Goal: Complete application form

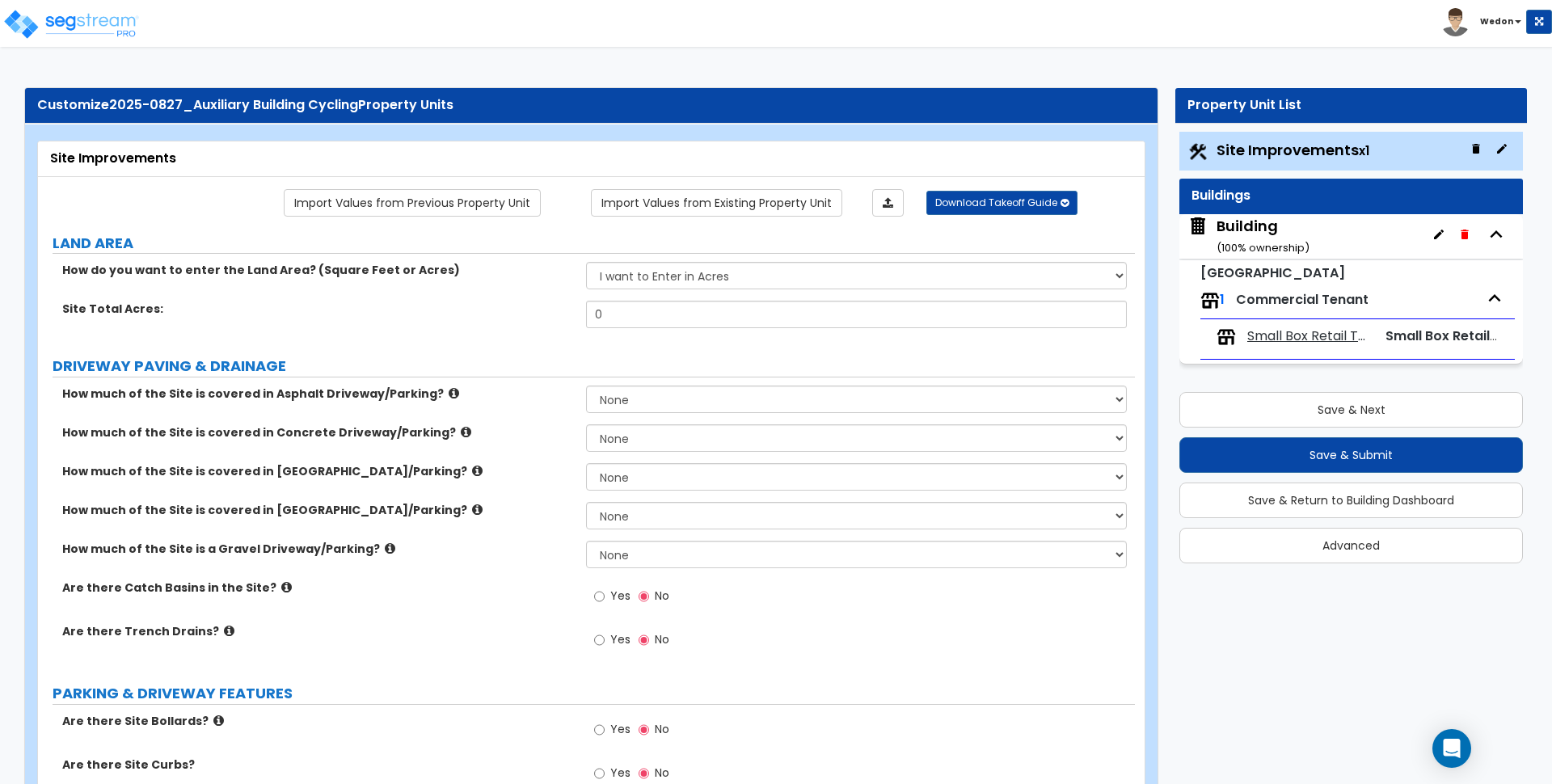
click at [423, 191] on link "Import Values from Previous Property Unit" at bounding box center [412, 203] width 257 height 27
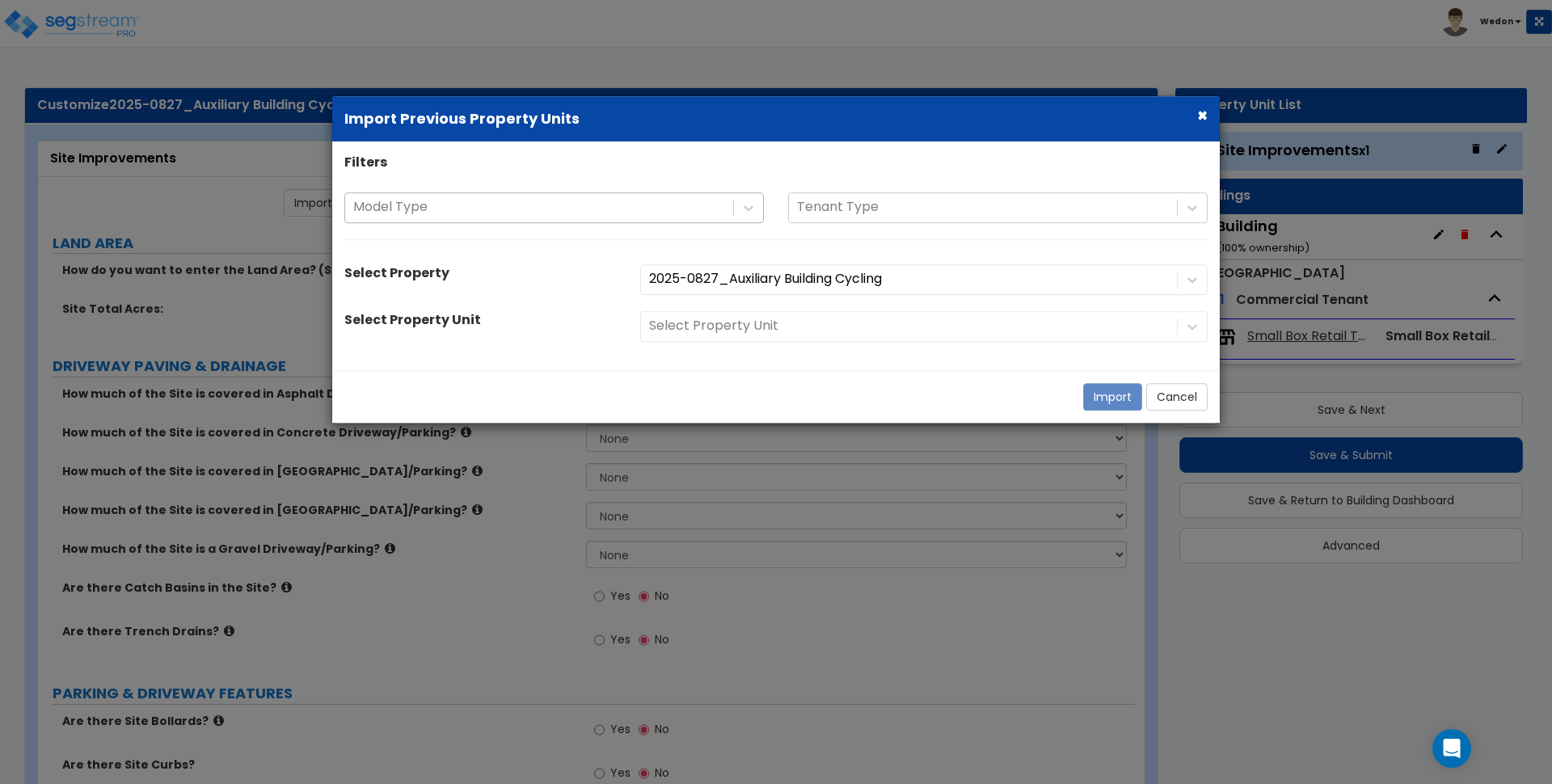
click at [663, 208] on div at bounding box center [539, 207] width 372 height 22
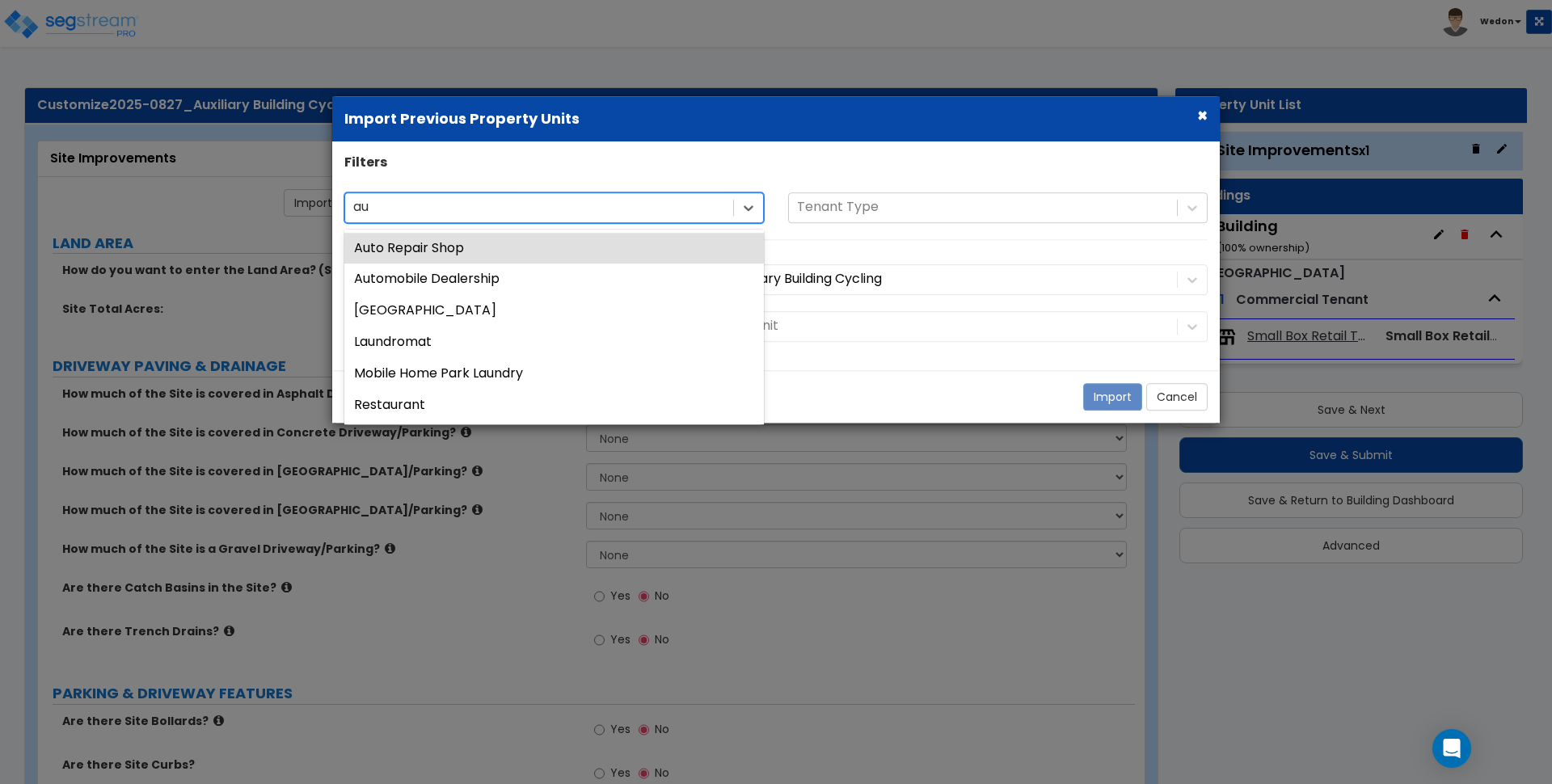
type input "aux"
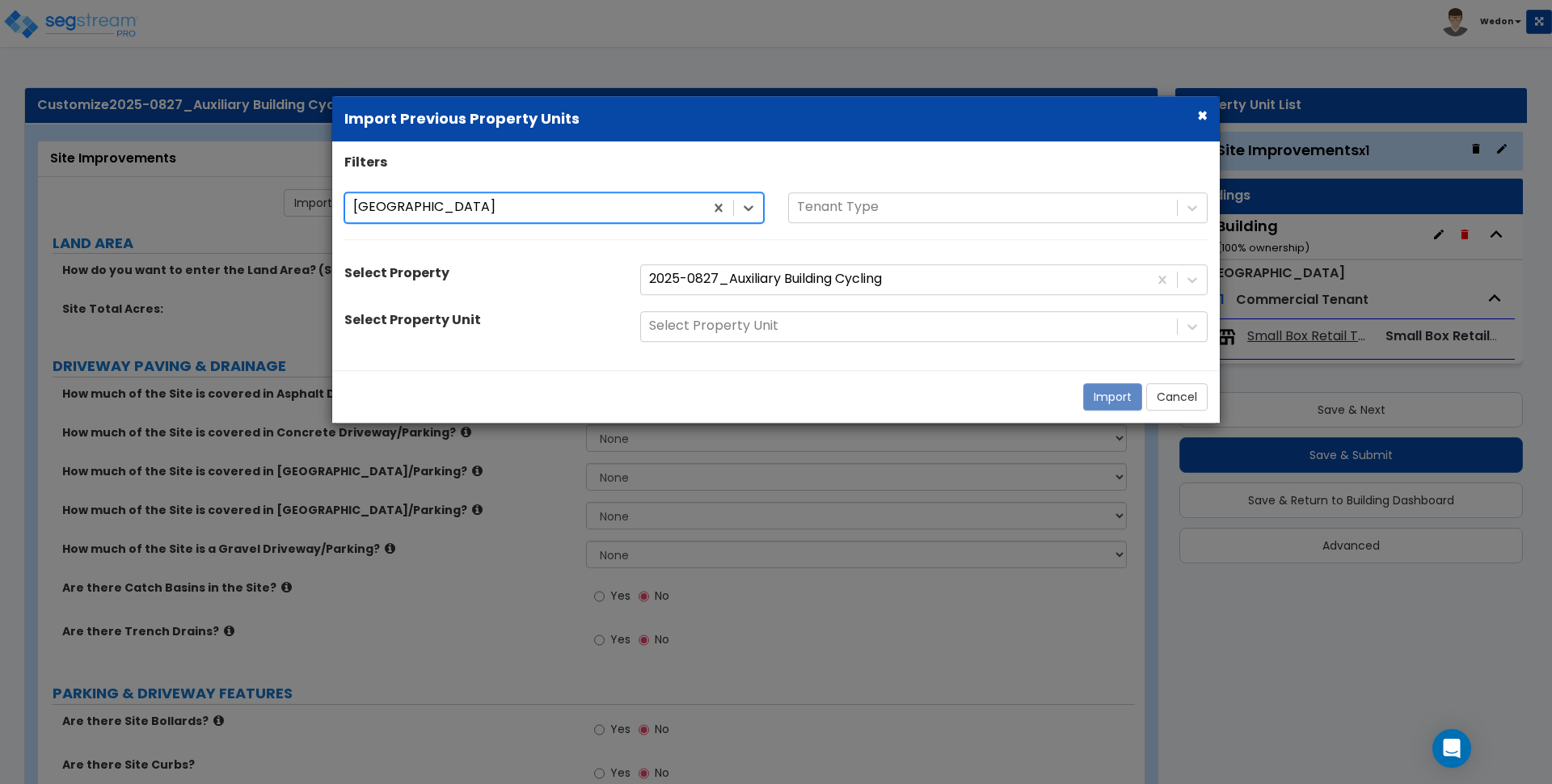
click at [894, 248] on div "option Auxiliary Building, selected. Auxiliary Building Auxiliary Building Tena…" at bounding box center [776, 223] width 888 height 64
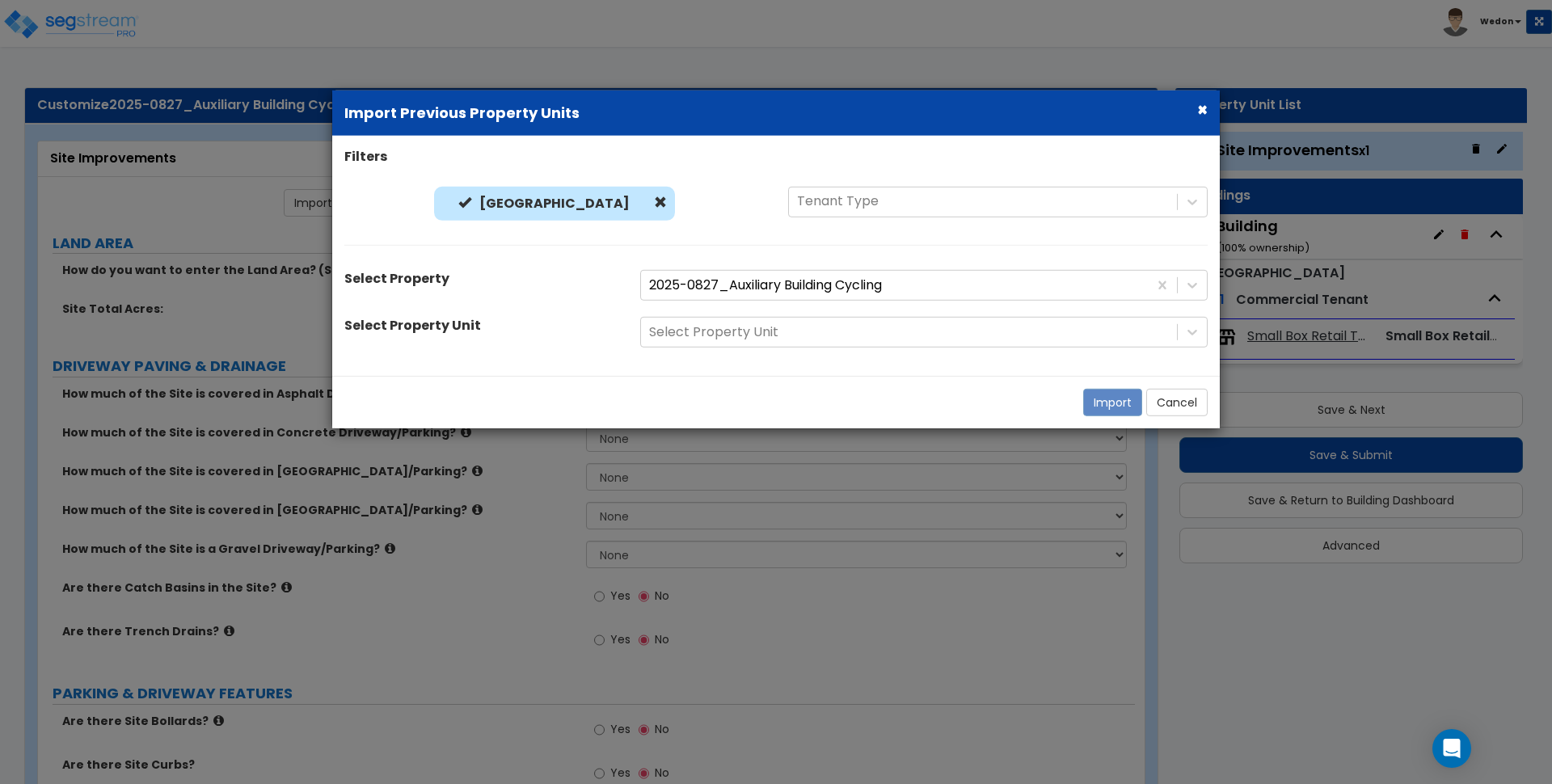
click at [1081, 307] on div "Filters Auxiliary Building Auxiliary Building Tenant Type Select Property 2025-…" at bounding box center [776, 256] width 888 height 217
click at [1077, 297] on div "2025-0827_Auxiliary Building Cycling" at bounding box center [895, 285] width 507 height 28
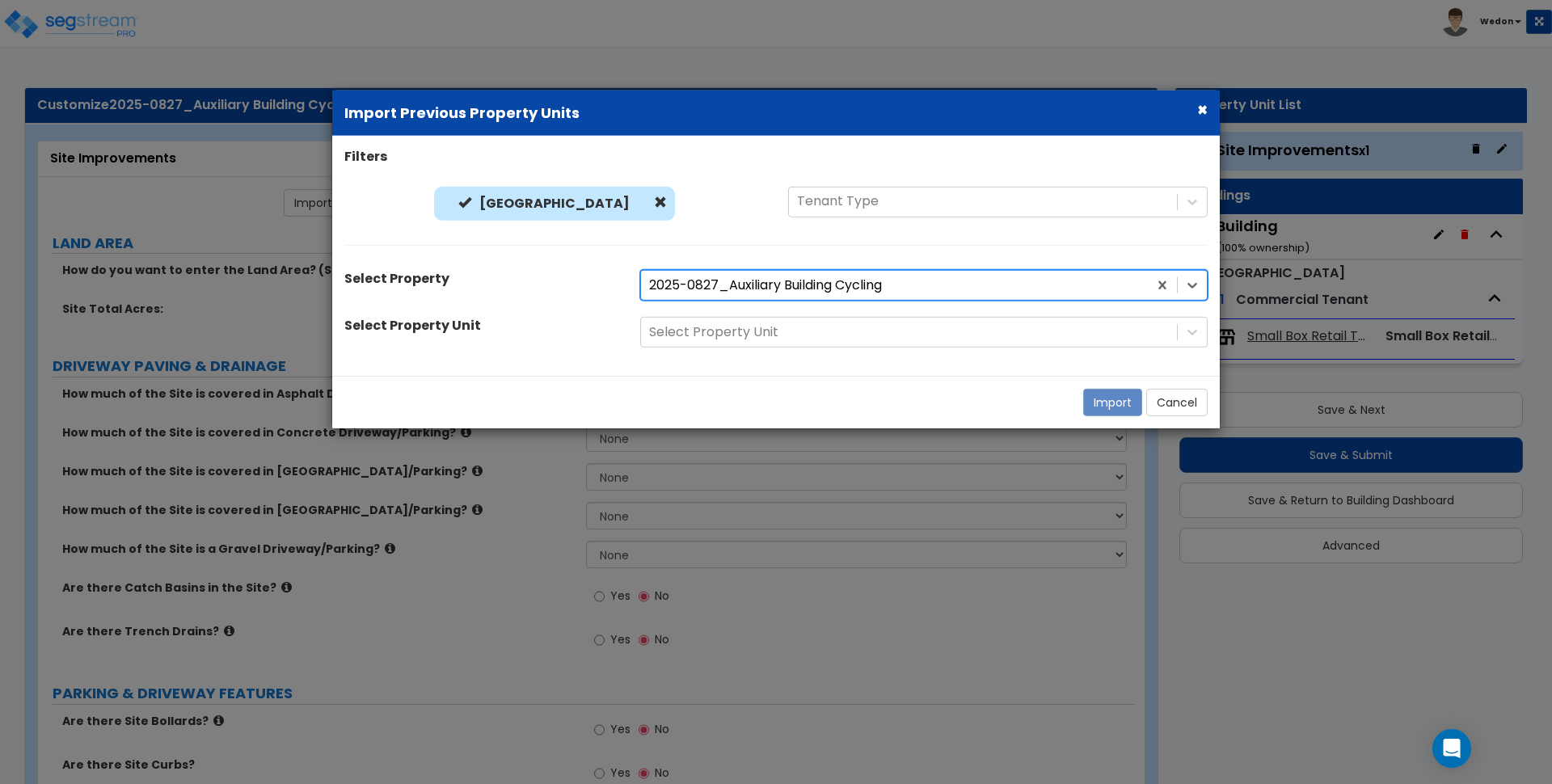
click at [1074, 286] on div at bounding box center [895, 285] width 491 height 22
click at [1070, 274] on div "Filters Auxiliary Building Auxiliary Building Tenant Type Select Property 2025-…" at bounding box center [776, 256] width 888 height 217
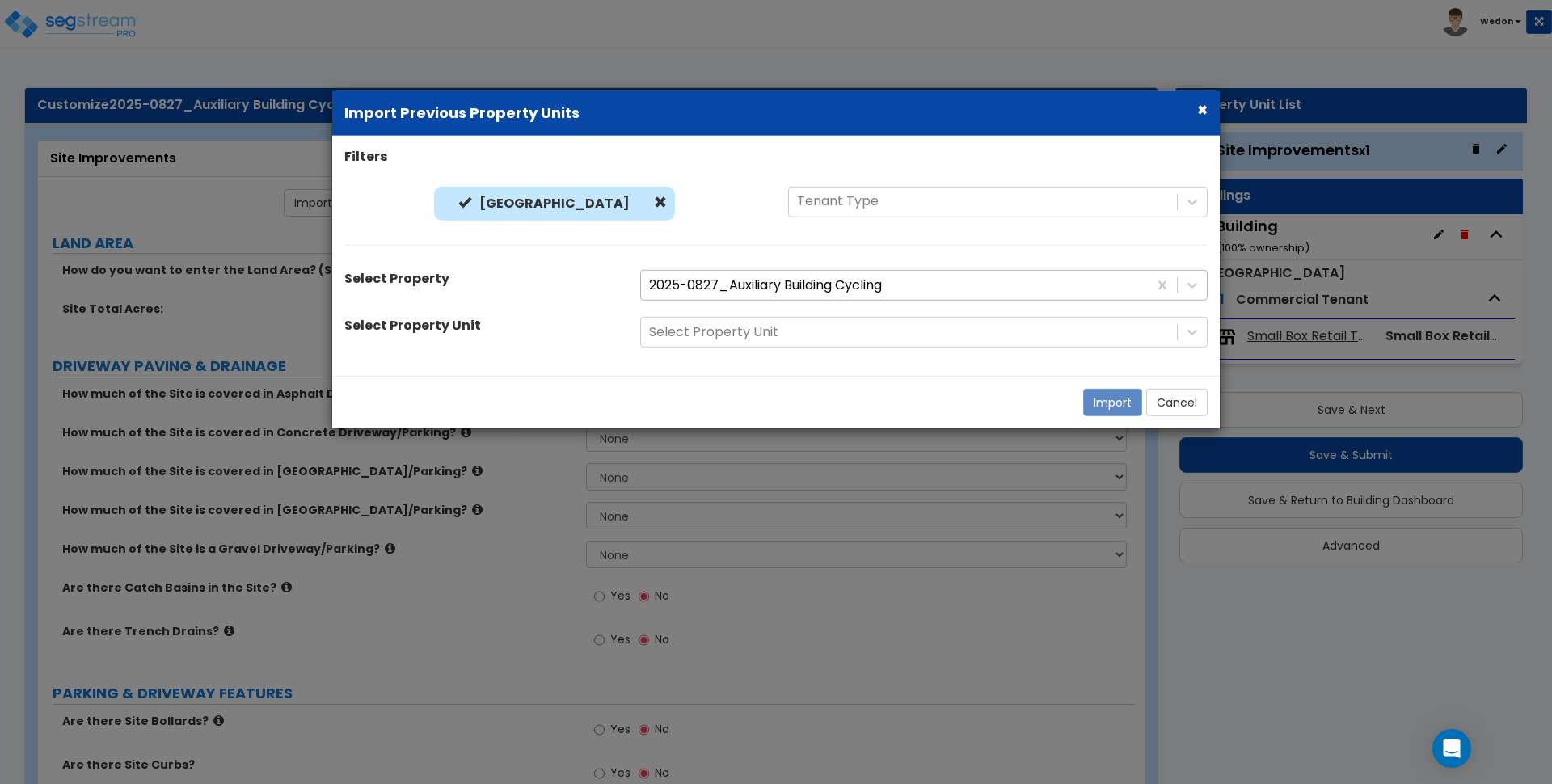
click at [1061, 287] on div at bounding box center [895, 285] width 491 height 22
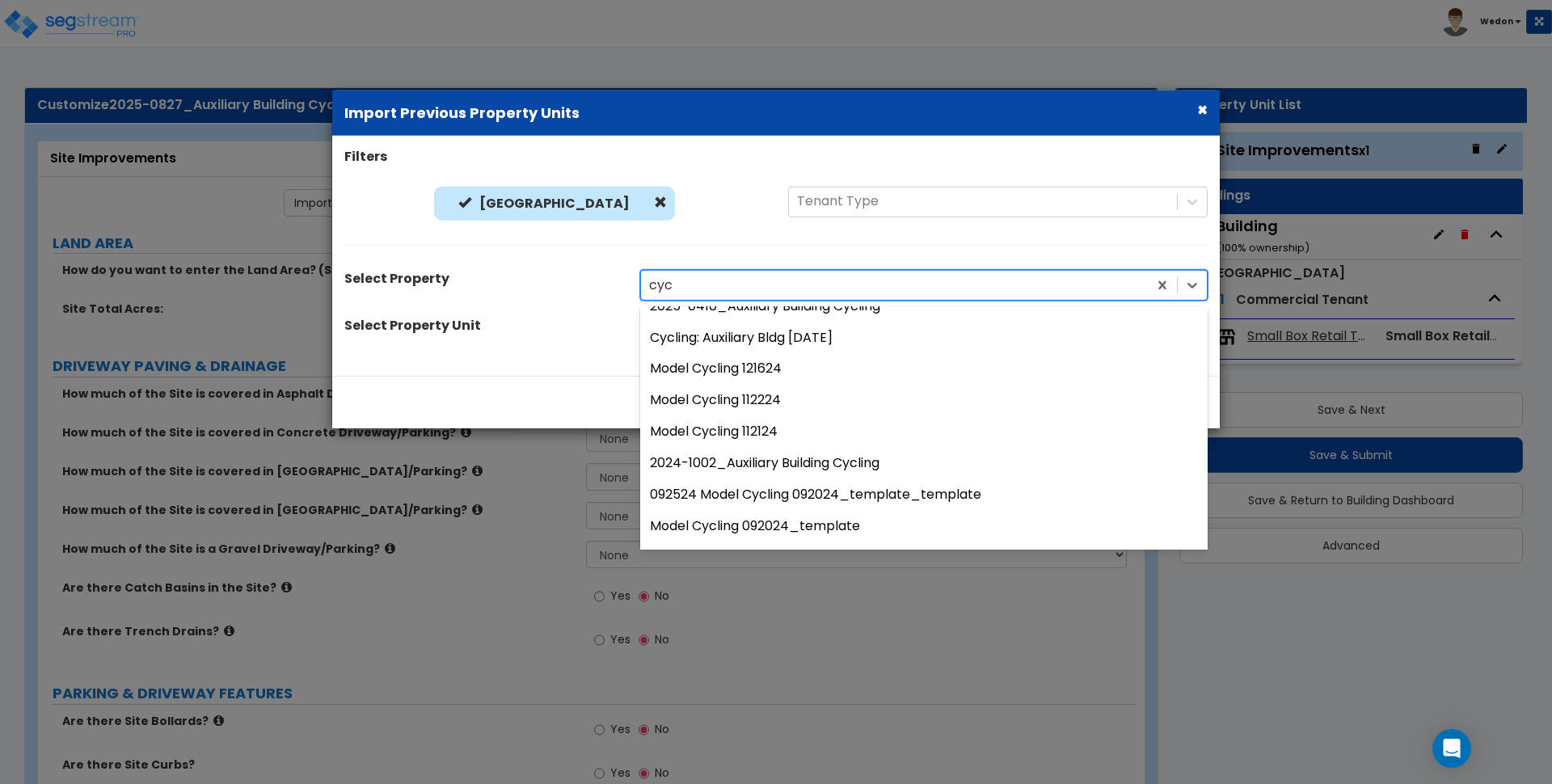
scroll to position [52, 0]
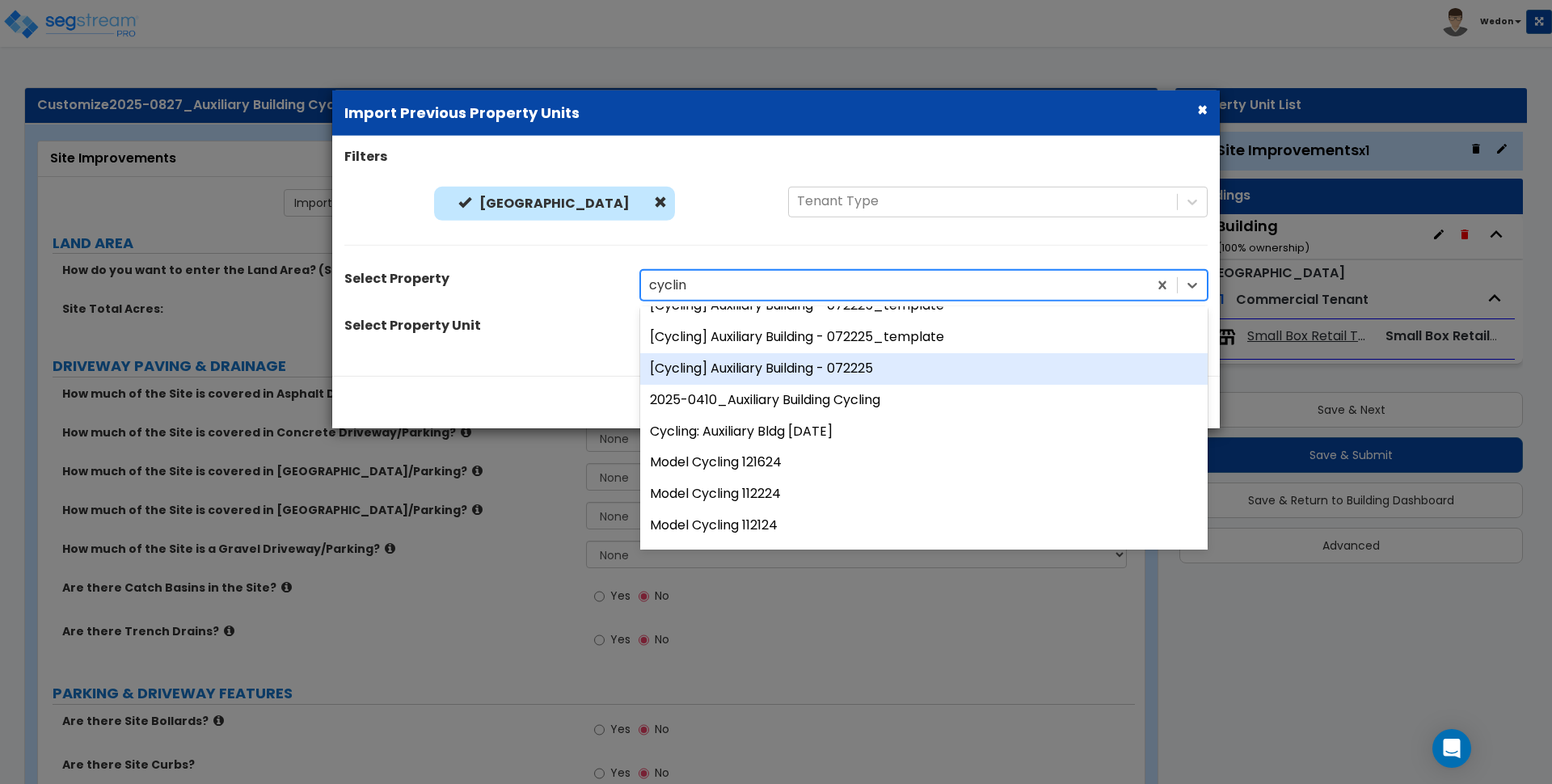
type input "cycling"
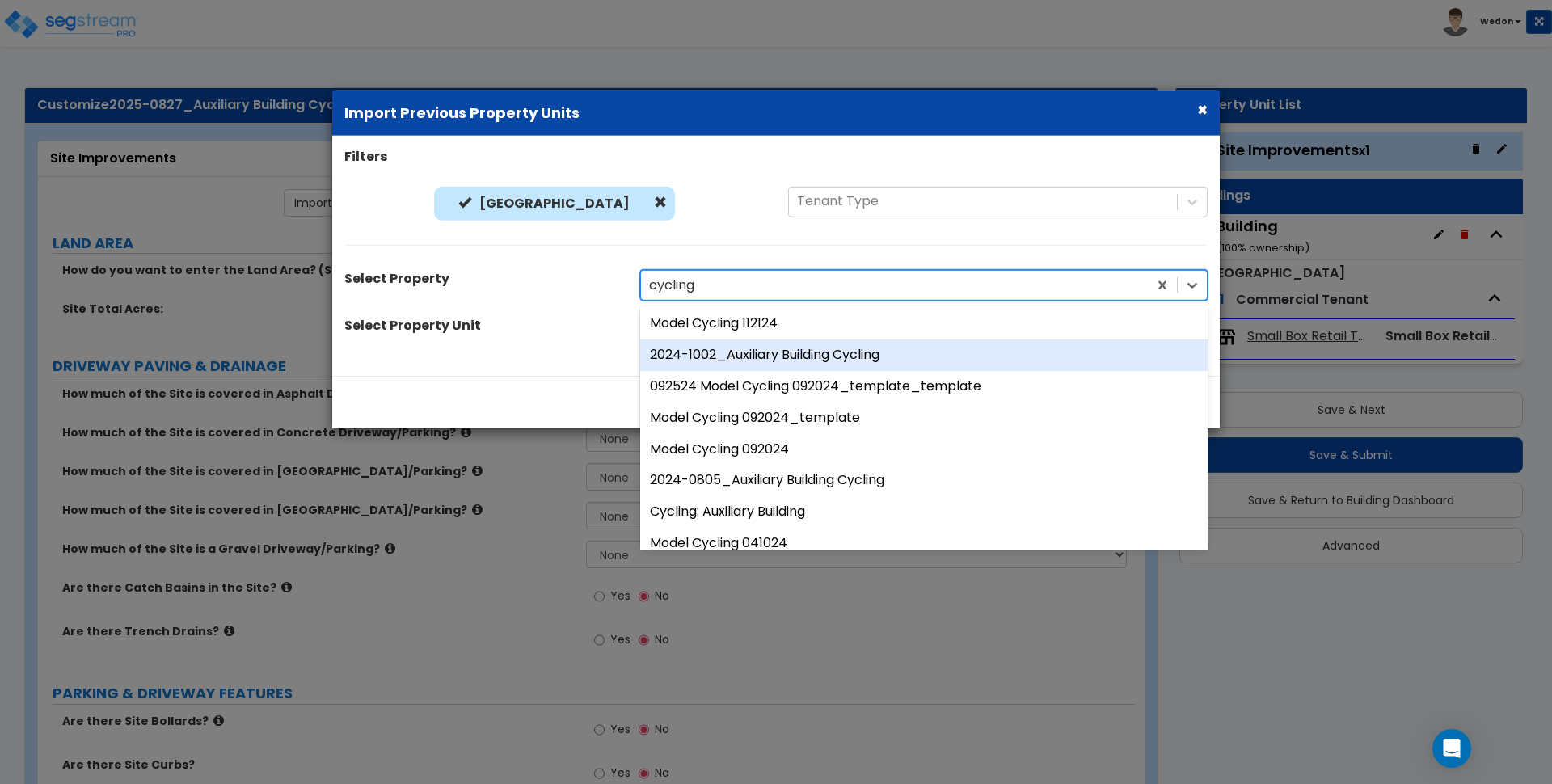
scroll to position [0, 0]
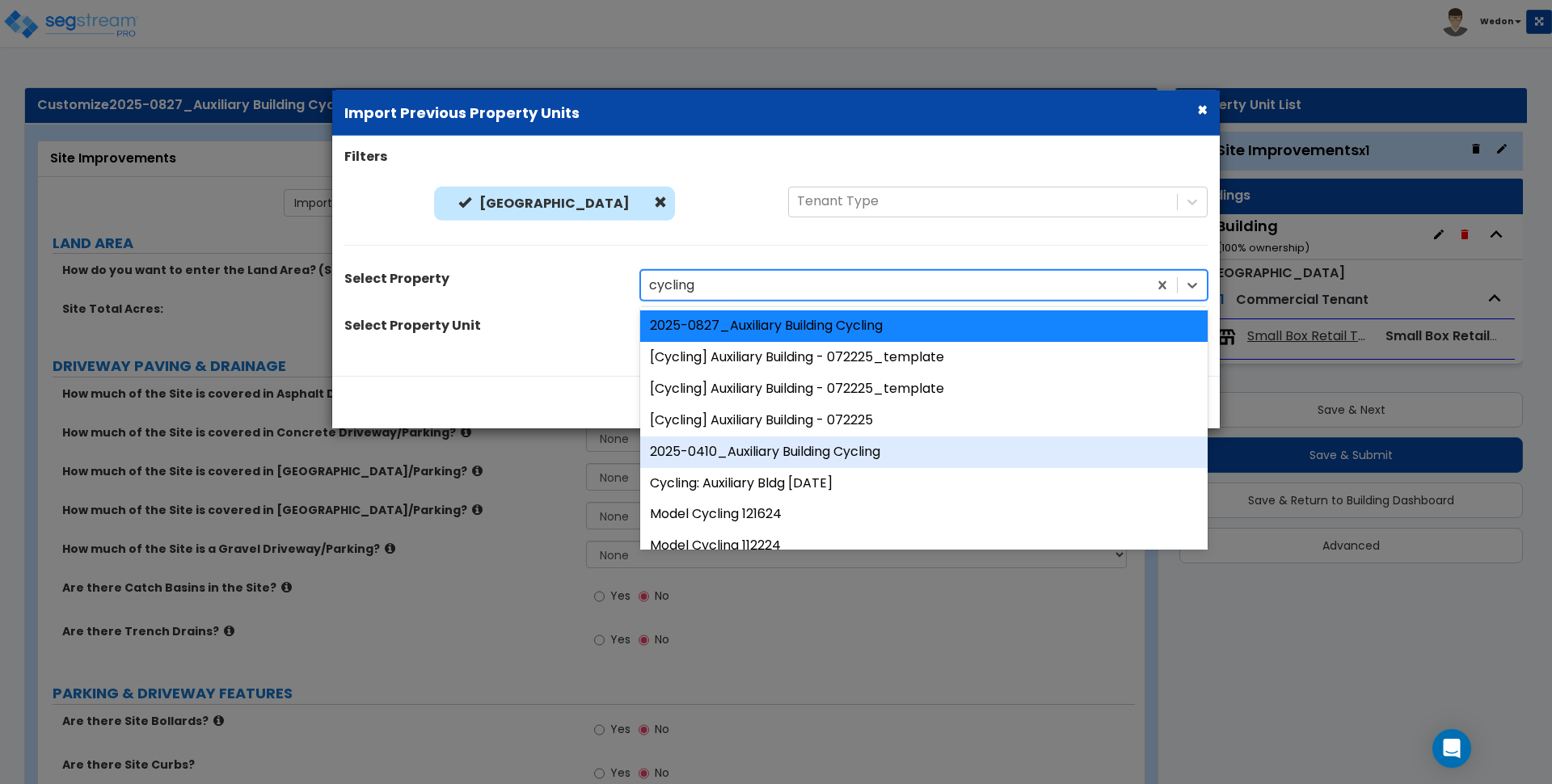
click at [747, 453] on div "2025-0410_Auxiliary Building Cycling" at bounding box center [924, 452] width 567 height 31
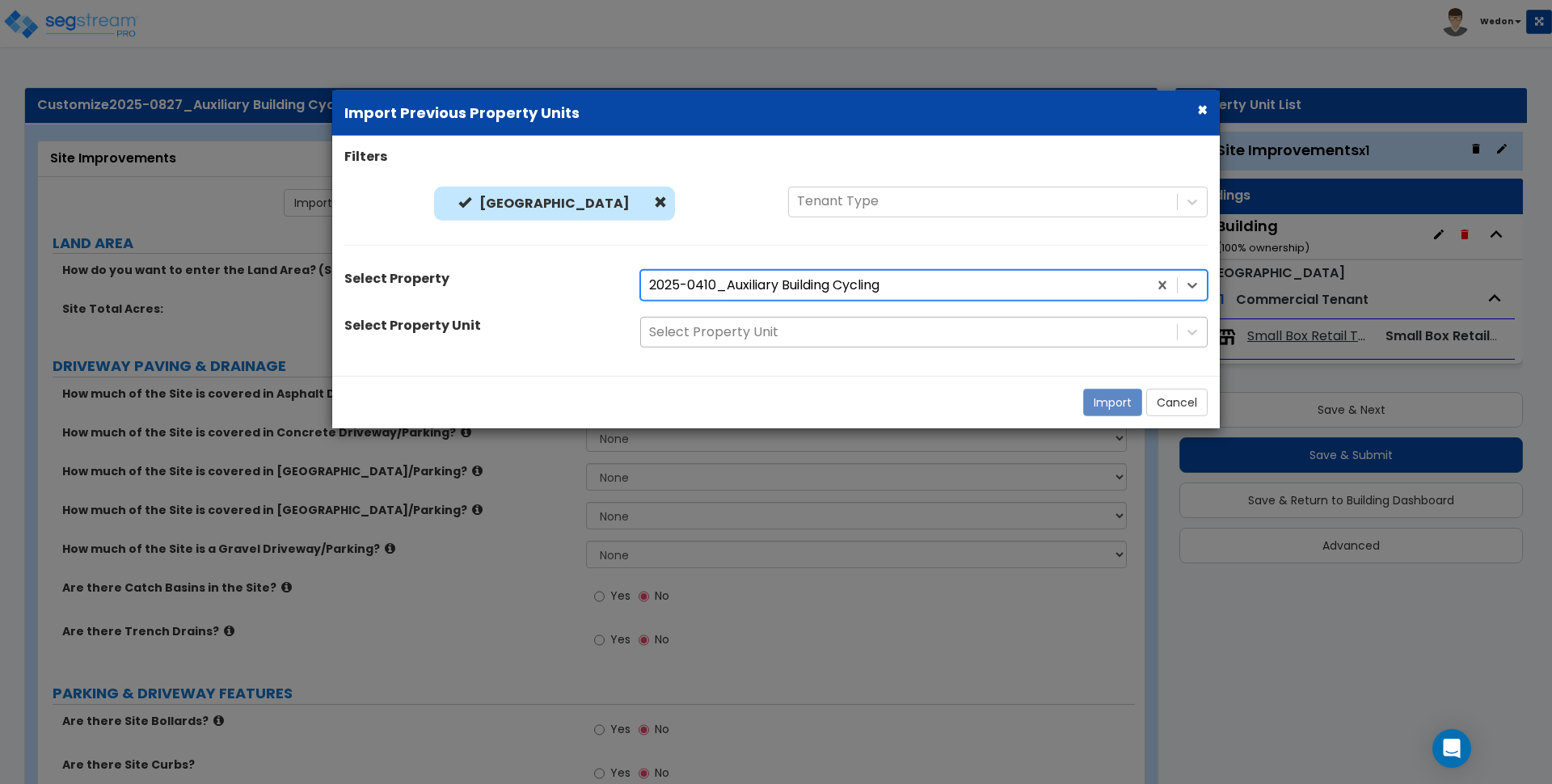
click at [807, 338] on div at bounding box center [909, 333] width 520 height 22
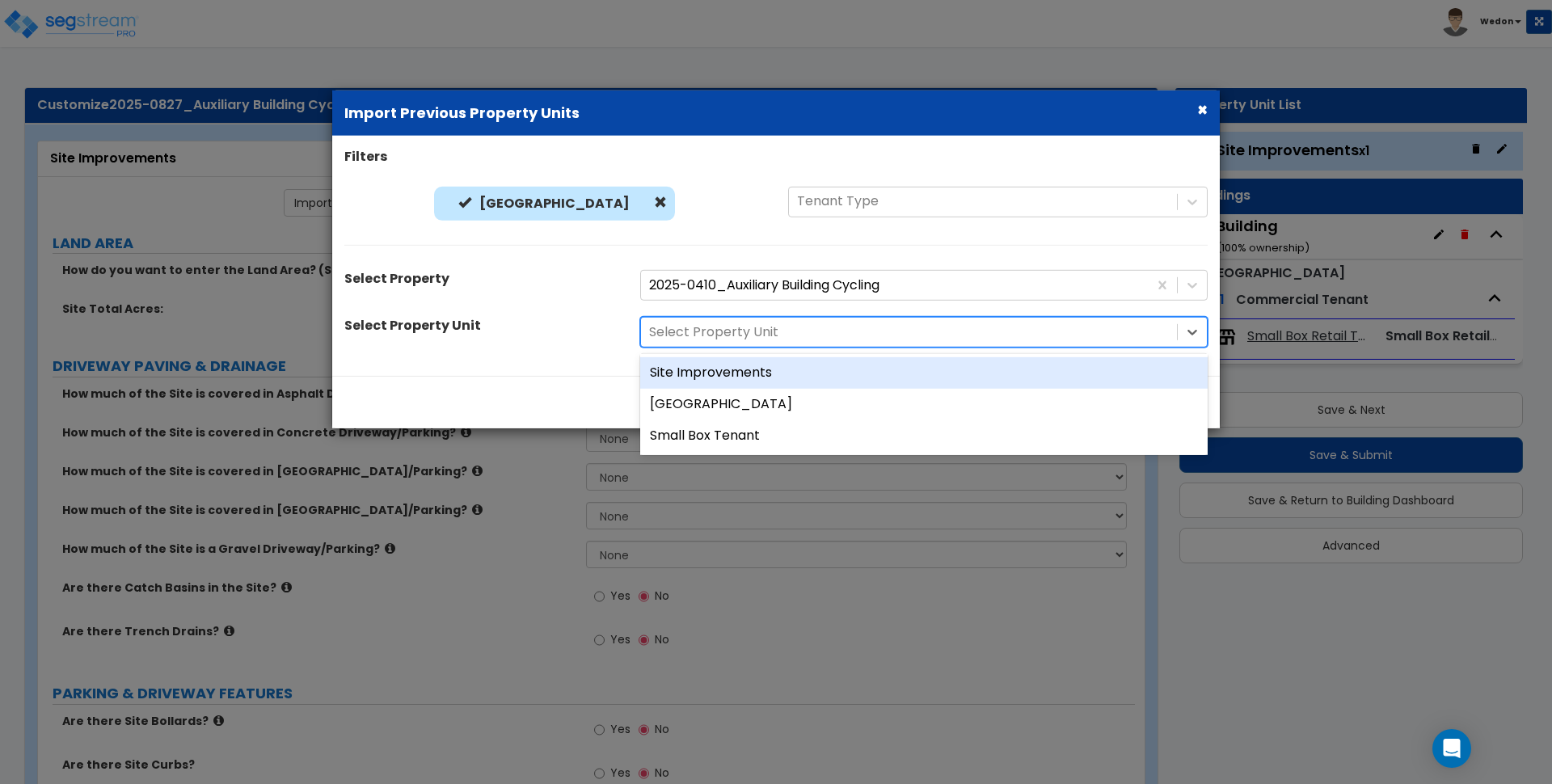
click at [782, 379] on div "Site Improvements" at bounding box center [924, 373] width 567 height 31
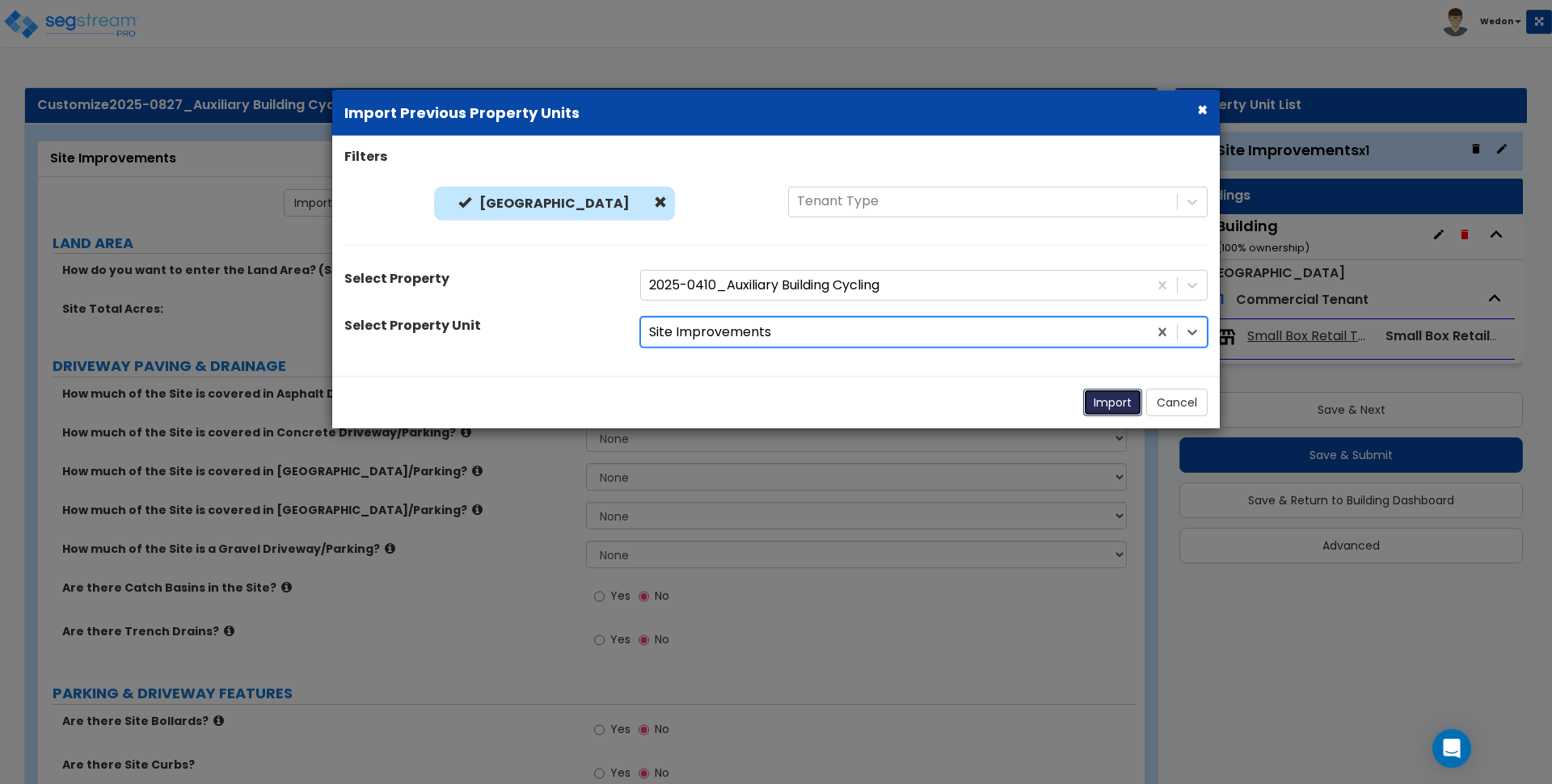
click at [1120, 401] on button "Import" at bounding box center [1112, 403] width 59 height 27
select select "2"
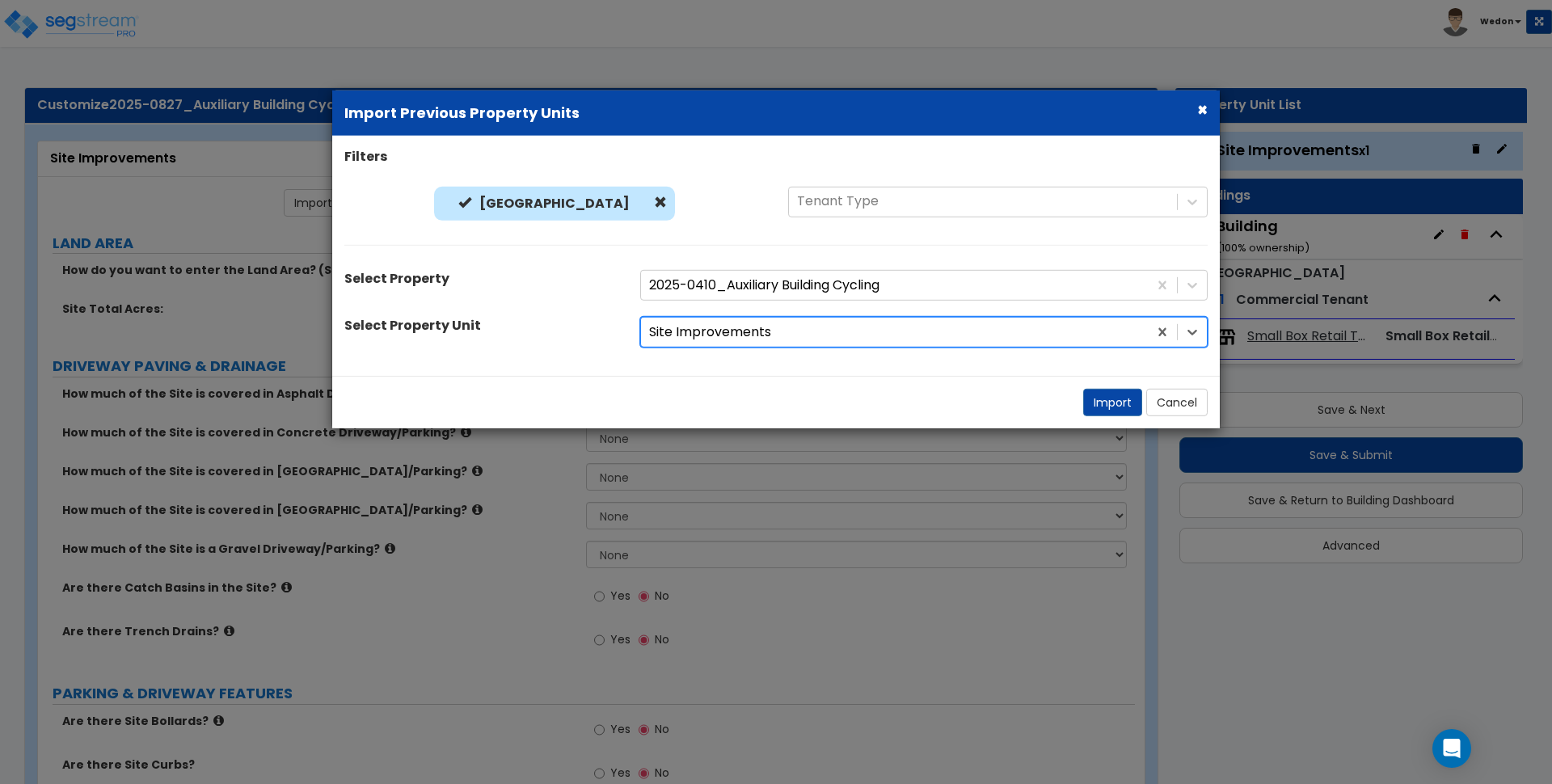
select select "2"
radio input "false"
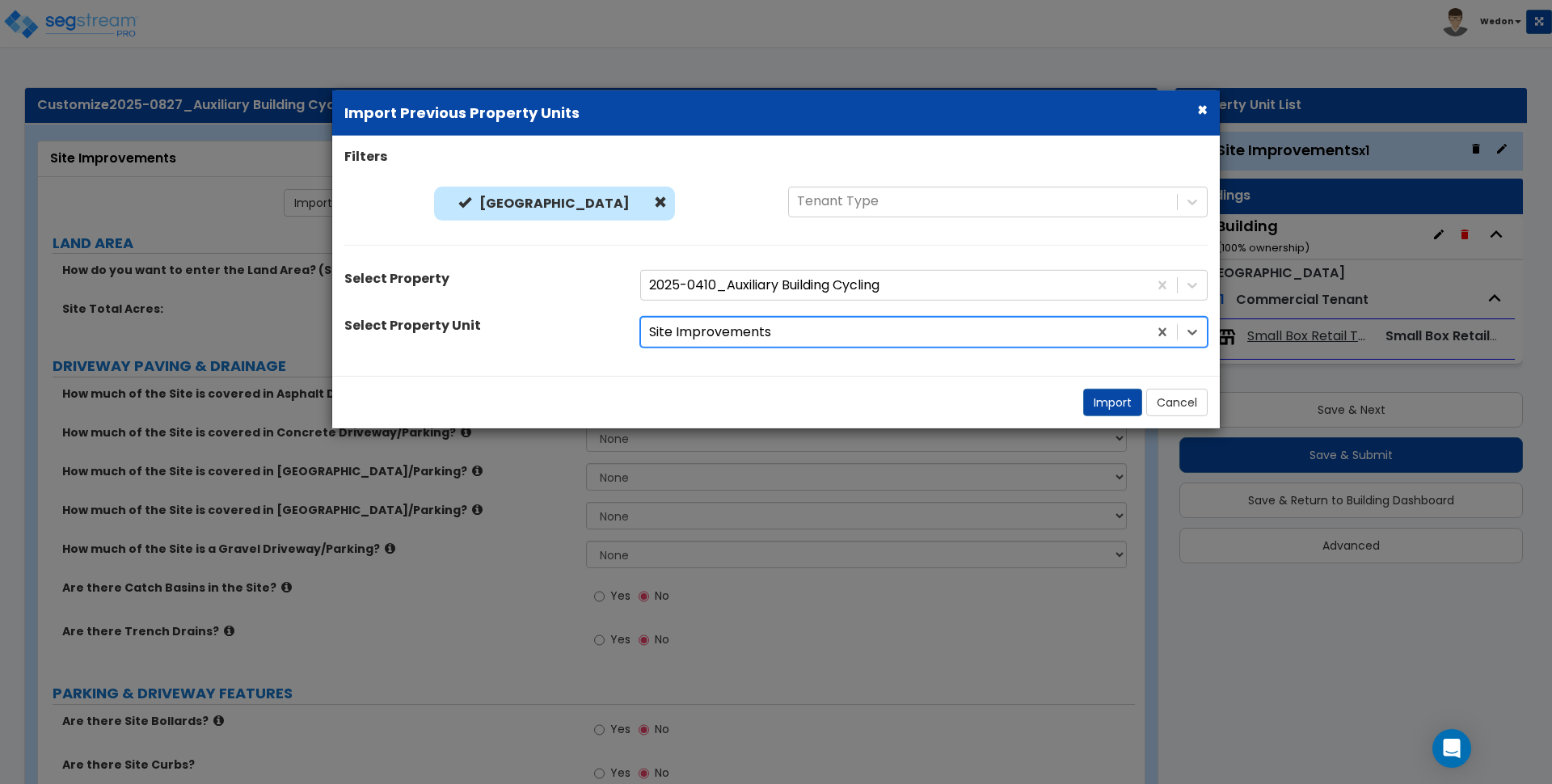
radio input "true"
radio input "false"
radio input "true"
radio input "false"
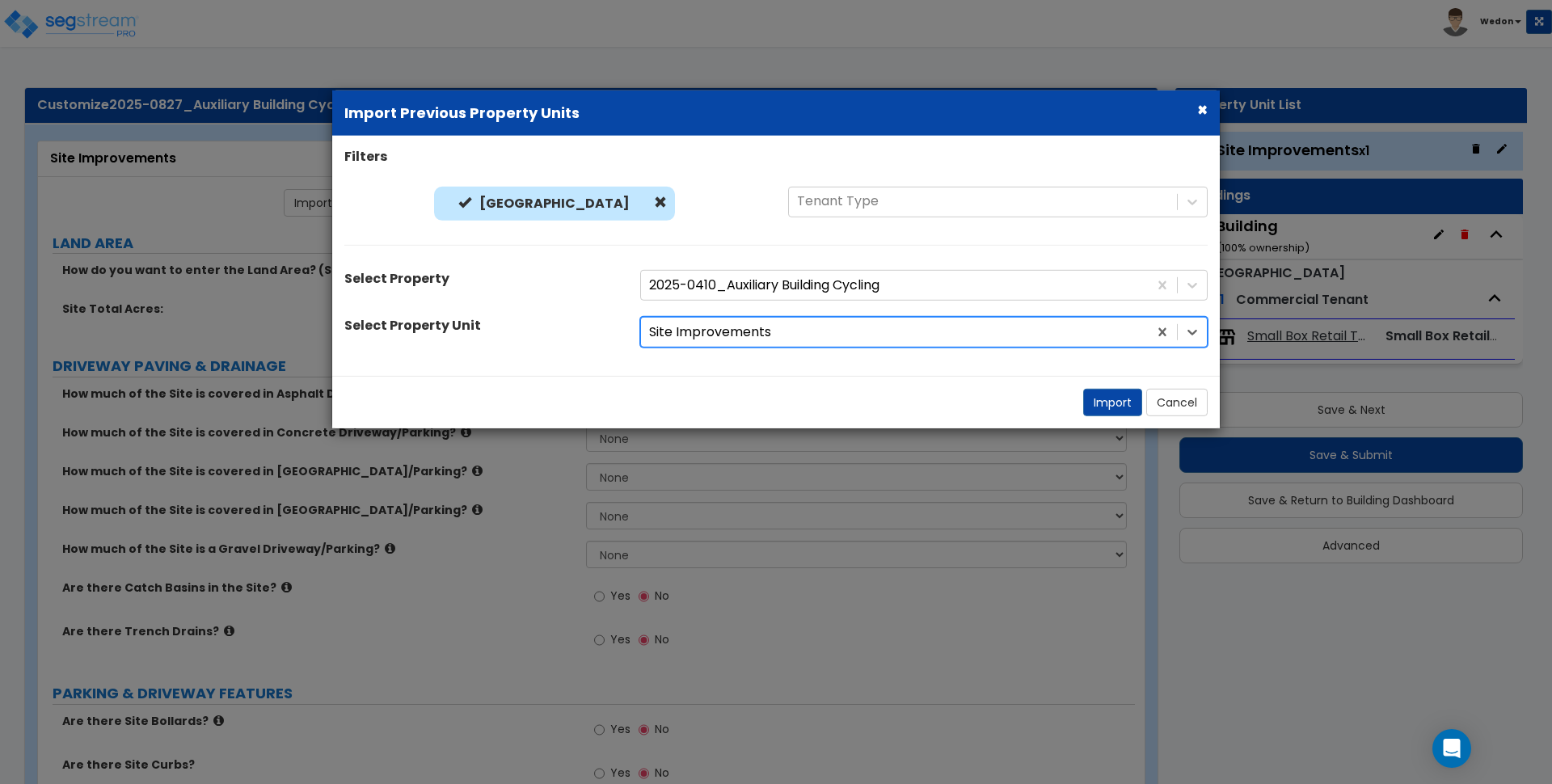
radio input "false"
radio input "true"
radio input "false"
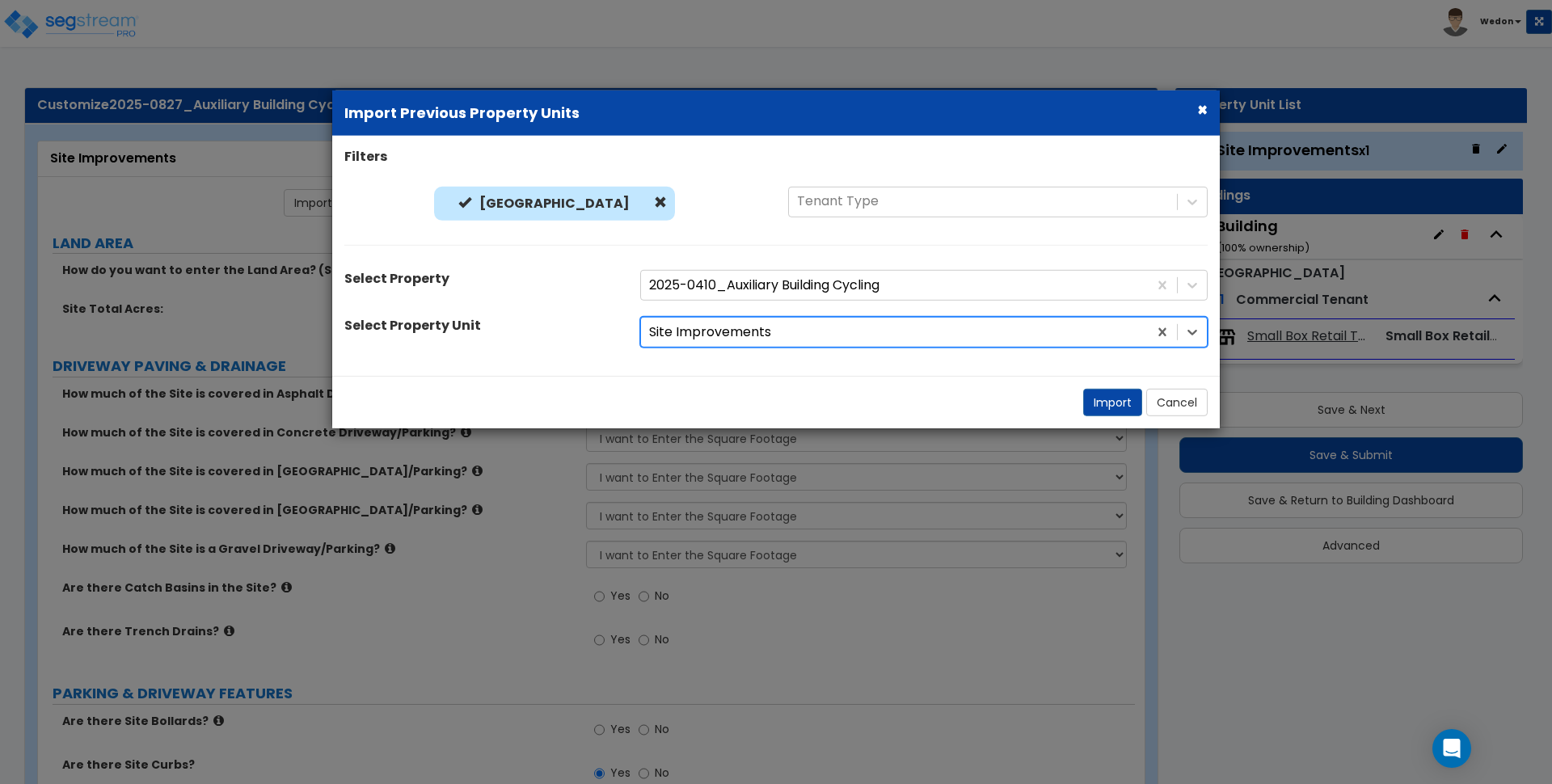
radio input "false"
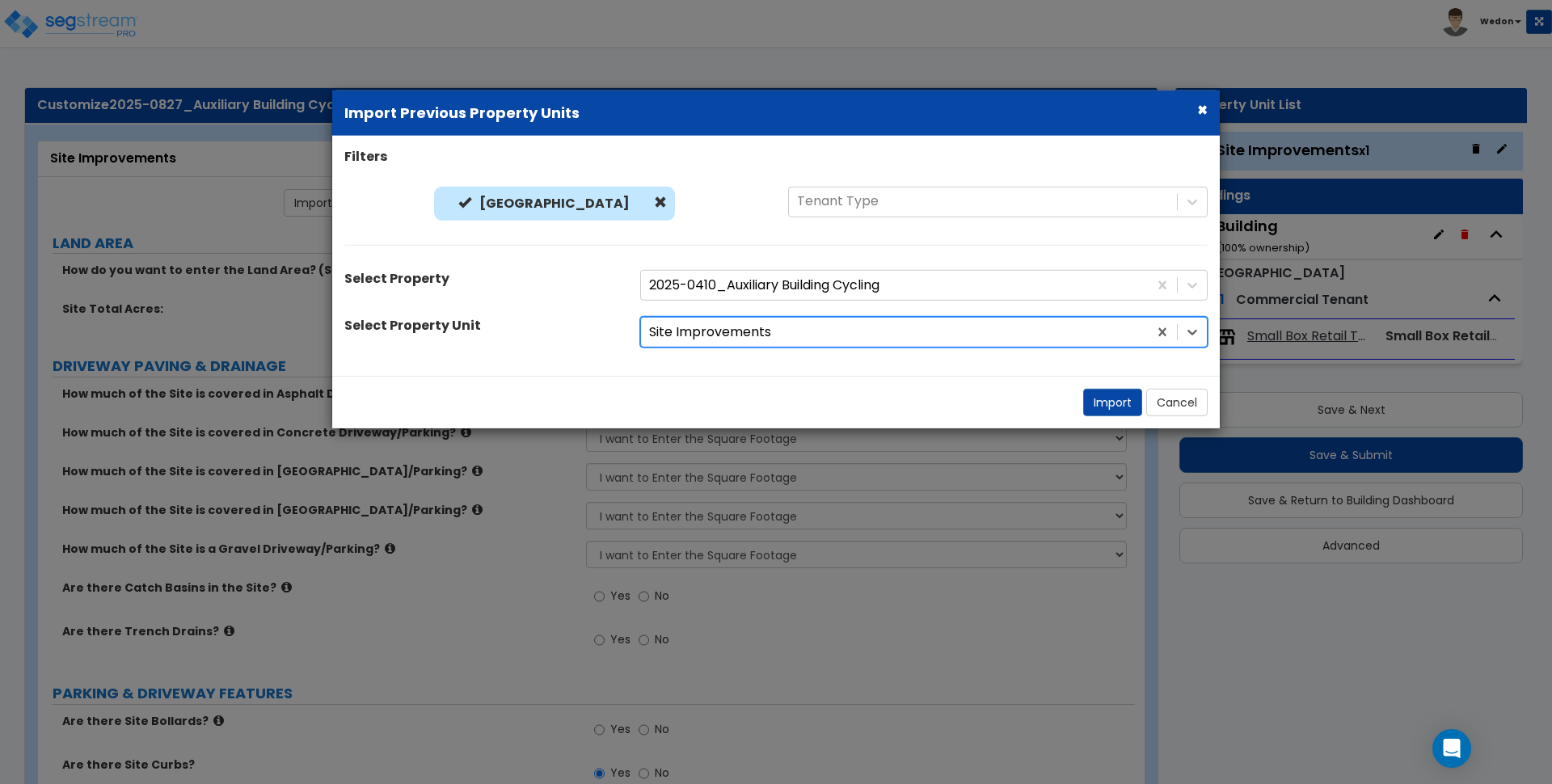
radio input "false"
radio input "true"
radio input "false"
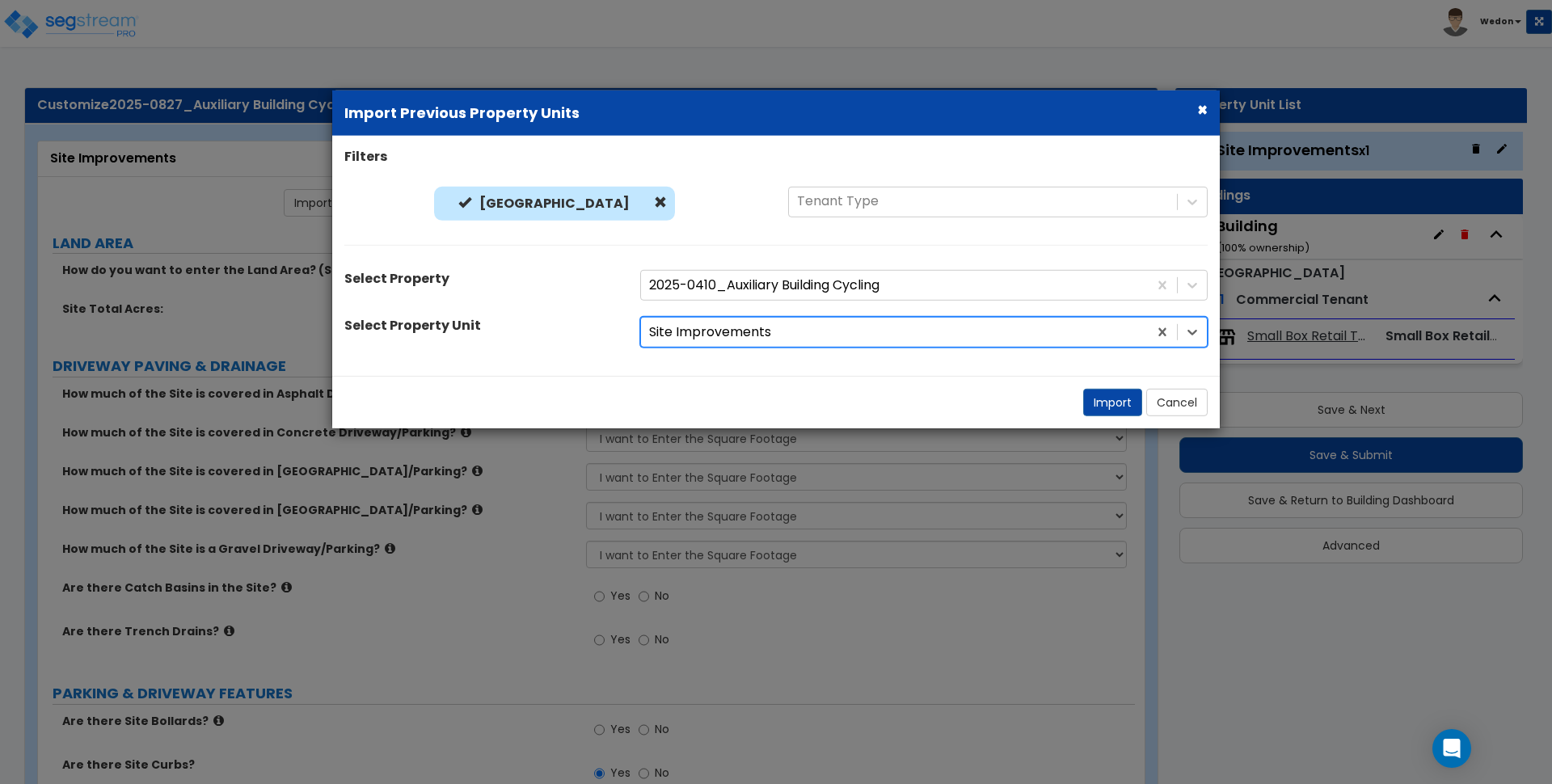
select select "2"
radio input "false"
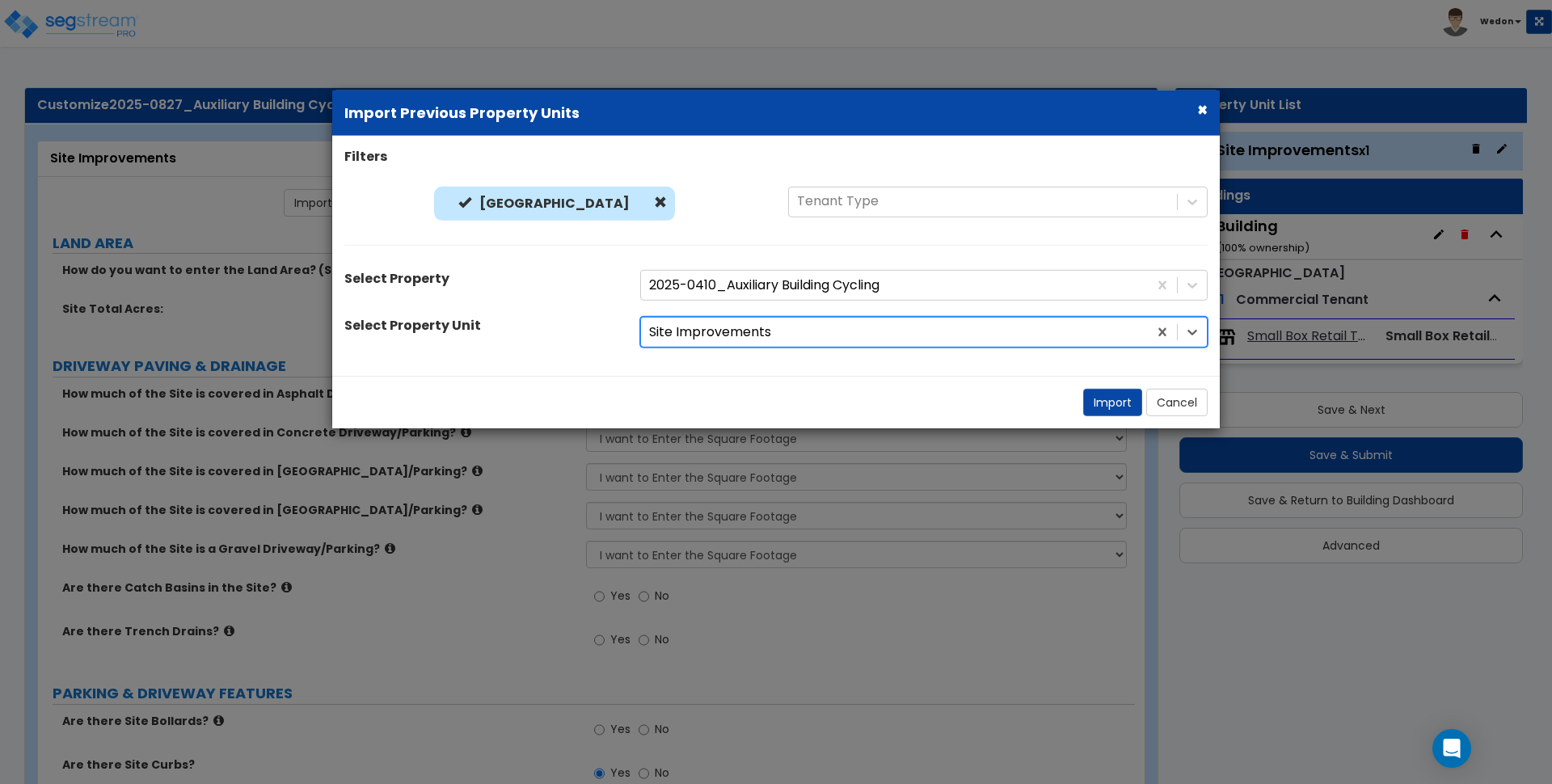
radio input "false"
radio input "true"
radio input "false"
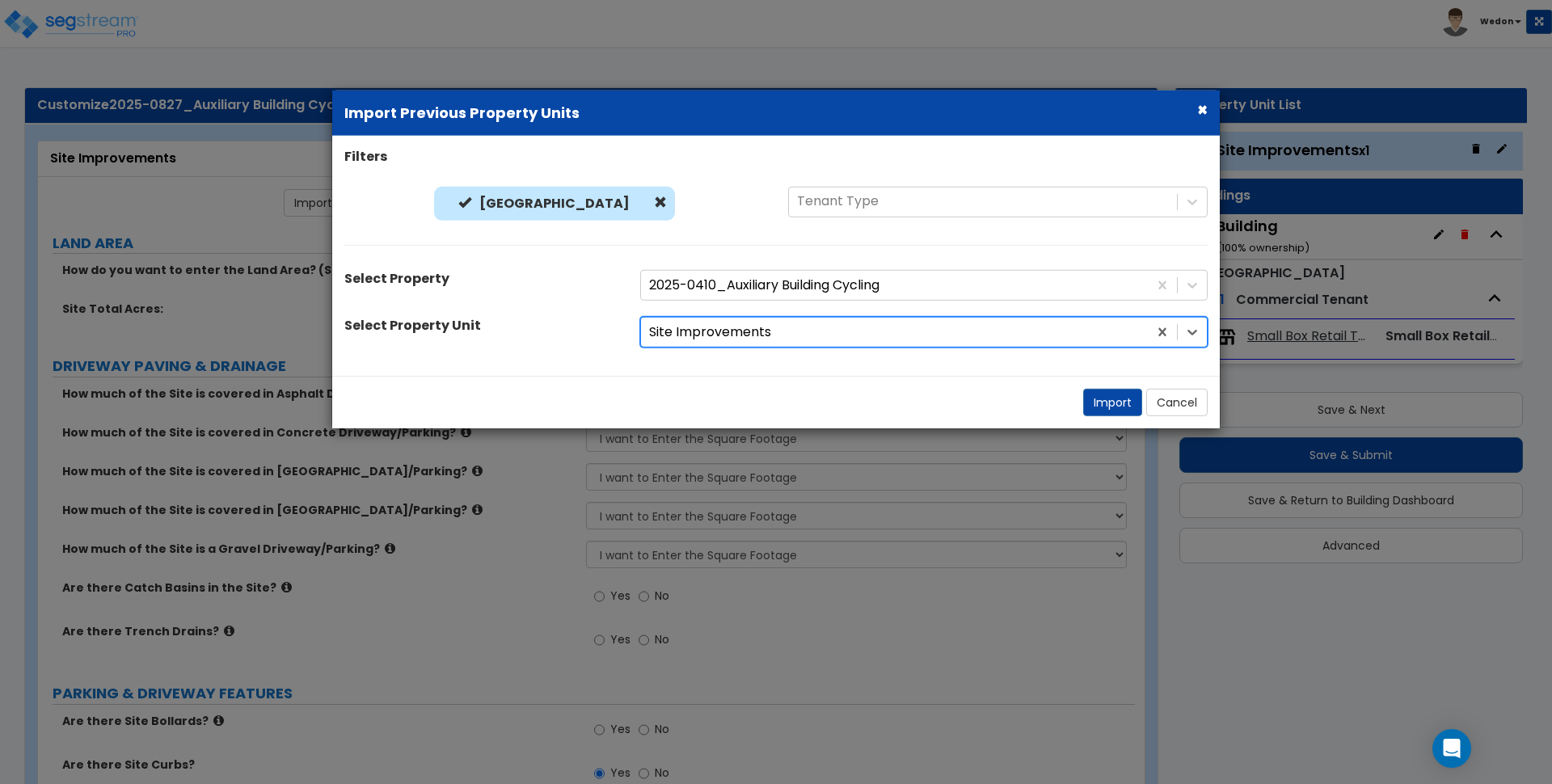
radio input "false"
radio input "true"
radio input "false"
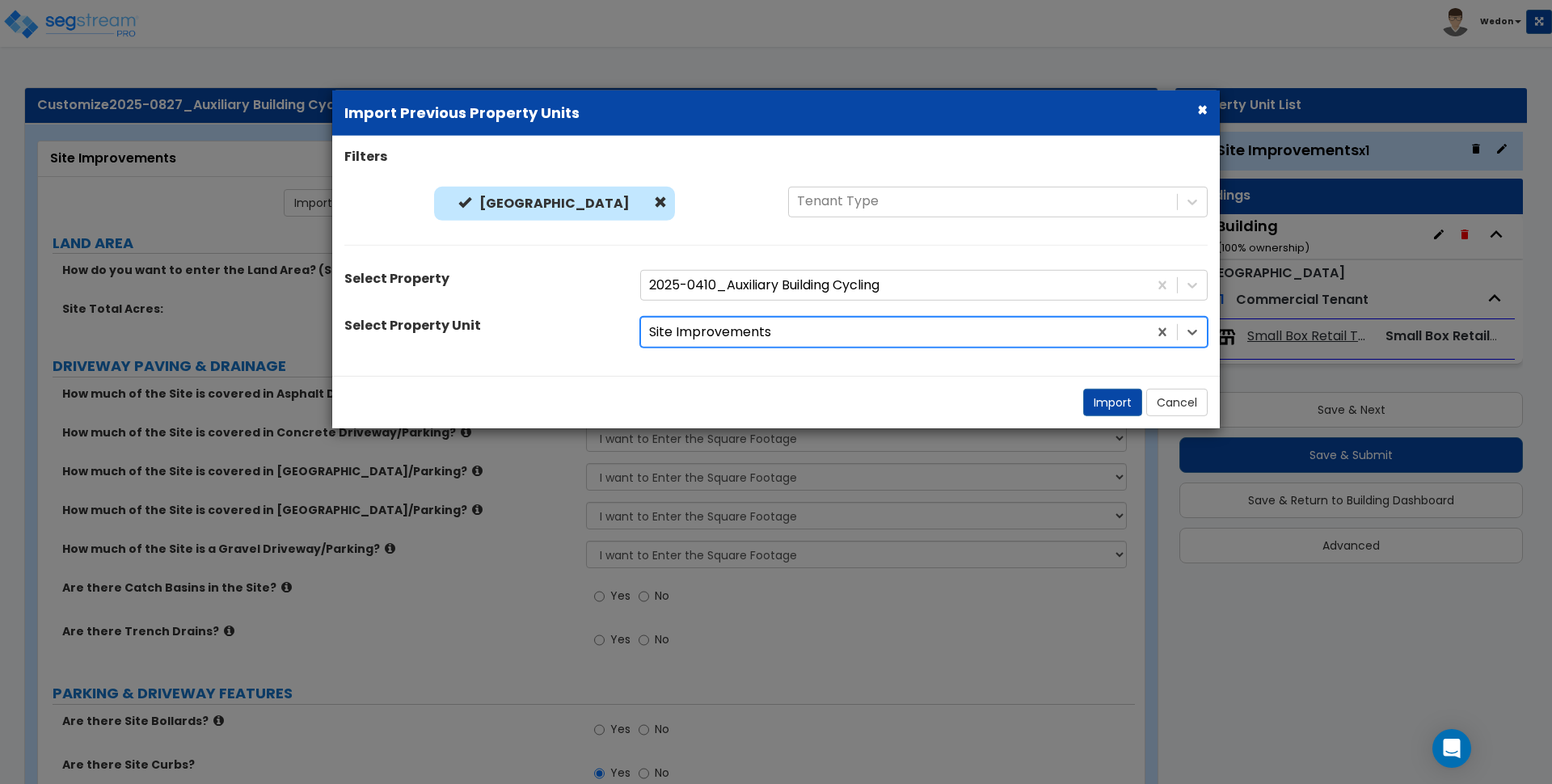
radio input "false"
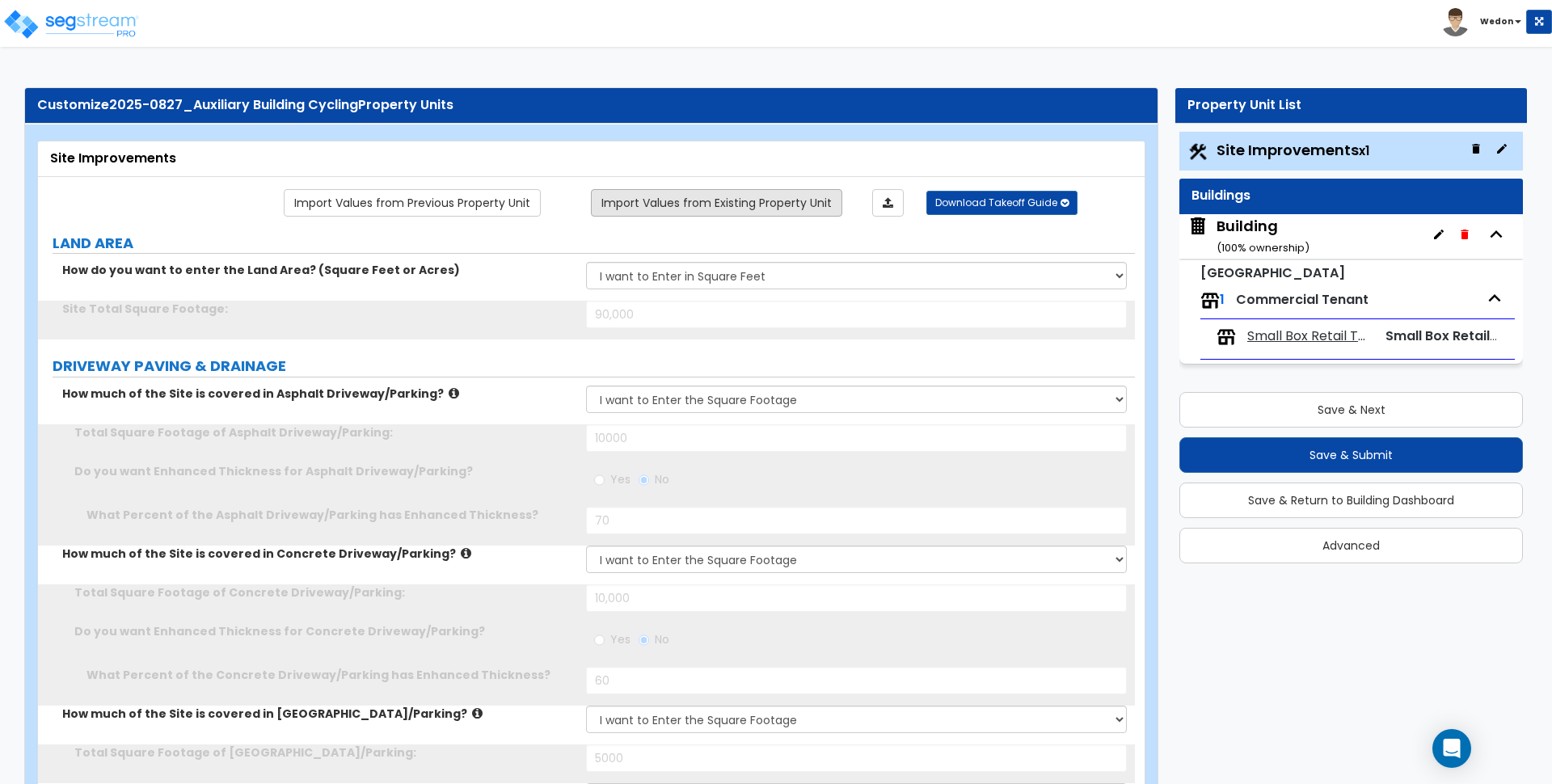
type input "90,000"
type input "10000"
radio input "true"
type input "70"
type input "10,000"
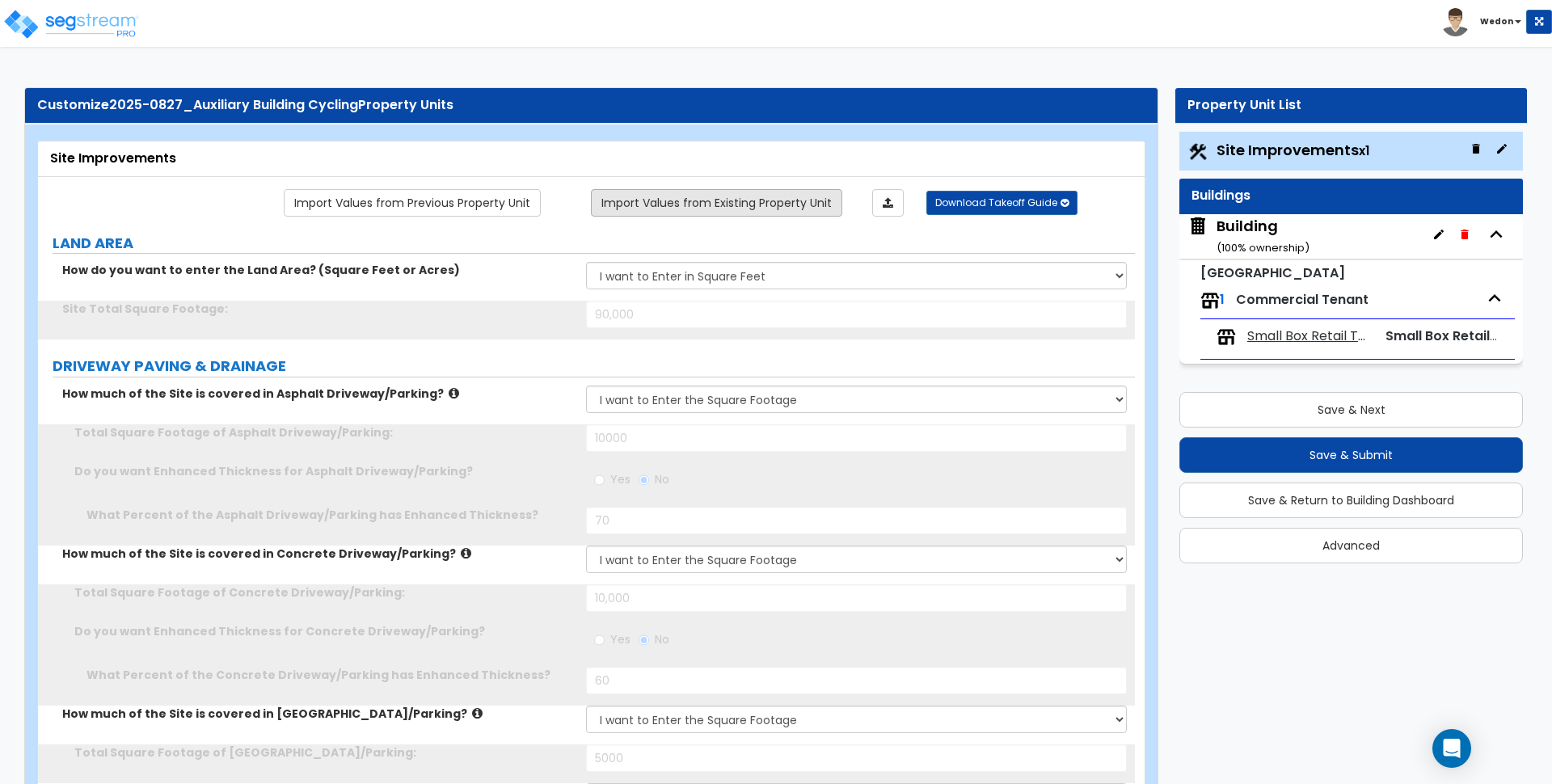
radio input "true"
type input "60"
type input "5000"
select select "2"
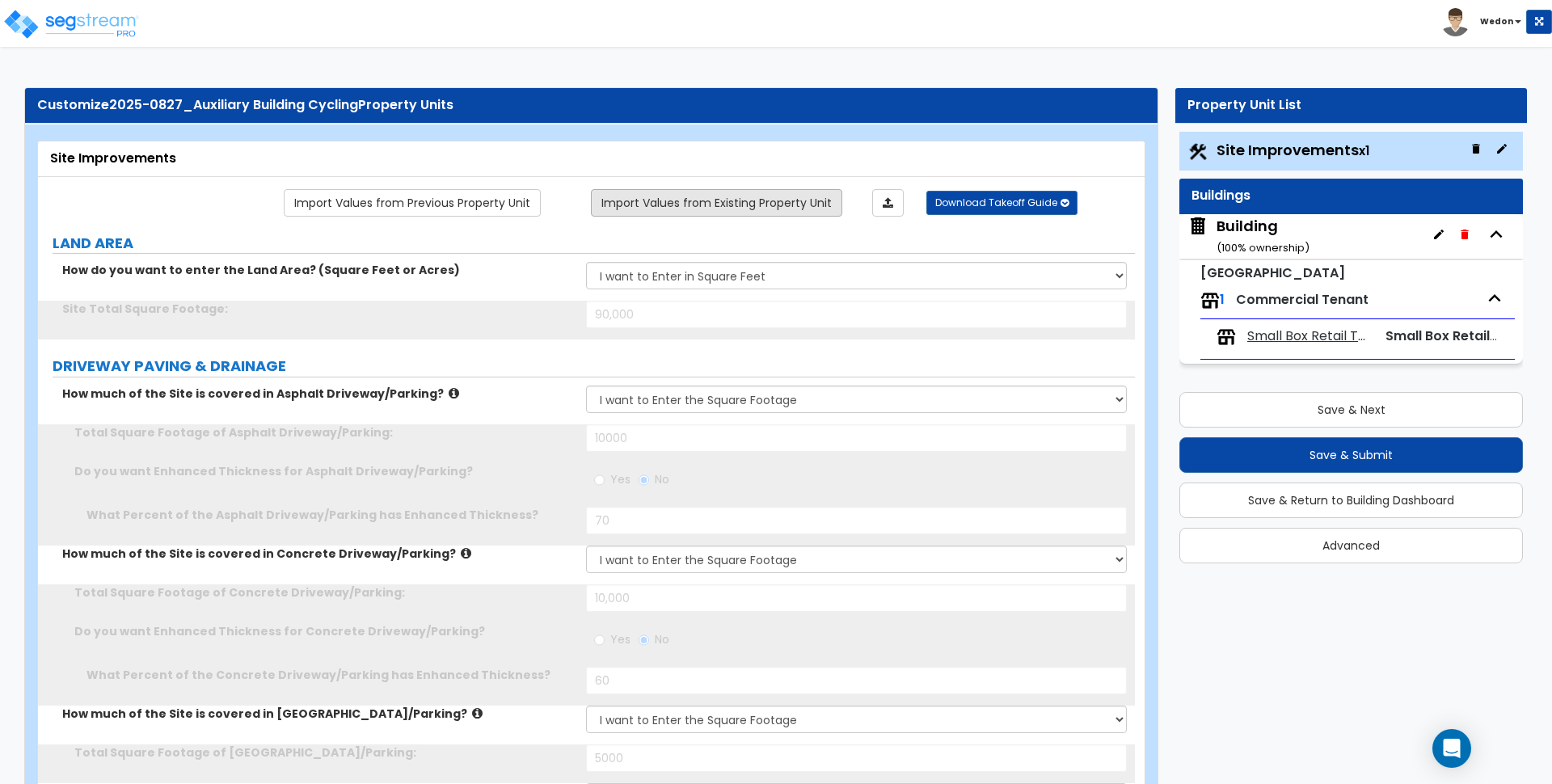
type input "5000"
type input "6"
type input "48"
type input "24"
type input "12"
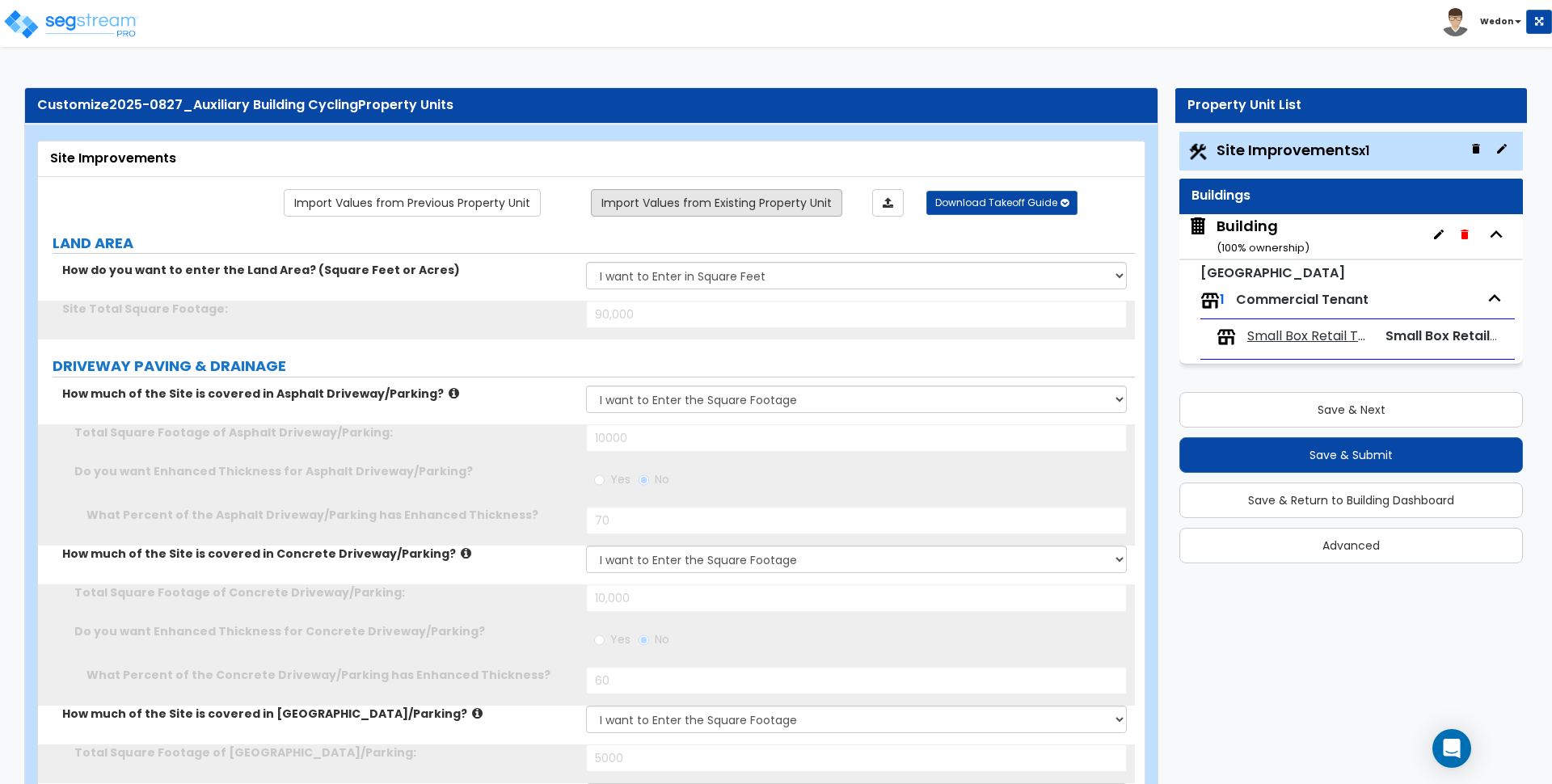
type input "12"
select select "2"
select select "1"
select select "3"
type input "8"
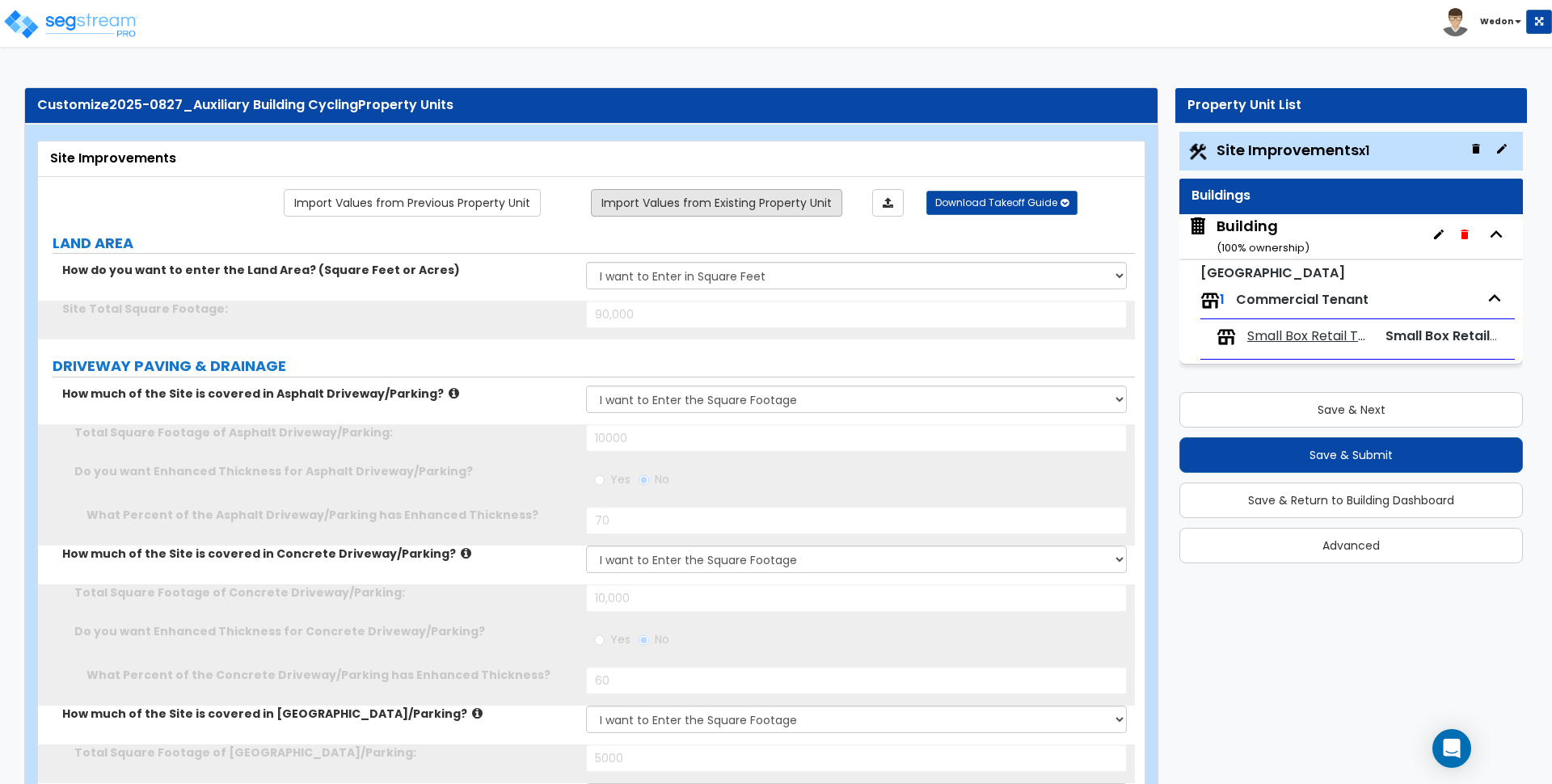
type input "6"
type input "4"
type input "2"
type input "12"
type input "100"
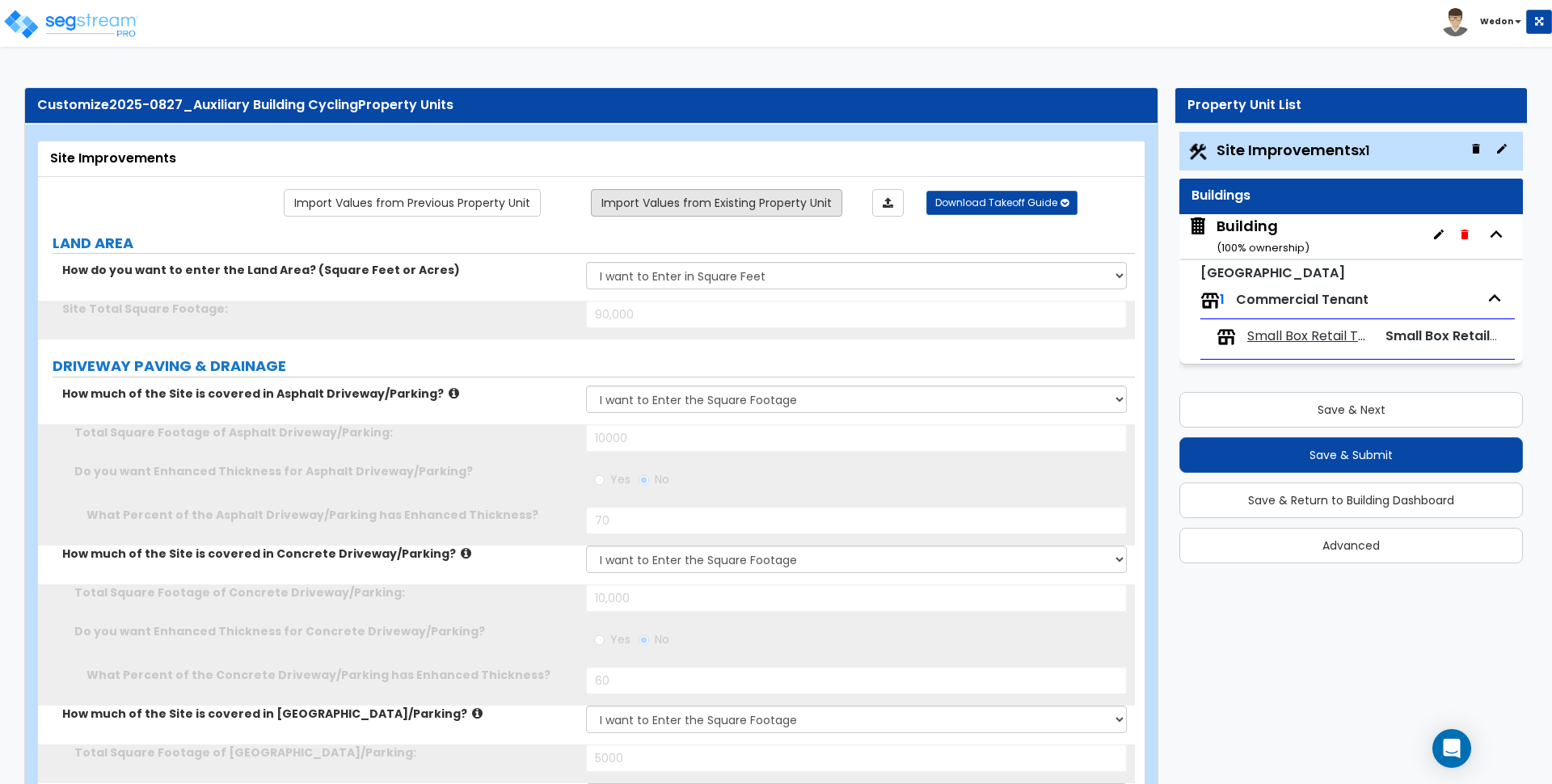
select select "1"
type input "12"
type input "4"
select select "1"
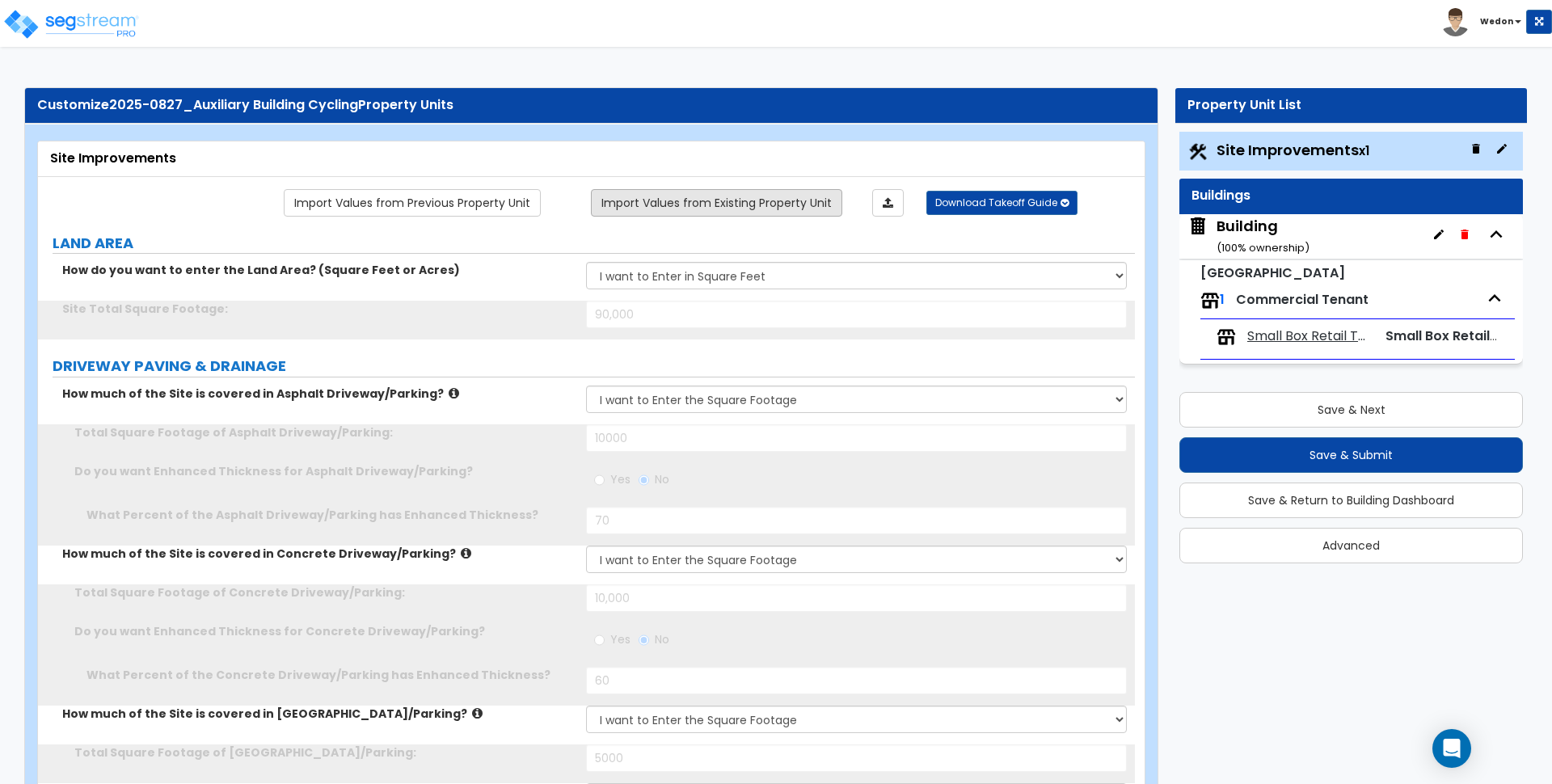
radio input "false"
select select "2"
select select "1"
type input "12"
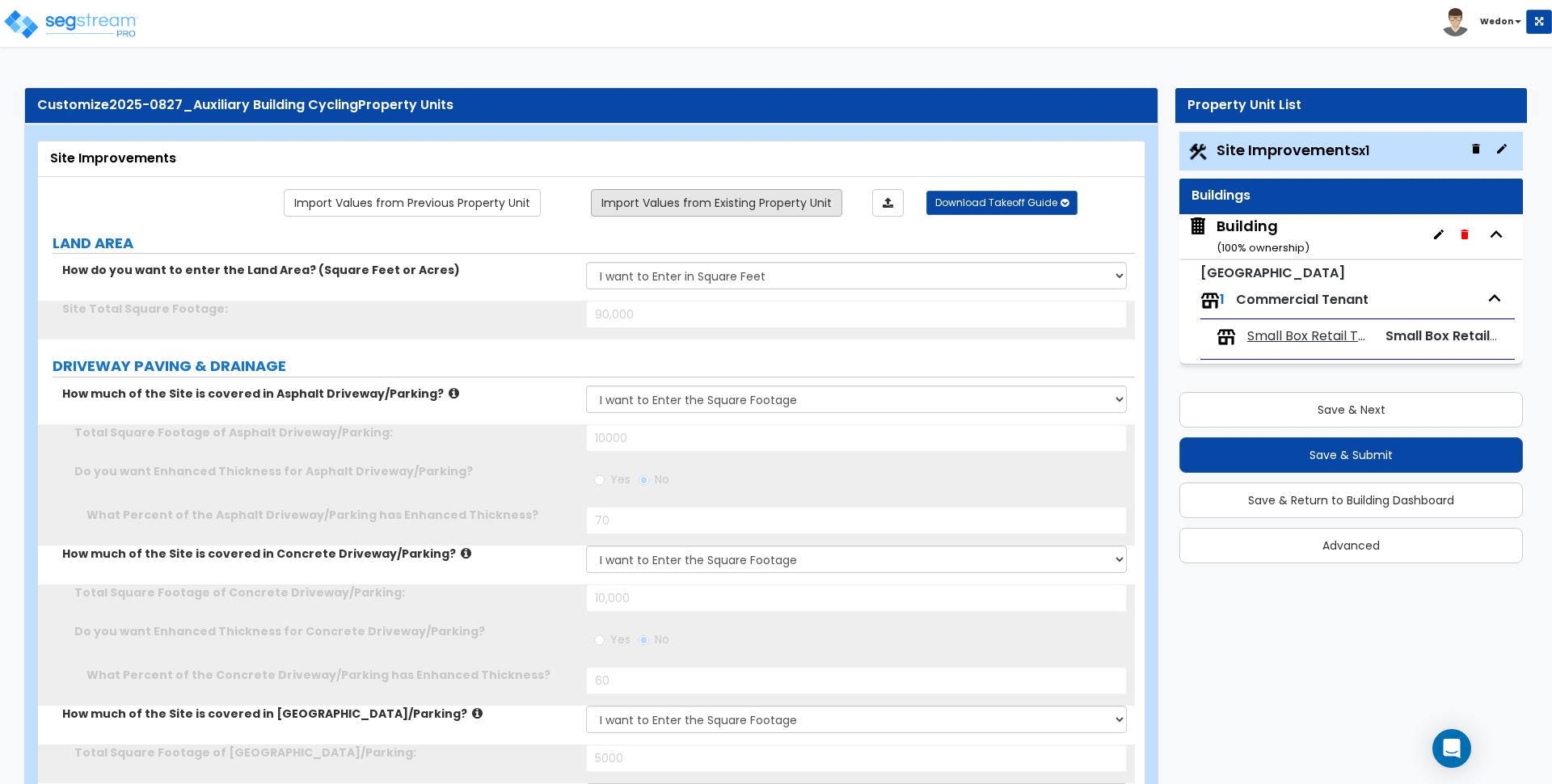
select select "2"
type input "6"
radio input "false"
select select "2"
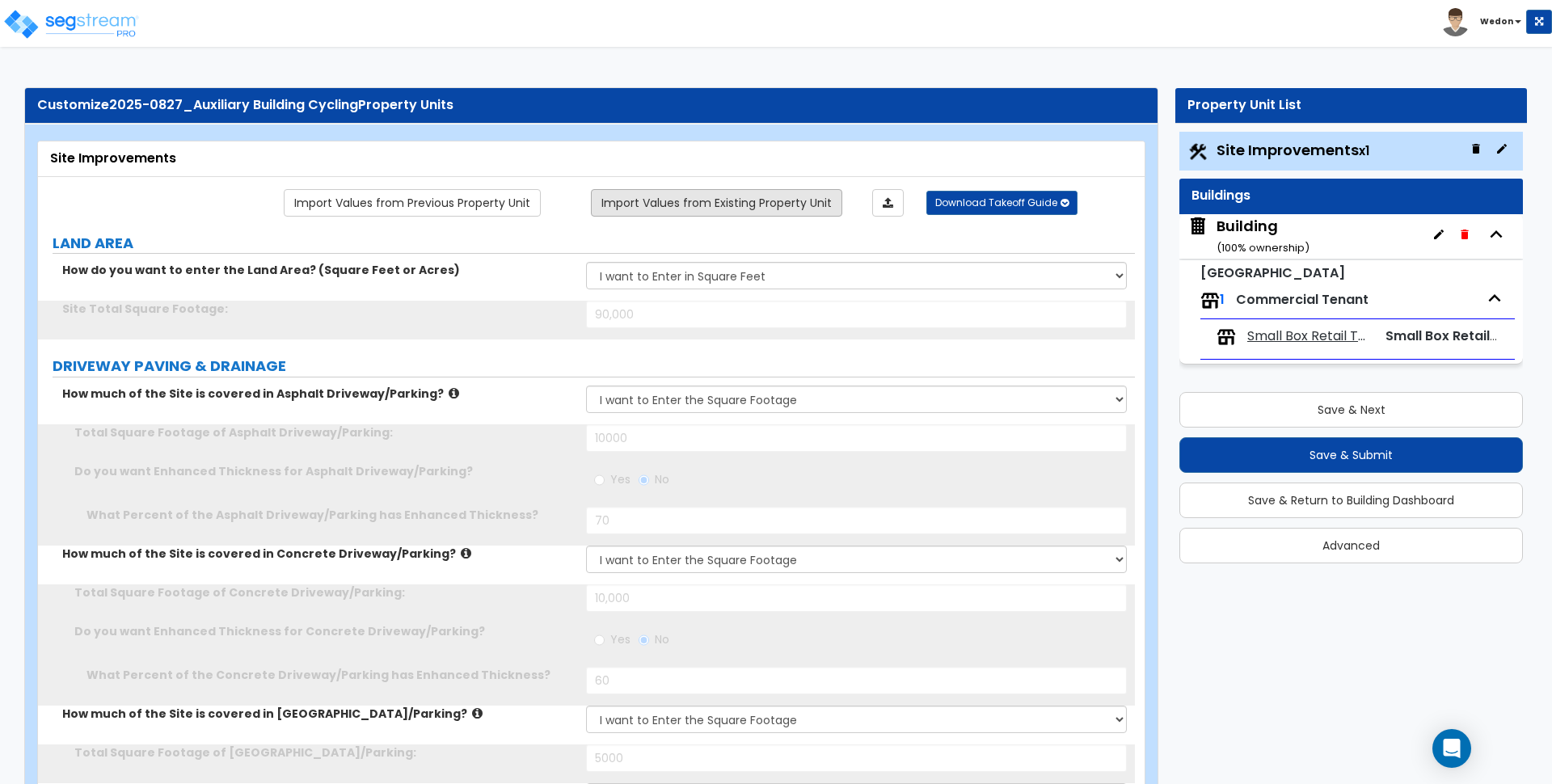
type input "5"
radio input "false"
select select "1"
select select "2"
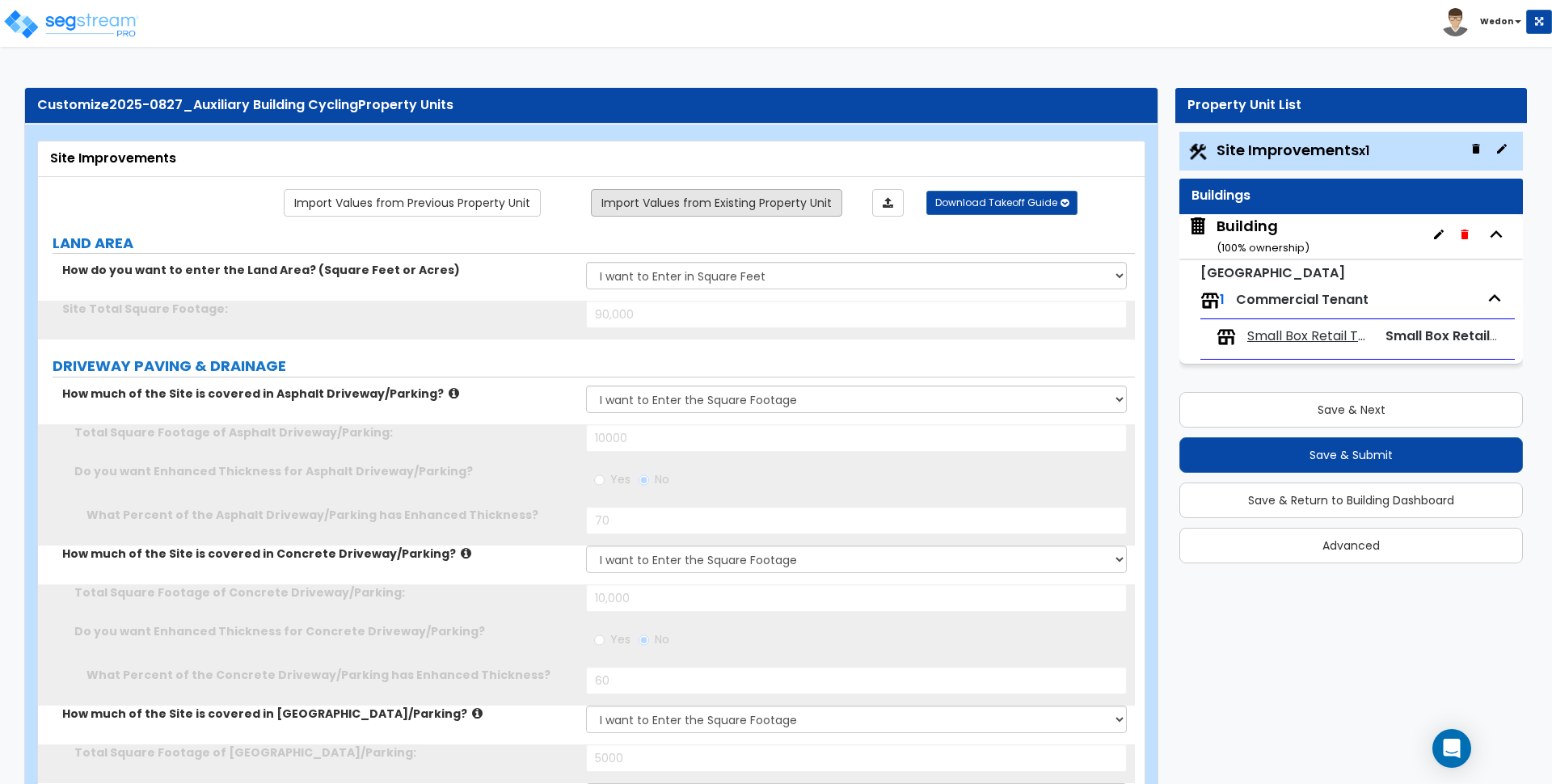
type input "30"
type input "200"
radio input "false"
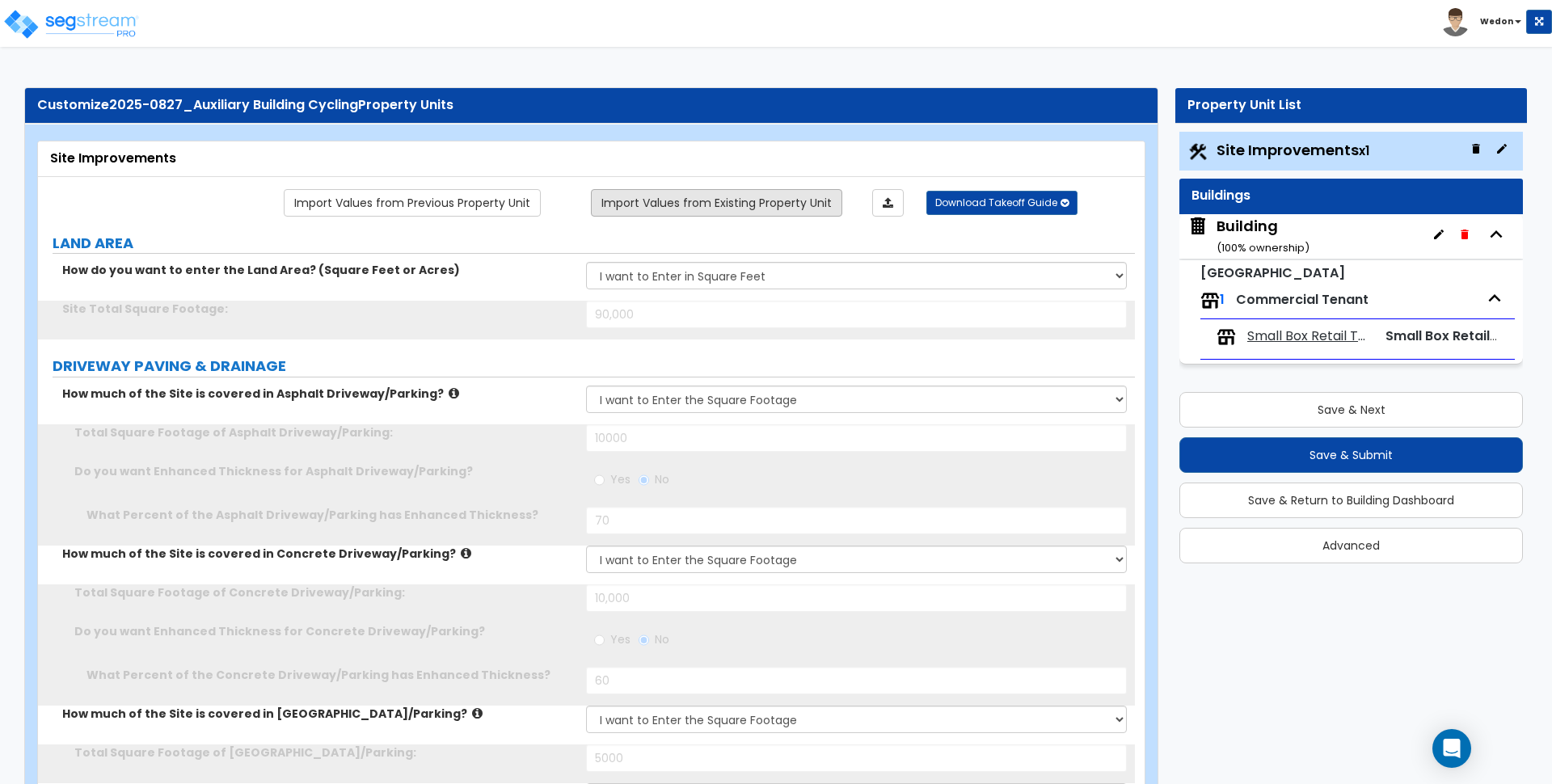
radio input "true"
radio input "false"
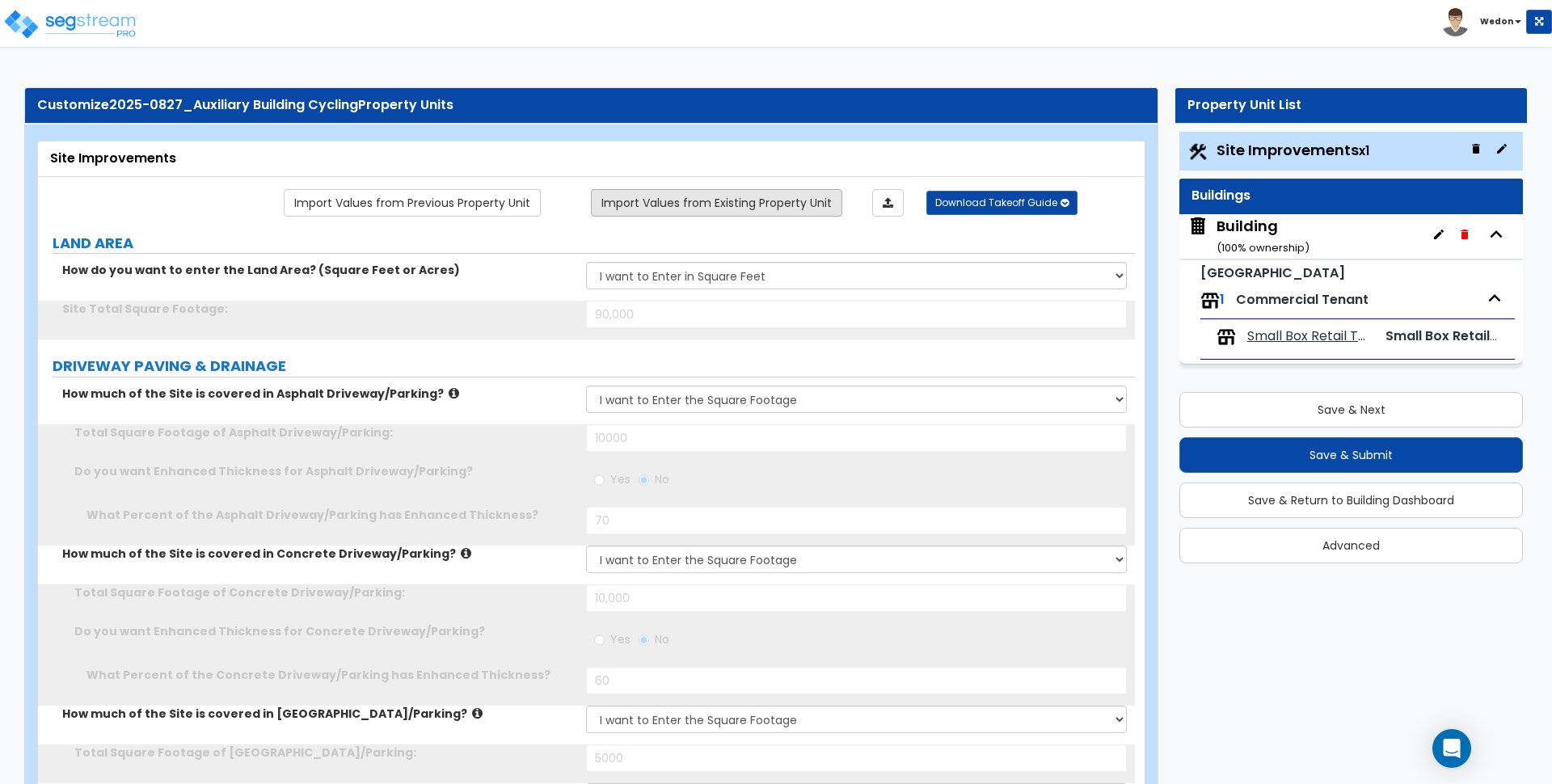
radio input "false"
radio input "true"
select select "2"
type input "25"
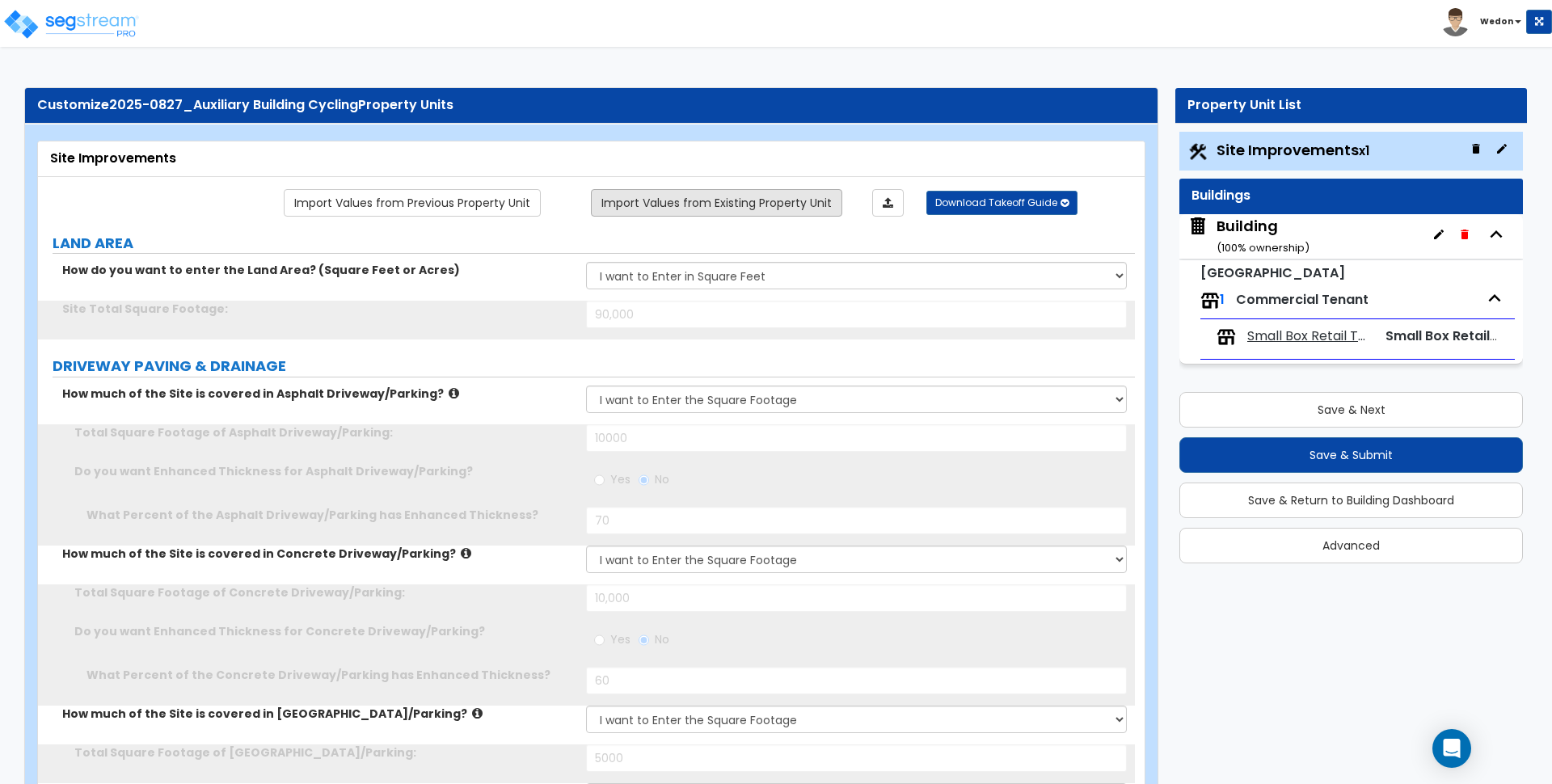
type input "25"
select select "4"
type input "24"
type input "25"
type input "4"
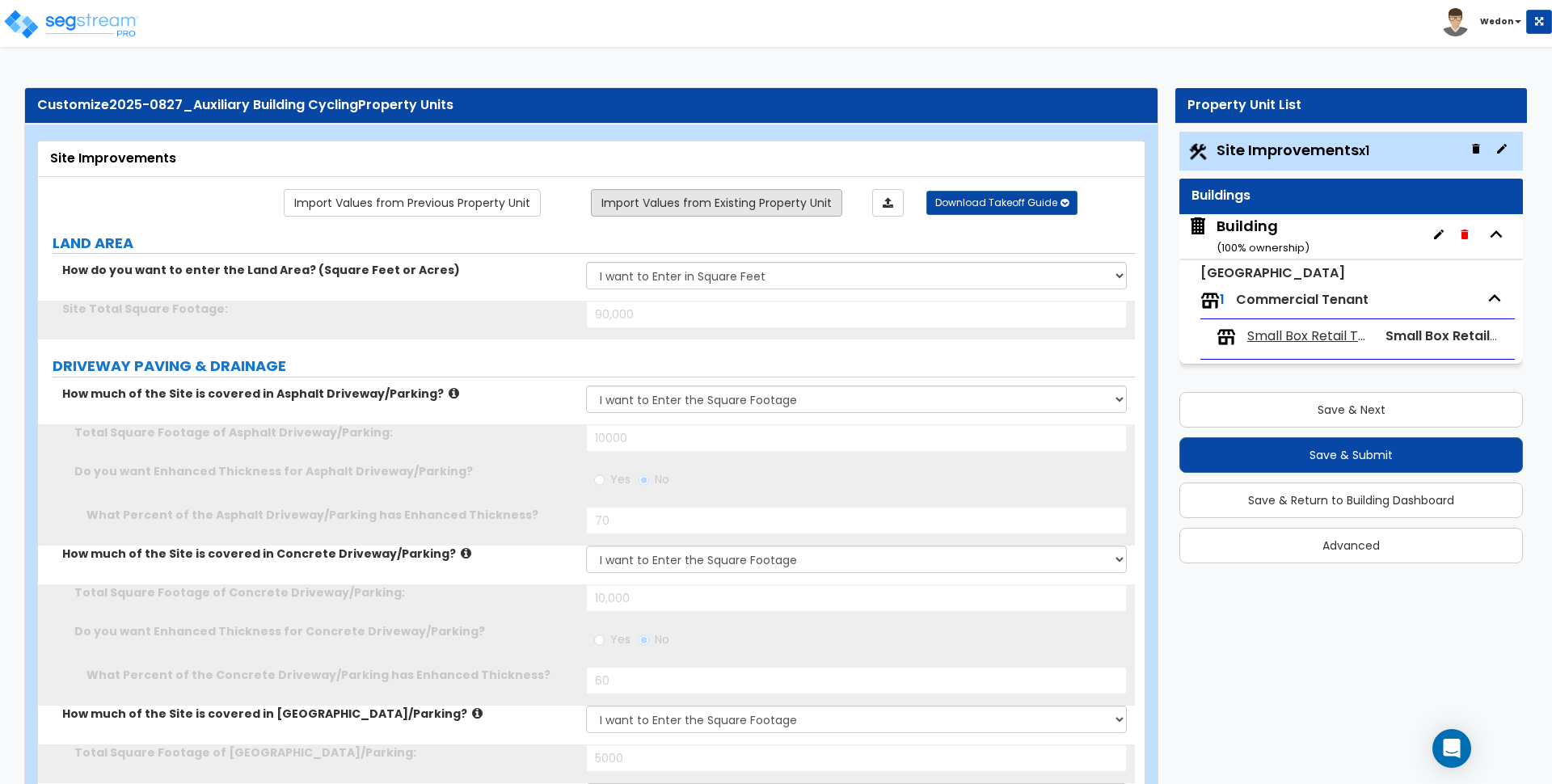
type input "25"
type input "4"
type input "25"
type input "4"
type input "25"
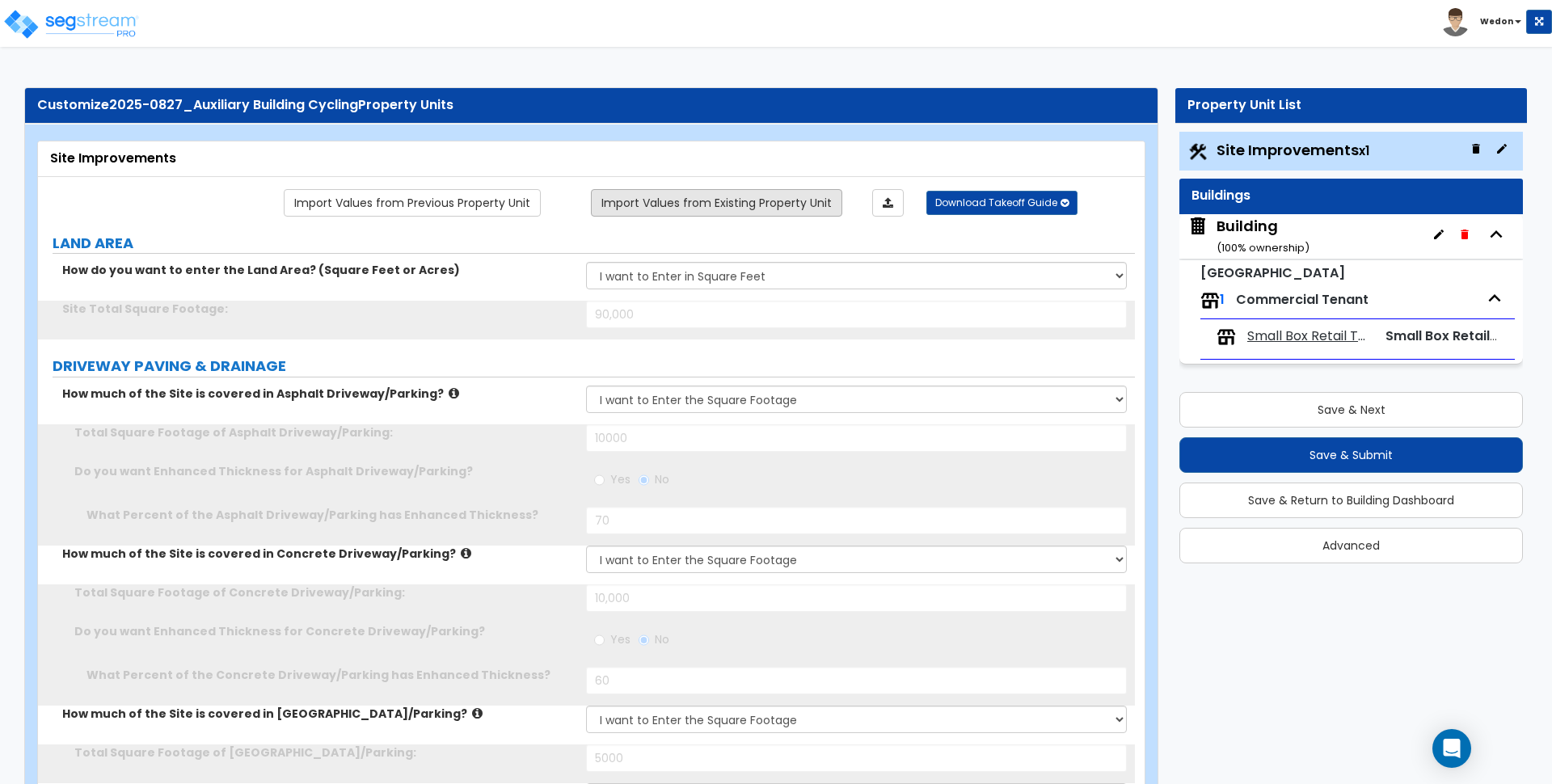
type input "4"
type input "25"
select select "1"
type input "24"
select select "1"
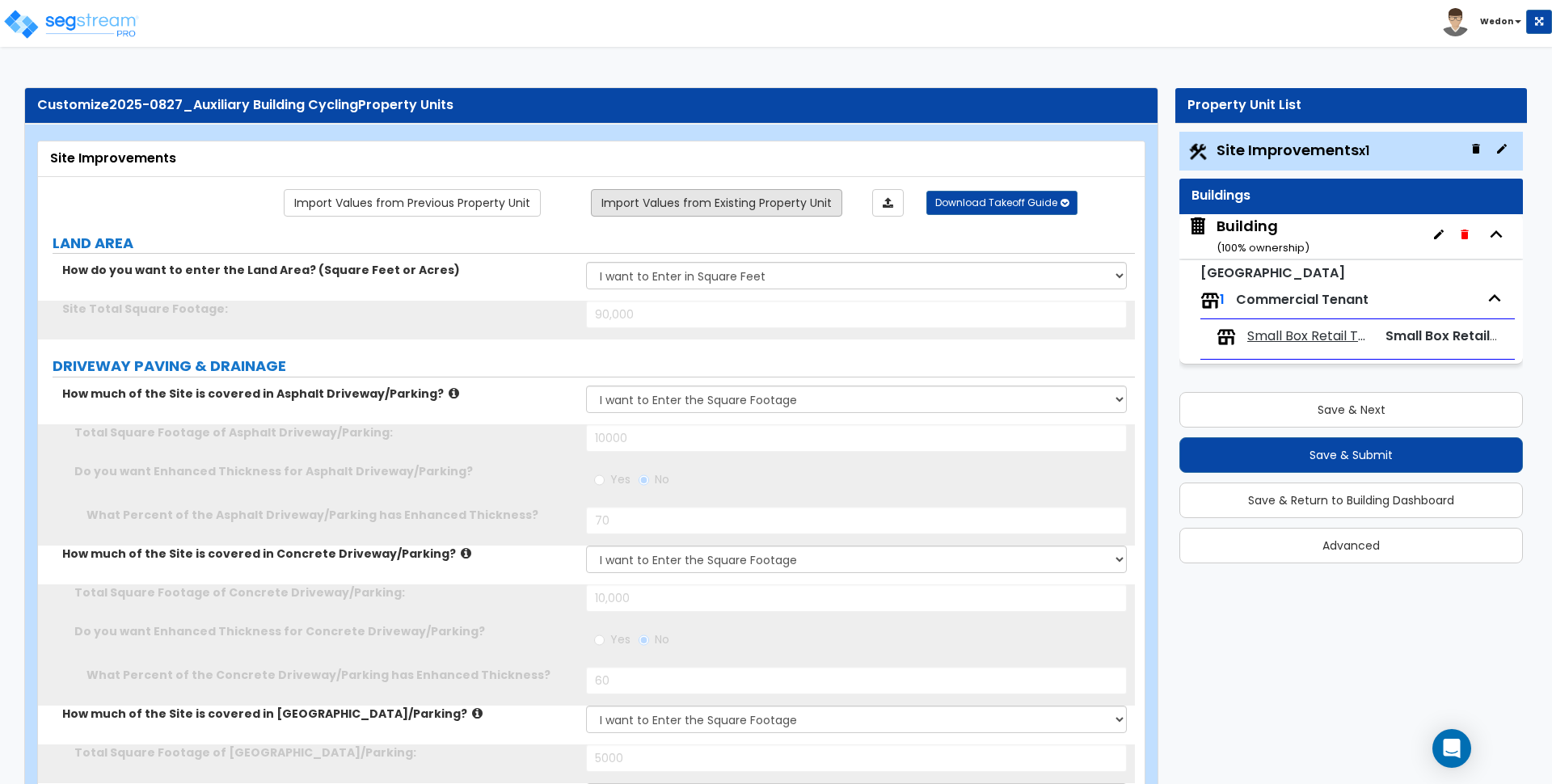
type input "43"
select select "3"
select select "1"
select select "3"
select select "5"
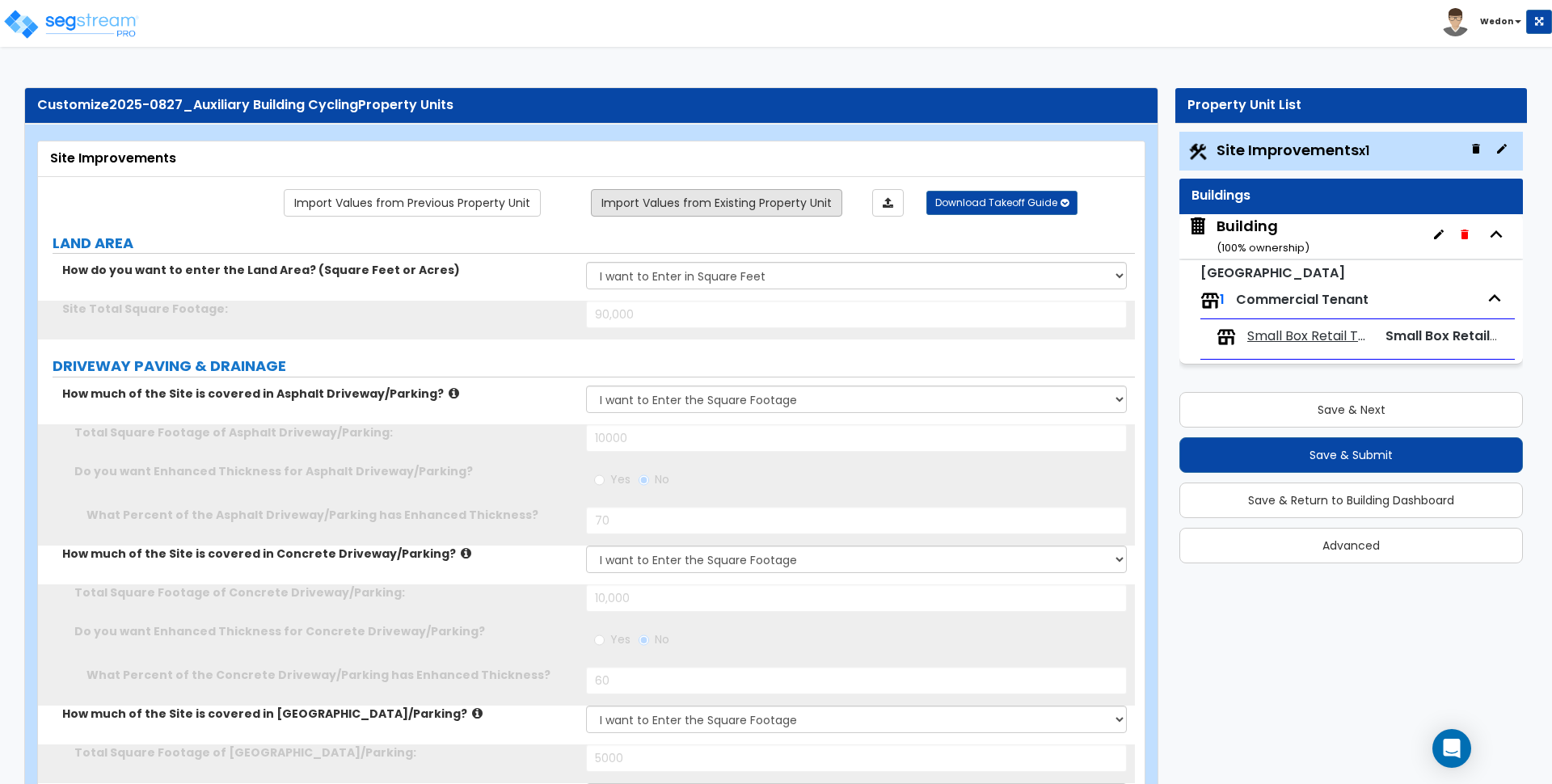
type input "3"
type input "4"
type input "2"
select select "1"
select select "3"
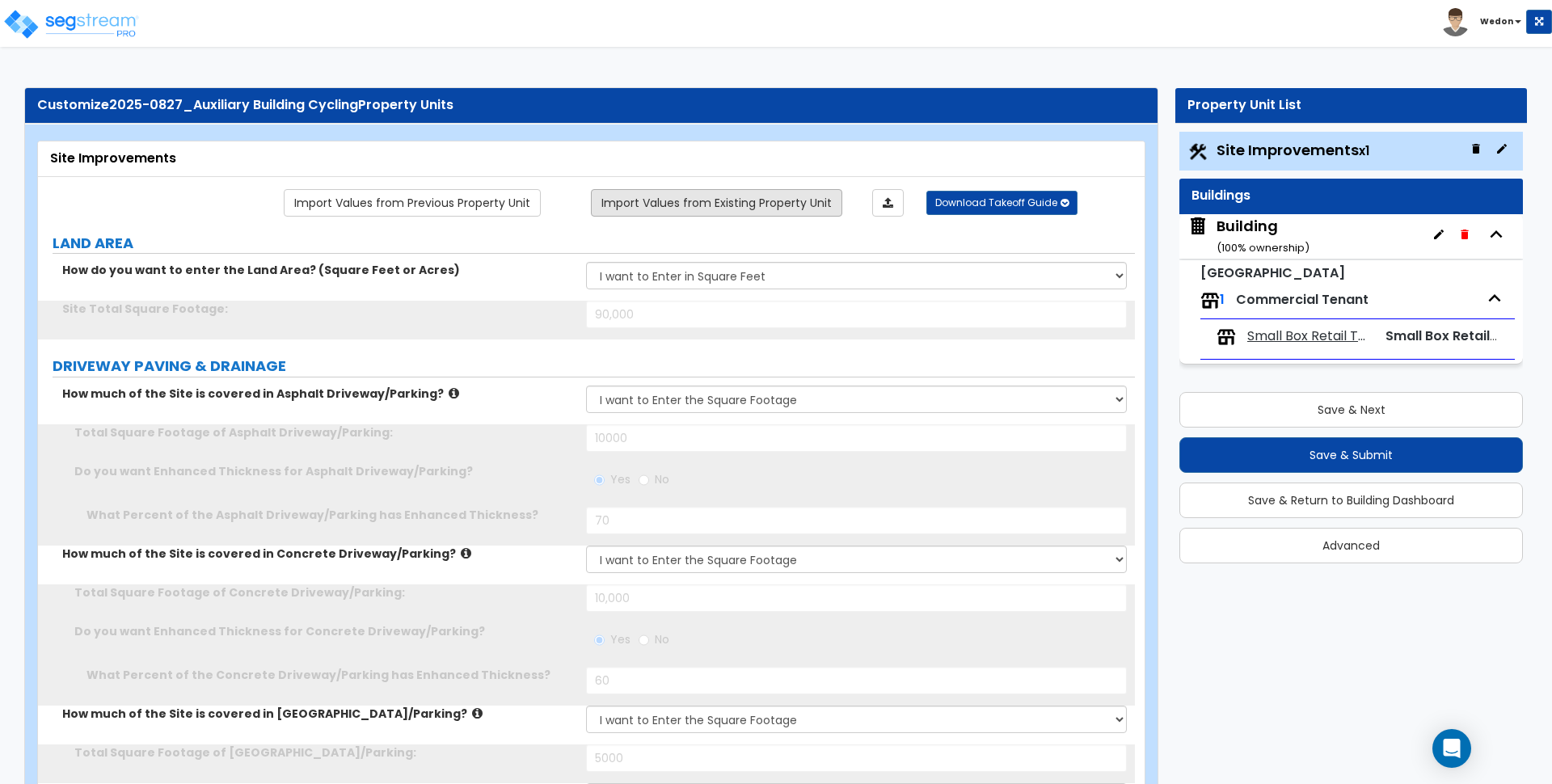
radio input "true"
select select "1"
select select "2"
select select "3"
type input "3"
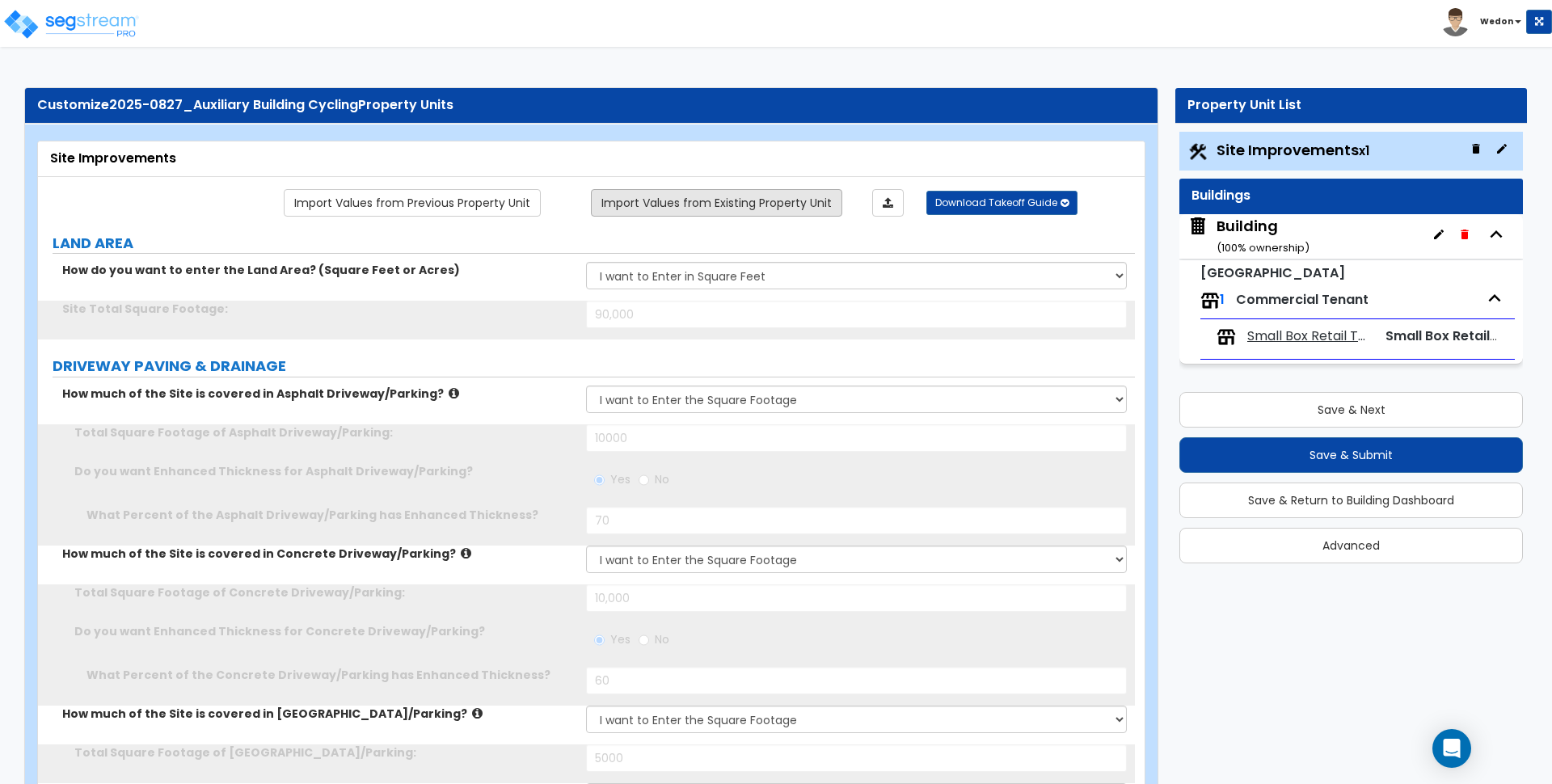
radio input "false"
type input "4"
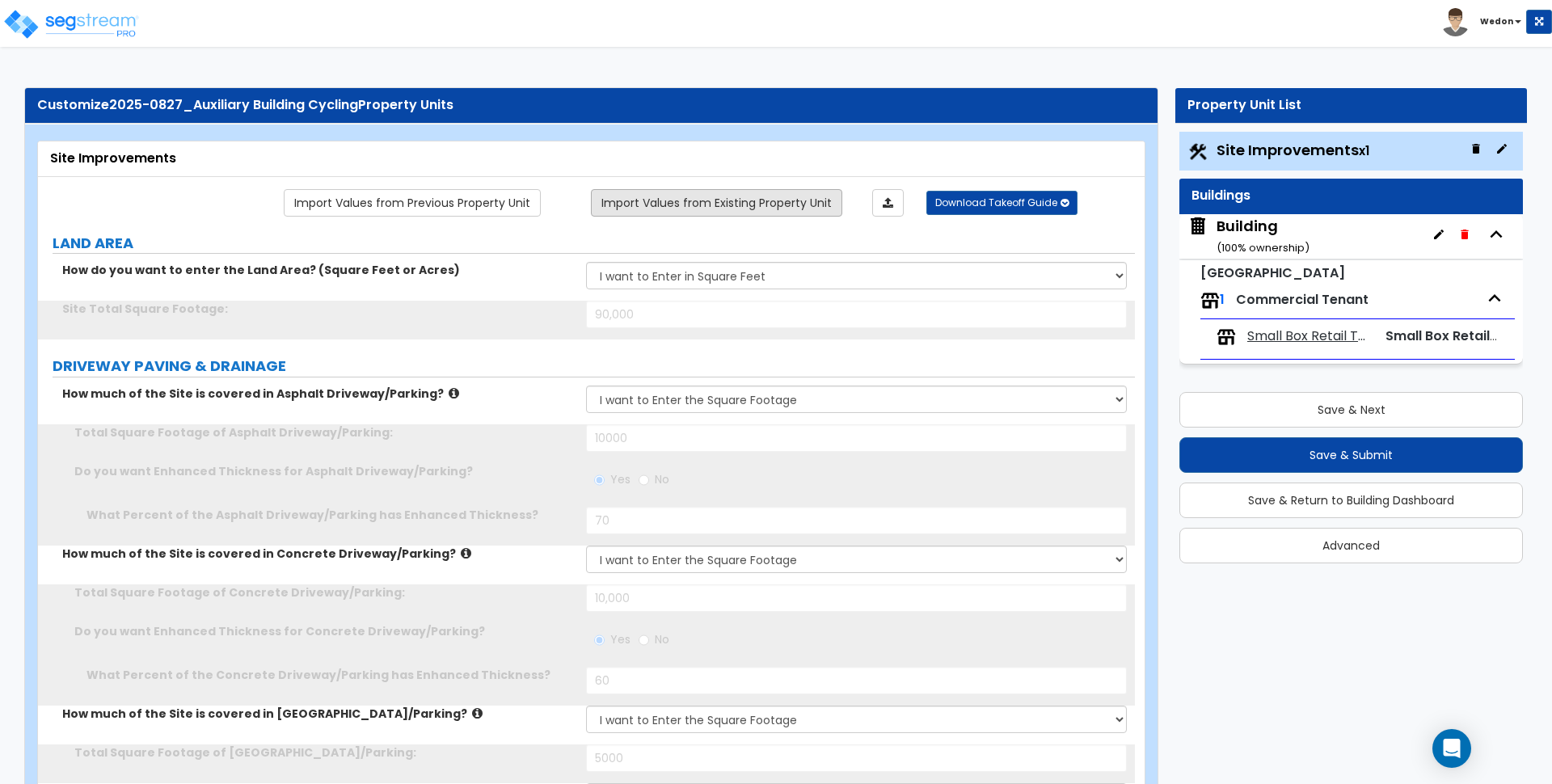
type input "25"
type input "4"
type input "25"
type input "4"
type input "25"
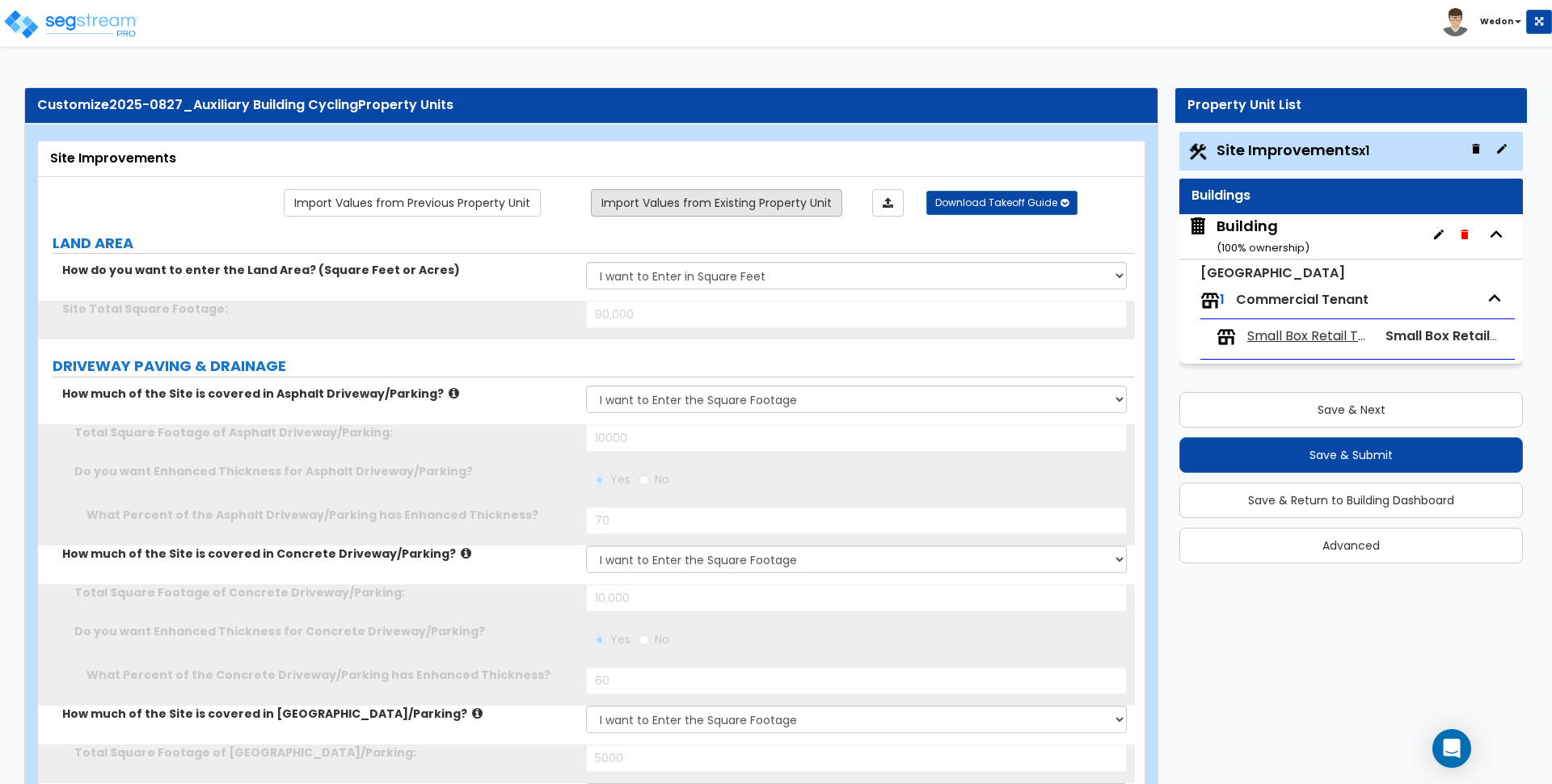
type input "4"
type input "25"
radio input "false"
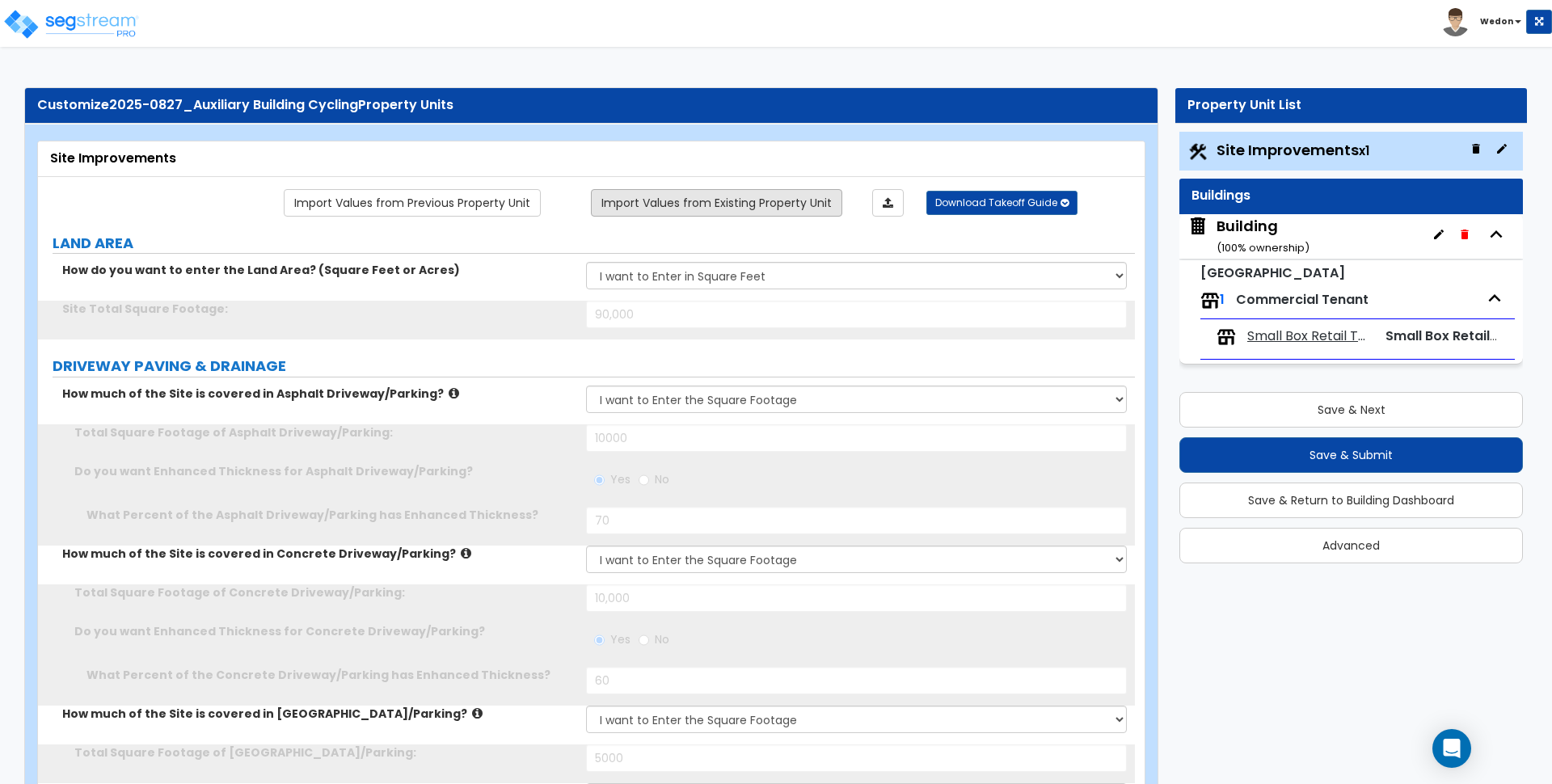
radio input "false"
type input "1000"
select select "3"
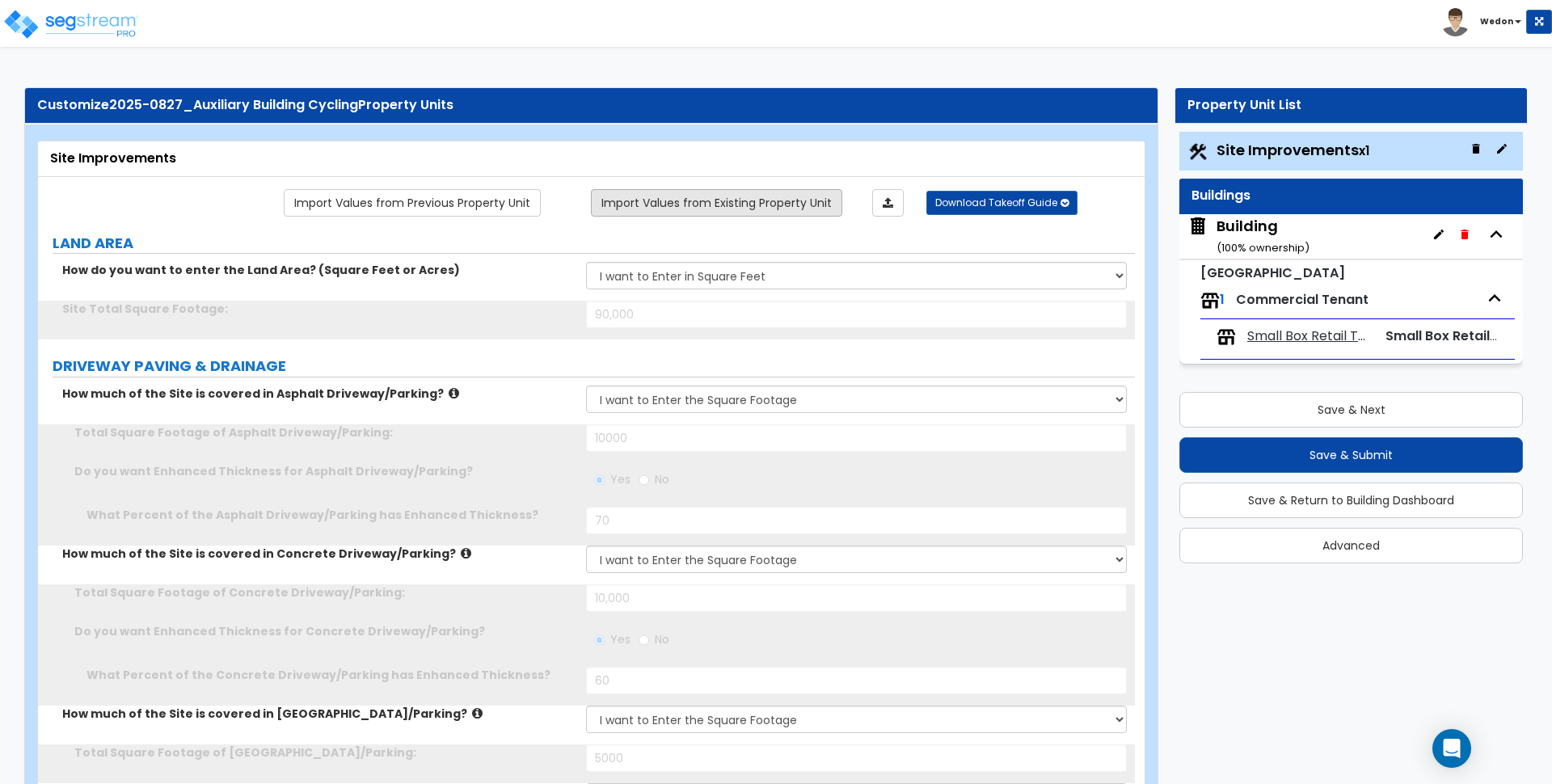
select select "7"
type input "5"
select select "9"
type input "5"
select select "2"
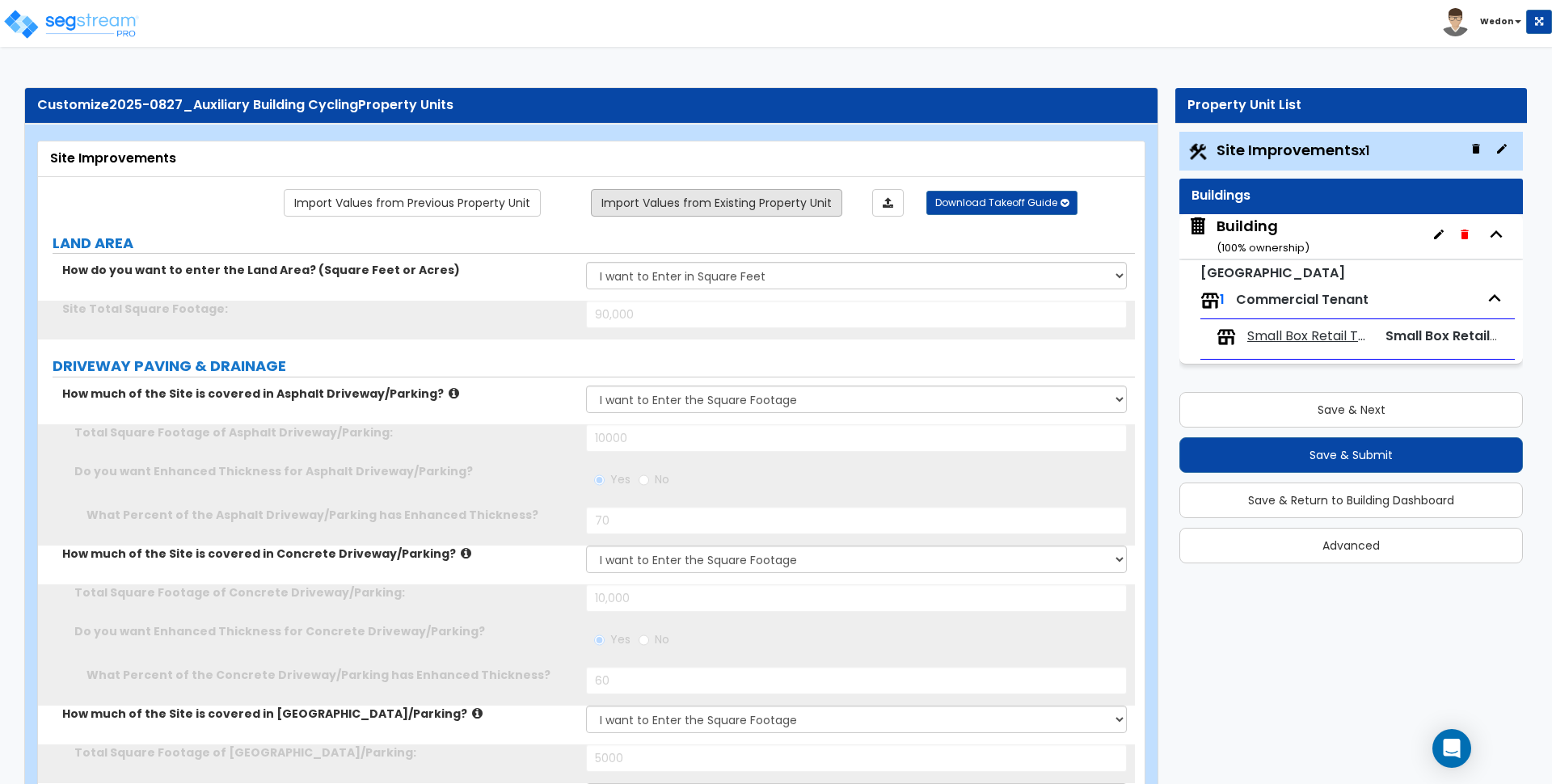
type input "5"
select select "3"
type input "5"
select select "2"
type input "5"
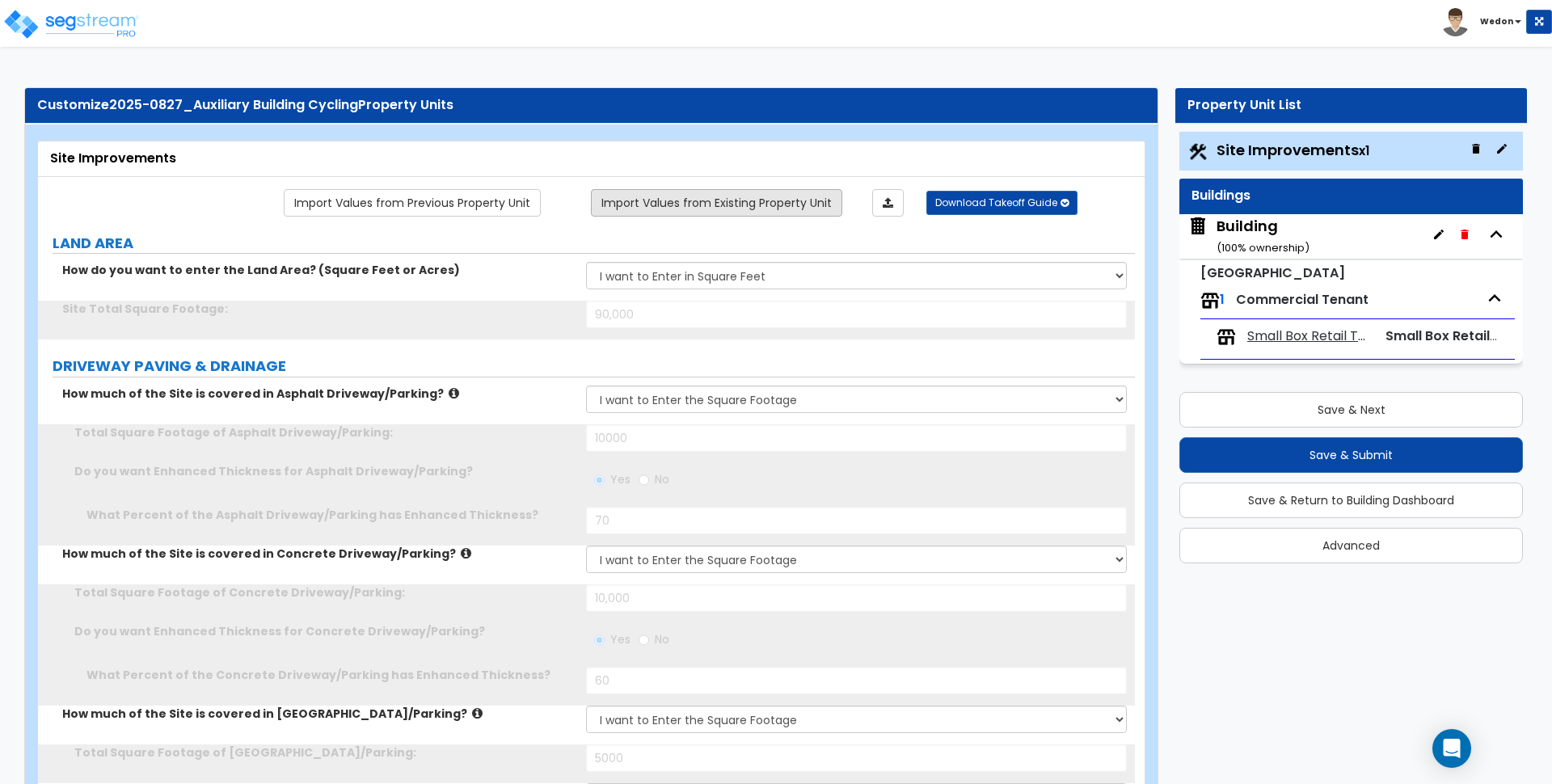
select select "7"
type input "5"
type input "200"
radio input "true"
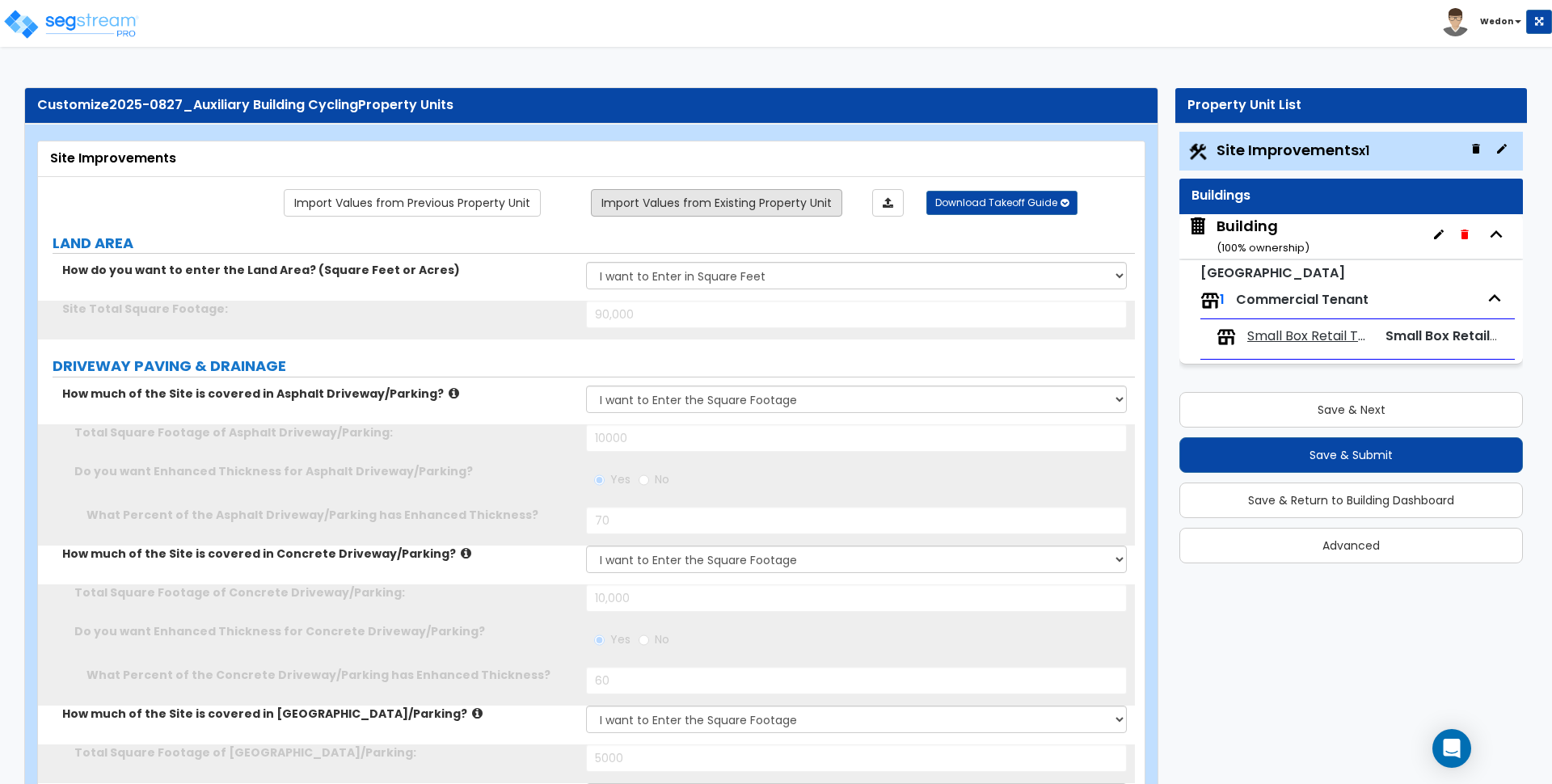
radio input "true"
type input "100"
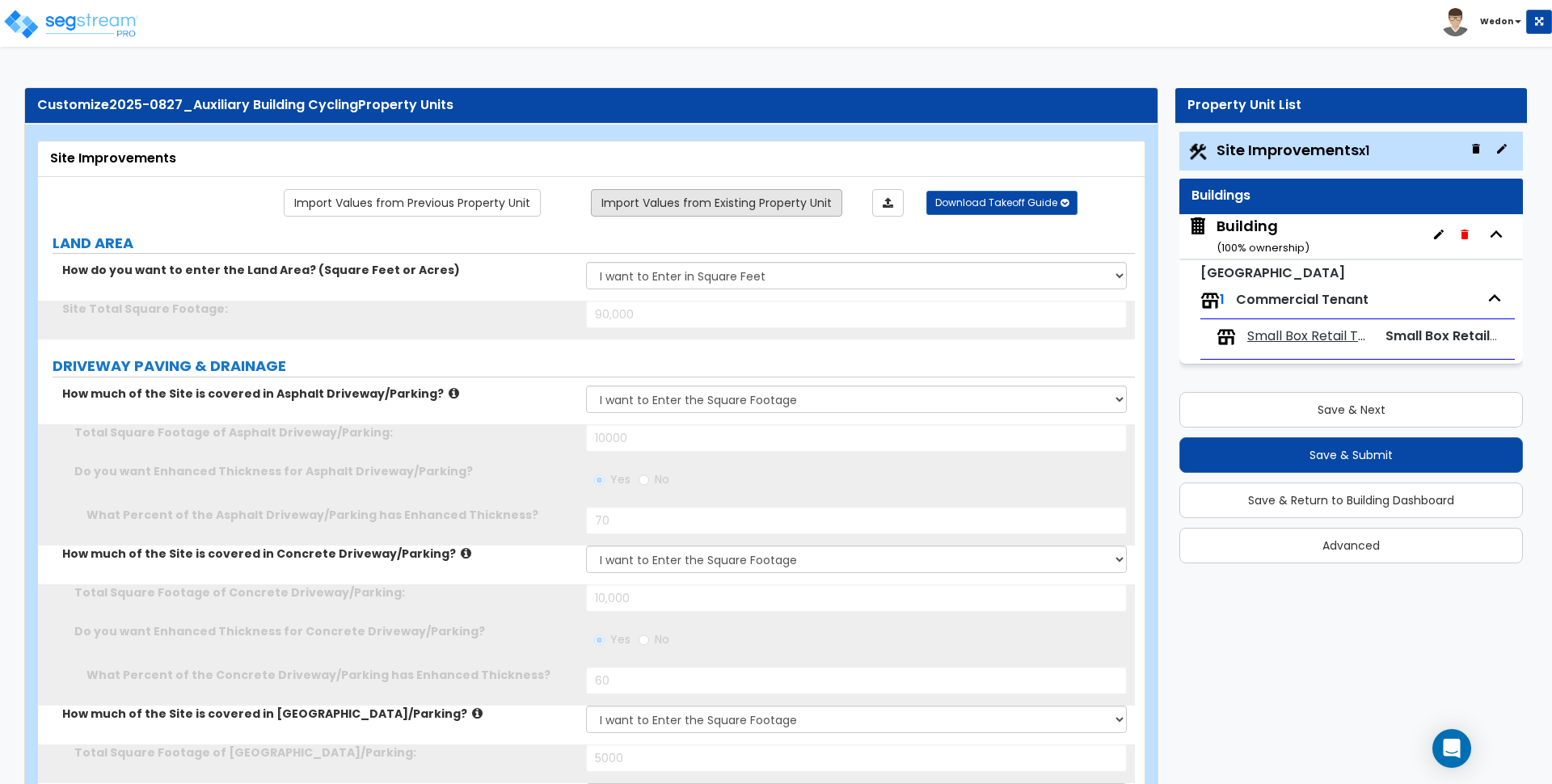
type input "100"
select select "3"
type input "50"
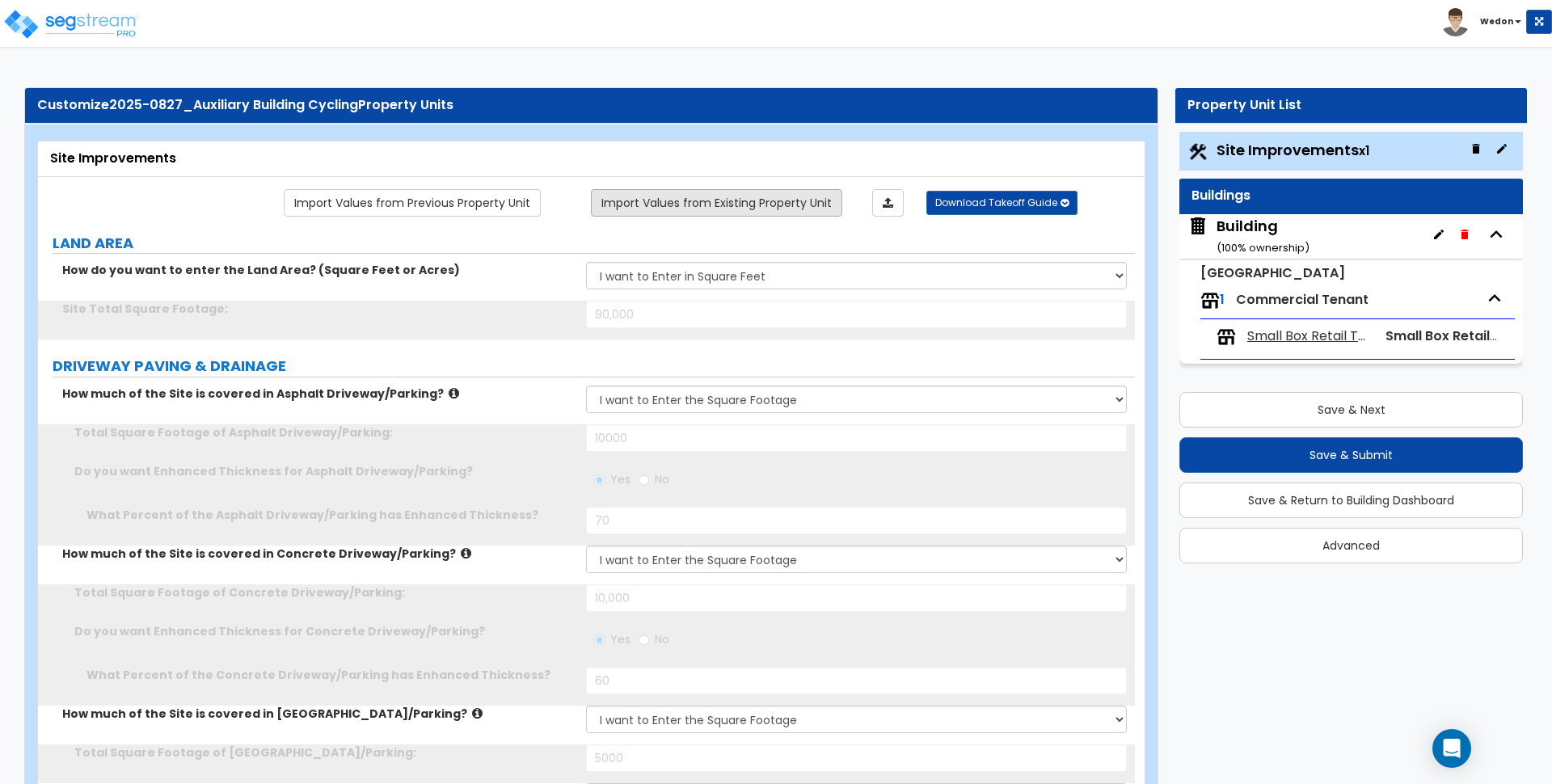
type input "2"
select select "2"
select select "4"
select select "1"
type input "10"
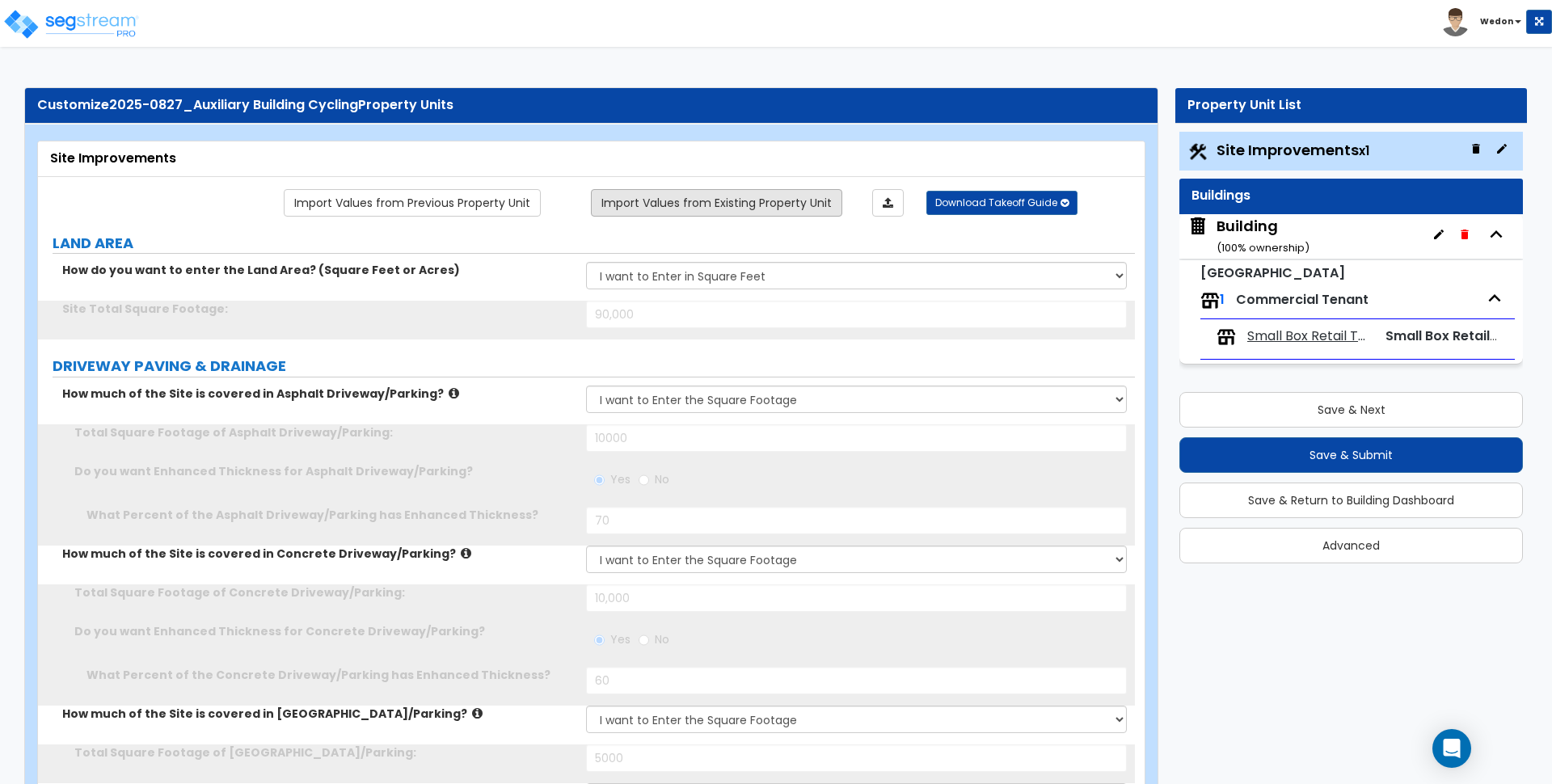
type input "8"
type input "1"
type input "500"
type input "12"
select select "2"
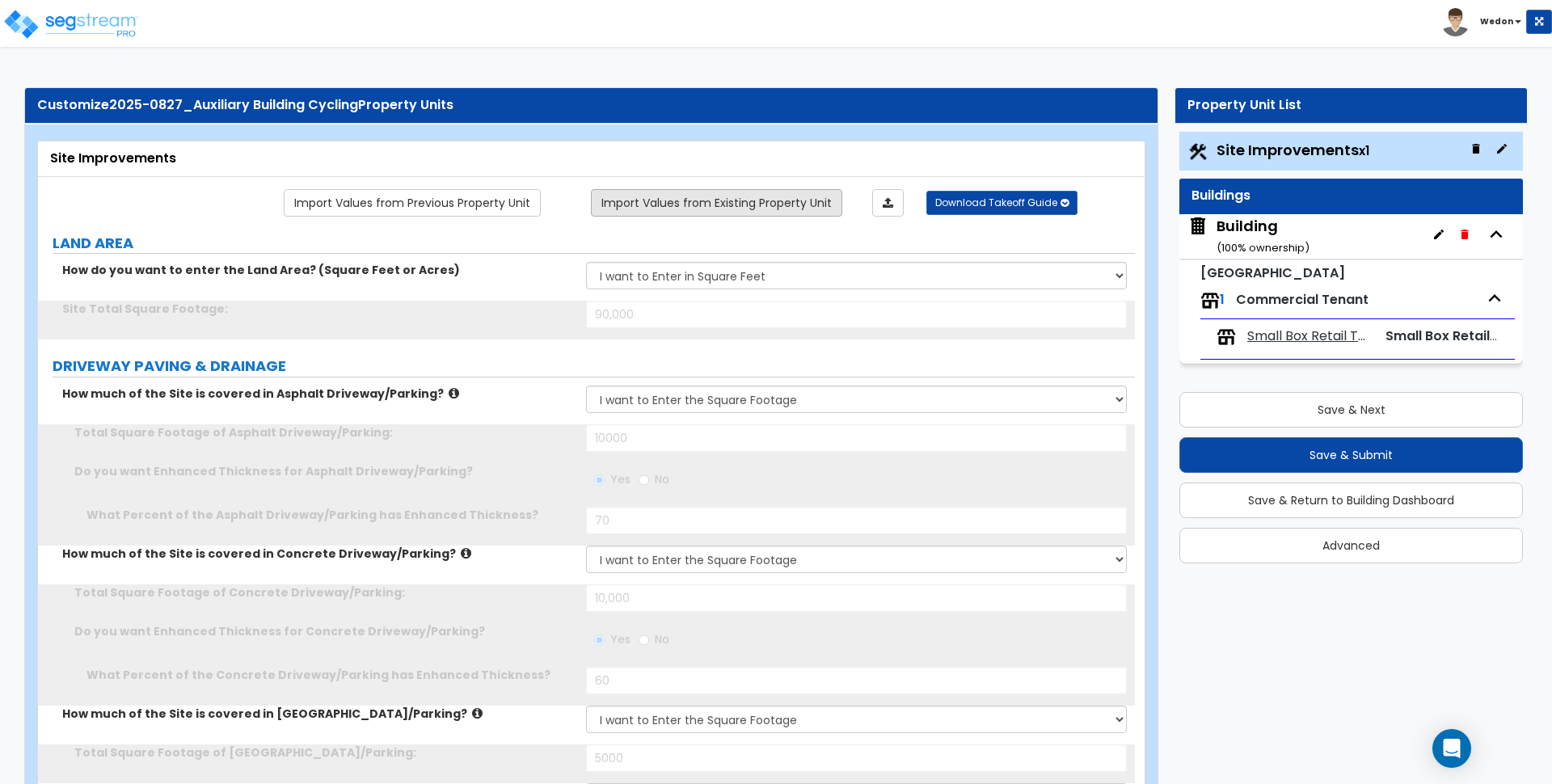
select select "2"
select select "1"
type input "3"
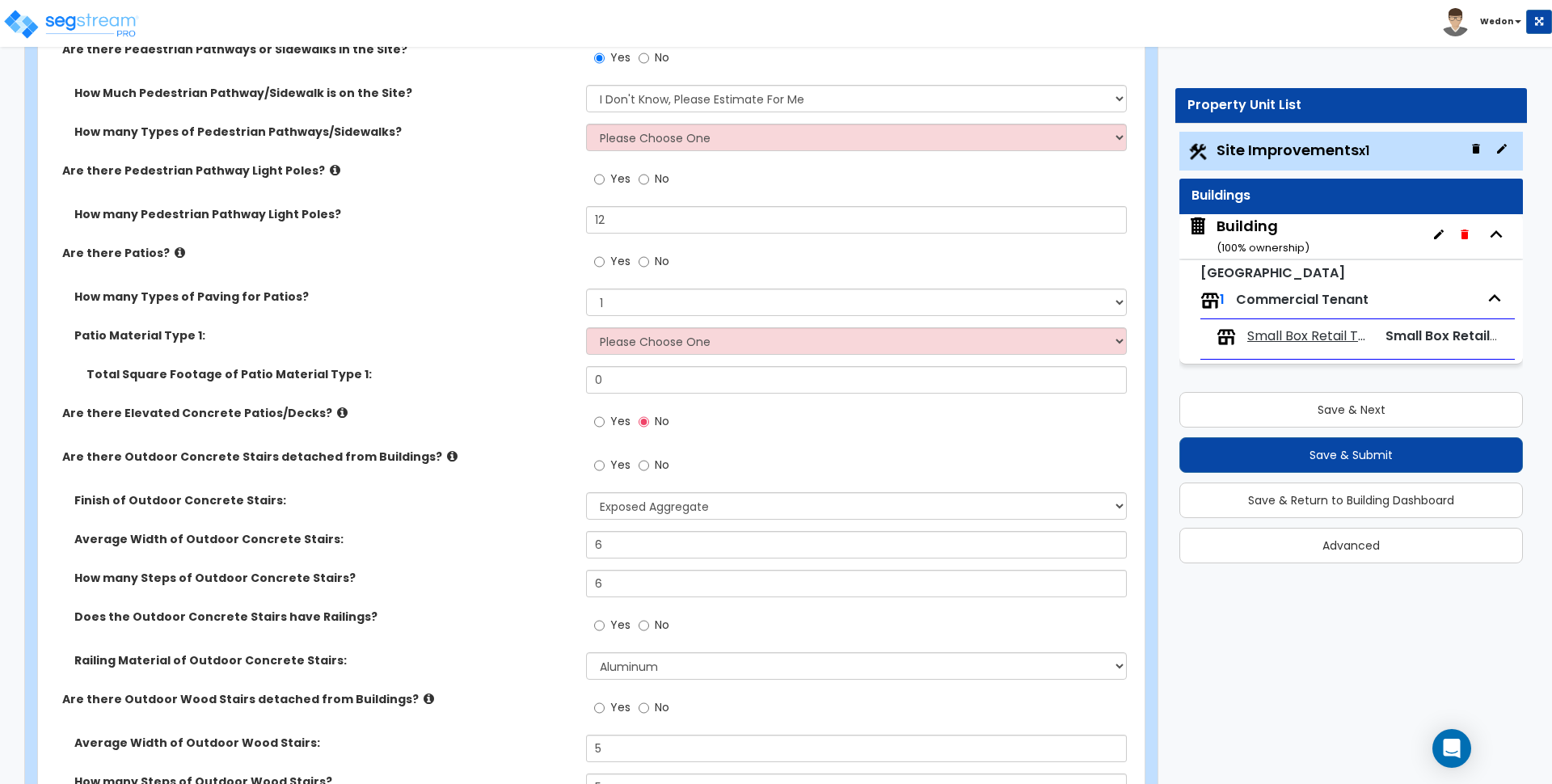
scroll to position [2525, 0]
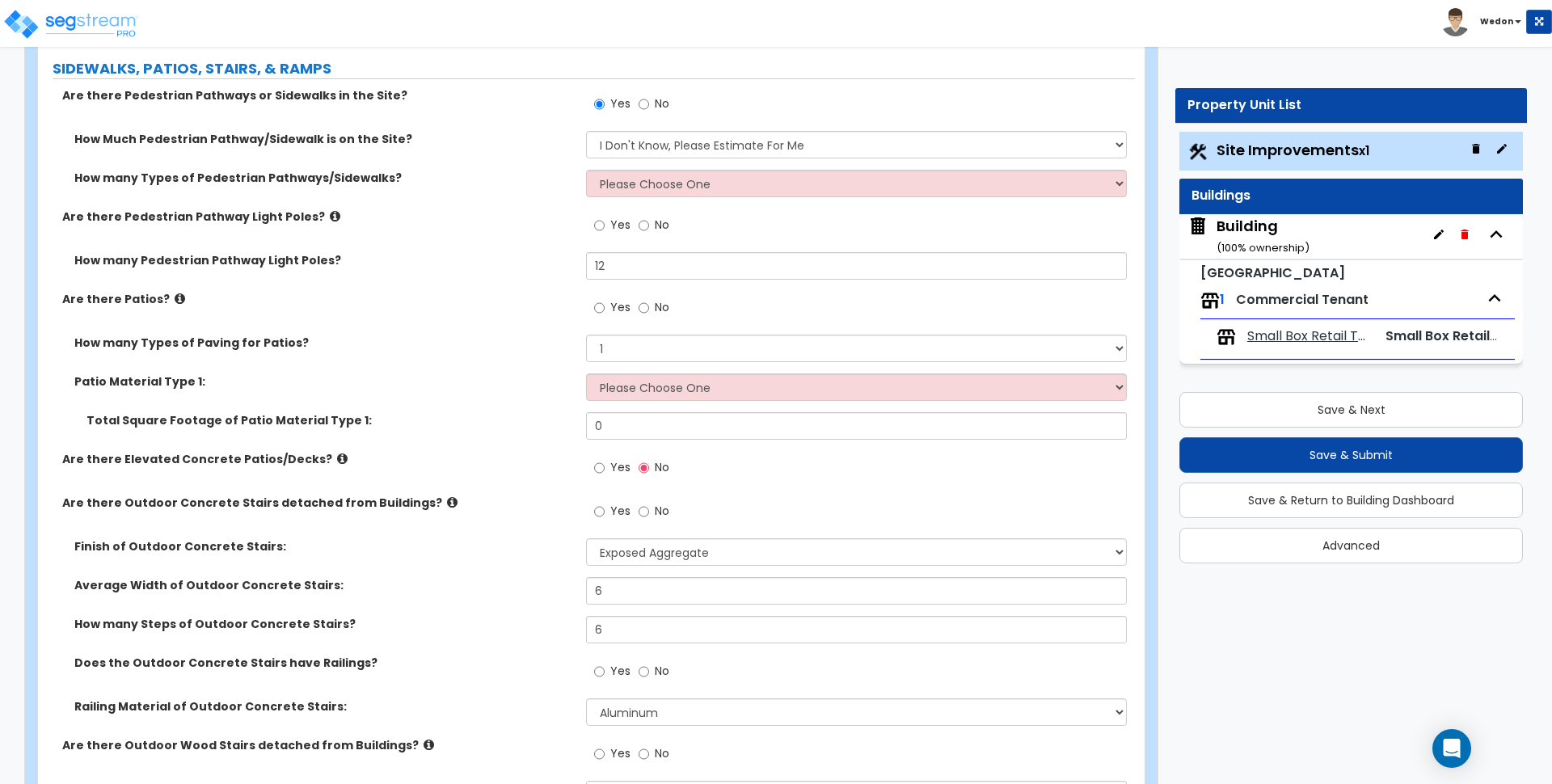
click at [657, 369] on div "How many Types of Paving for Patios? 1 2 3 4" at bounding box center [586, 354] width 1097 height 39
click at [660, 374] on select "Please Choose One Bare Concrete Stamped Concrete Brick Pavers Stone Pavers Tile…" at bounding box center [856, 387] width 540 height 27
click at [586, 374] on select "Please Choose One Bare Concrete Stamped Concrete Brick Pavers Stone Pavers Tile…" at bounding box center [856, 387] width 540 height 27
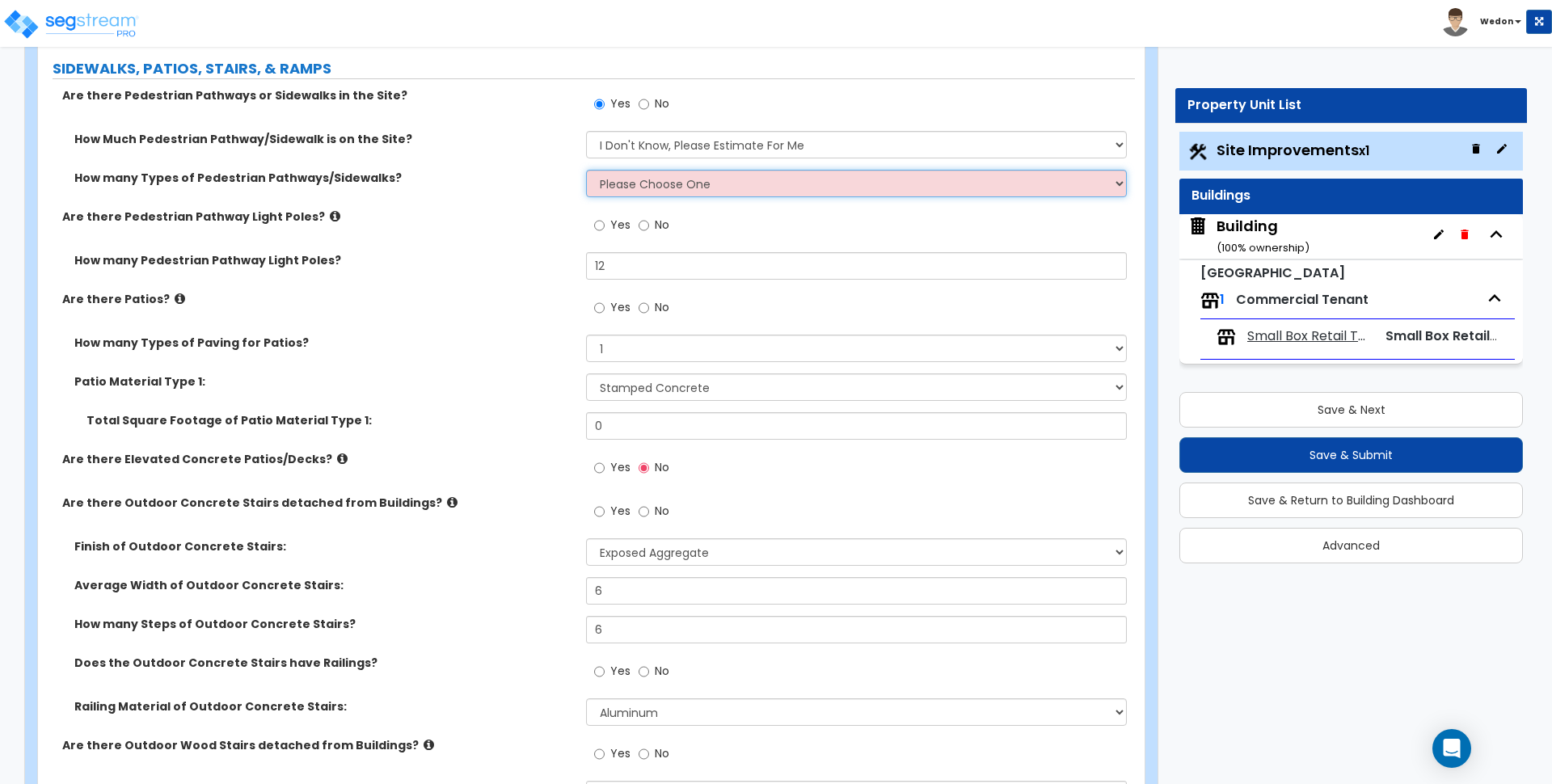
click at [663, 182] on select "Please Choose One 1 2 3" at bounding box center [856, 183] width 540 height 27
click at [701, 303] on div "Yes No" at bounding box center [860, 313] width 548 height 43
click at [708, 195] on select "Please Choose One 1 2 3" at bounding box center [856, 183] width 540 height 27
click at [686, 300] on div "Yes No" at bounding box center [860, 313] width 548 height 43
click at [738, 186] on select "Please Choose One 1 2 3" at bounding box center [856, 183] width 540 height 27
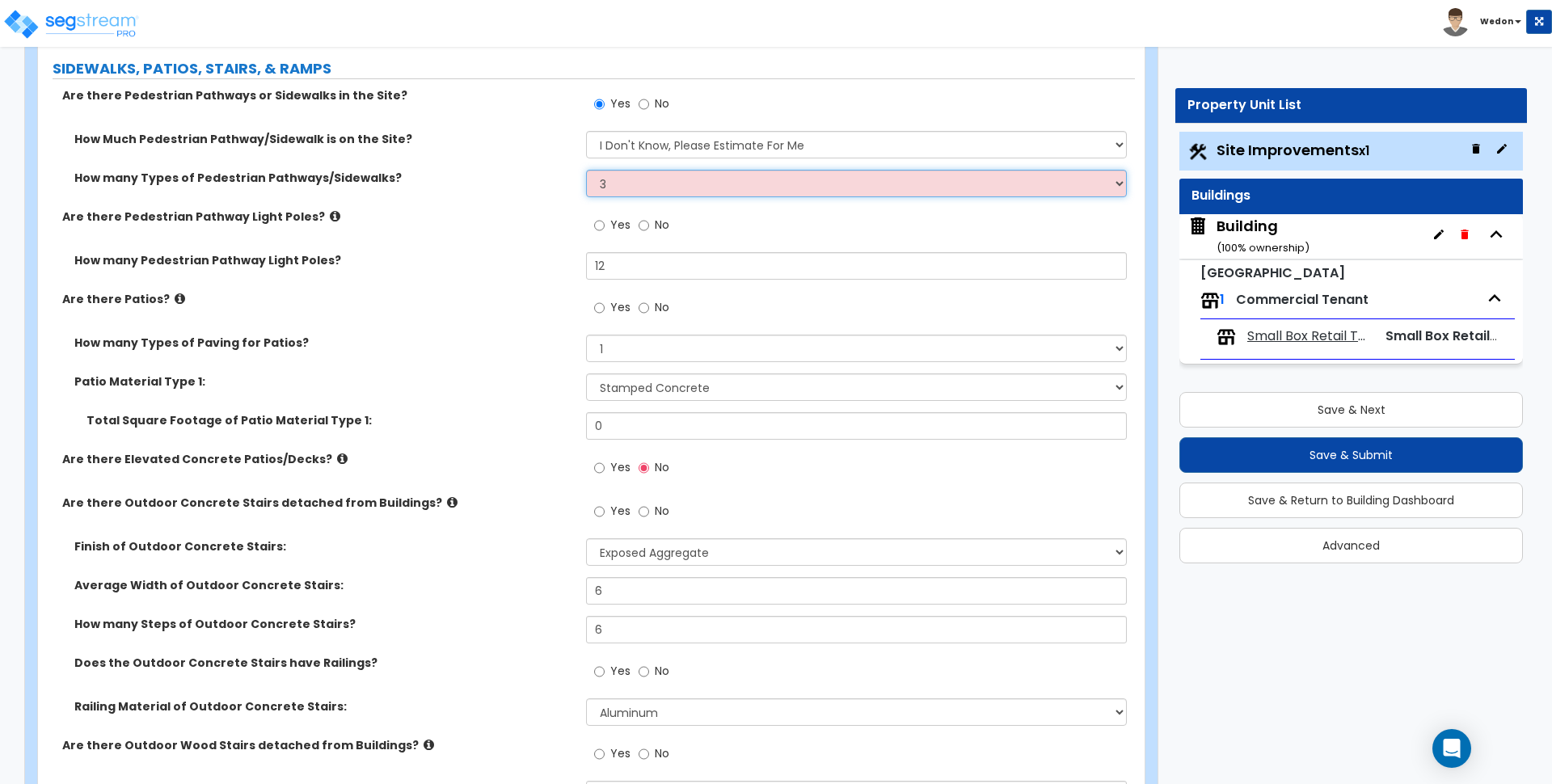
click at [586, 170] on select "Please Choose One 1 2 3" at bounding box center [856, 183] width 540 height 27
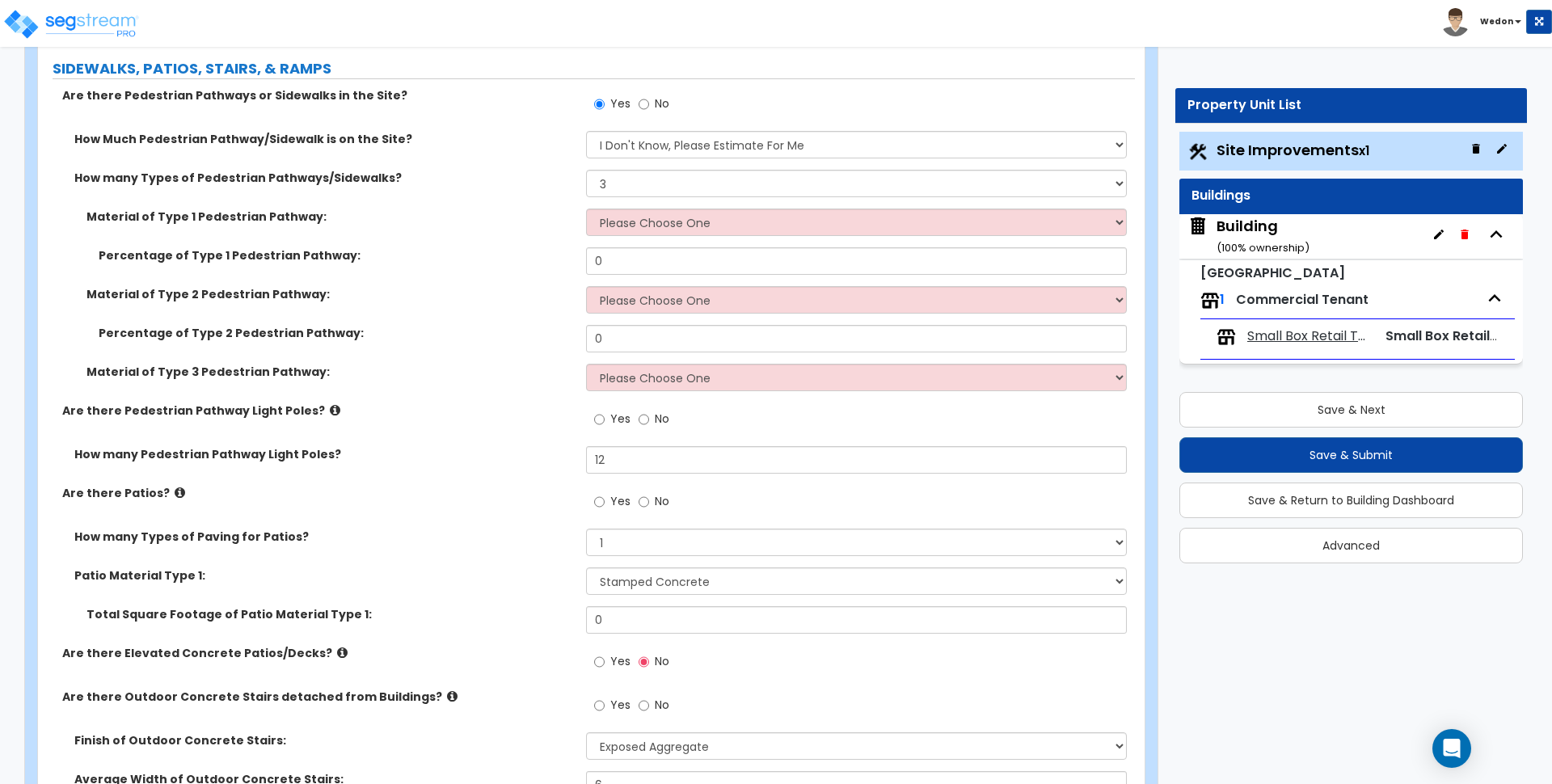
click at [446, 353] on div "Percentage of Type 2 Pedestrian Pathway: 0" at bounding box center [586, 344] width 1097 height 39
click at [523, 403] on label "Are there Pedestrian Pathway Light Poles?" at bounding box center [318, 410] width 511 height 16
click at [1500, 25] on b "Wedon" at bounding box center [1496, 21] width 33 height 12
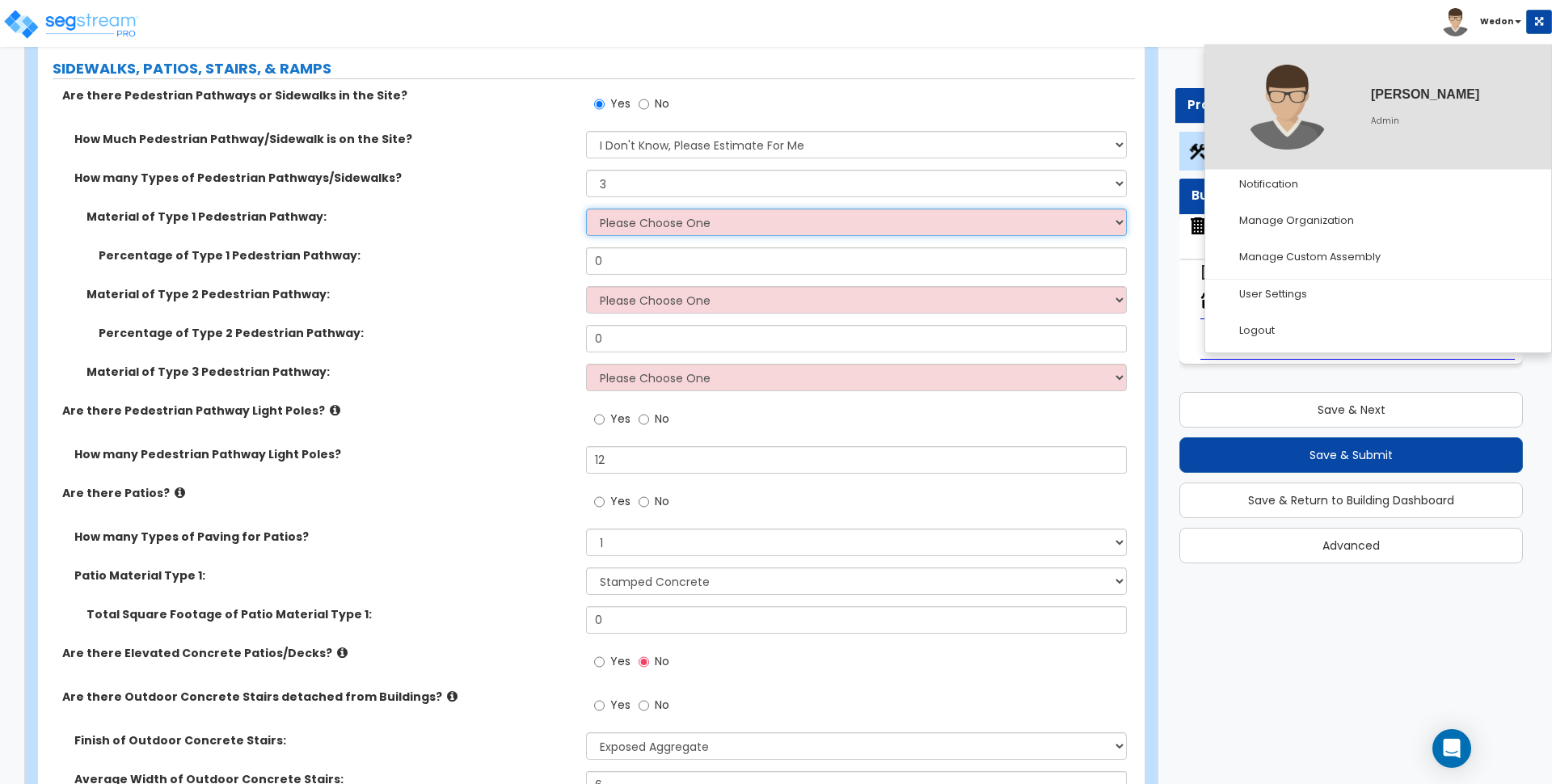
click at [763, 226] on select "Please Choose One Bare Concrete Stamped Concrete Brick Pavers Stone Pavers Wood…" at bounding box center [856, 222] width 540 height 27
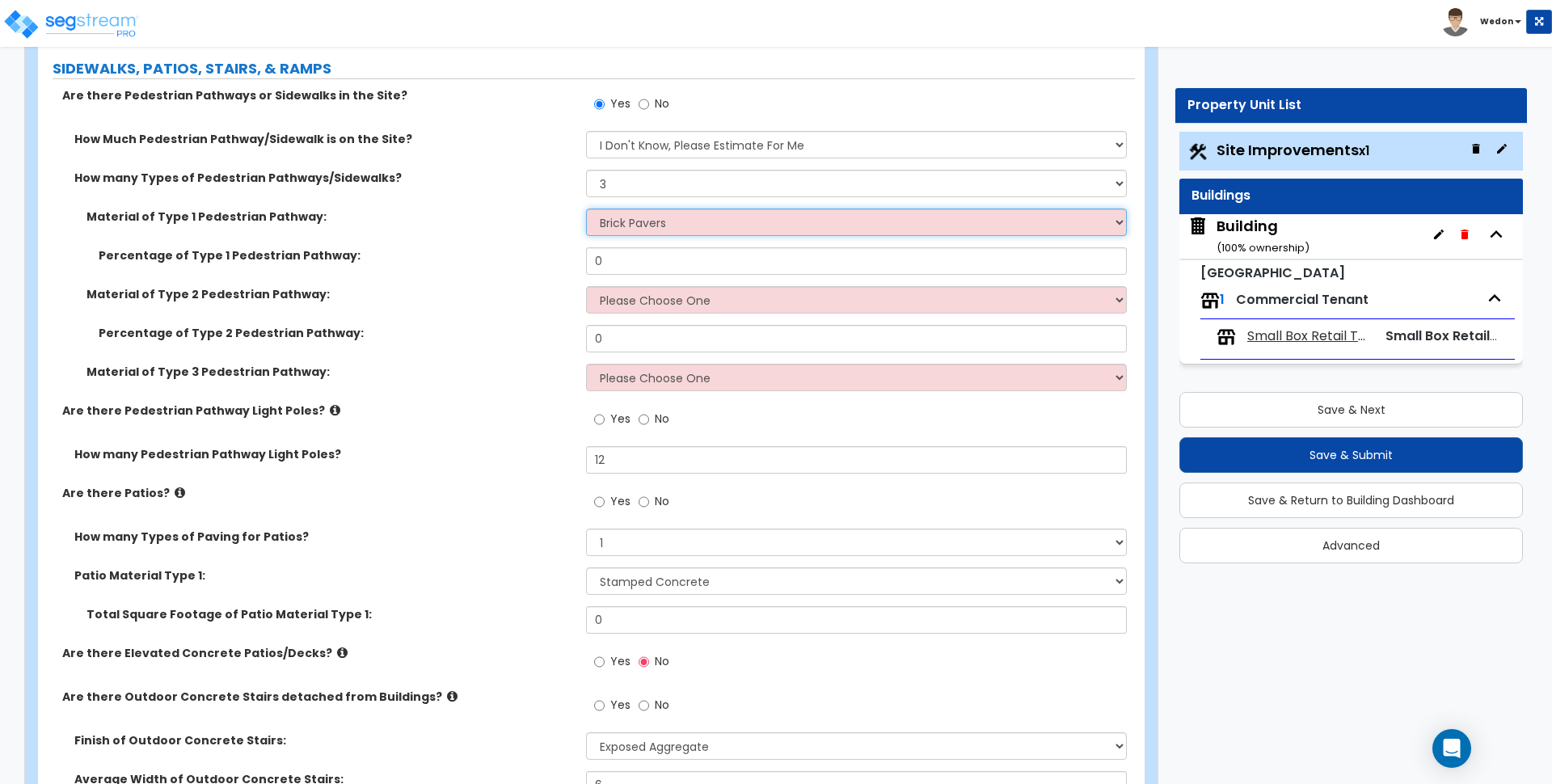
click at [586, 208] on select "Please Choose One Bare Concrete Stamped Concrete Brick Pavers Stone Pavers Wood…" at bounding box center [856, 222] width 540 height 27
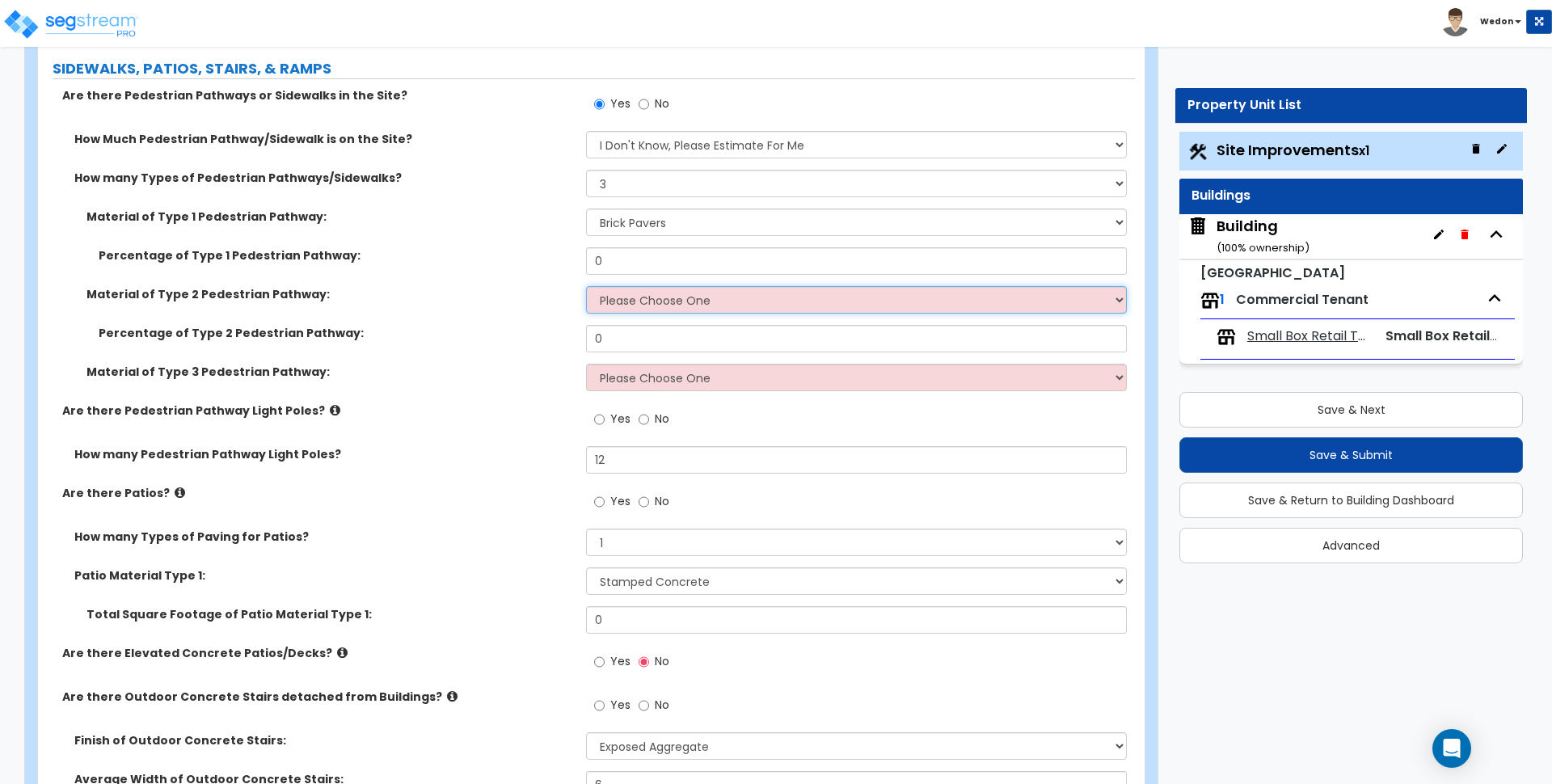
click at [748, 305] on select "Please Choose One Bare Concrete Stamped Concrete Brick Pavers Stone Pavers Wood…" at bounding box center [856, 300] width 540 height 27
click at [586, 286] on select "Please Choose One Bare Concrete Stamped Concrete Brick Pavers Stone Pavers Wood…" at bounding box center [856, 300] width 540 height 27
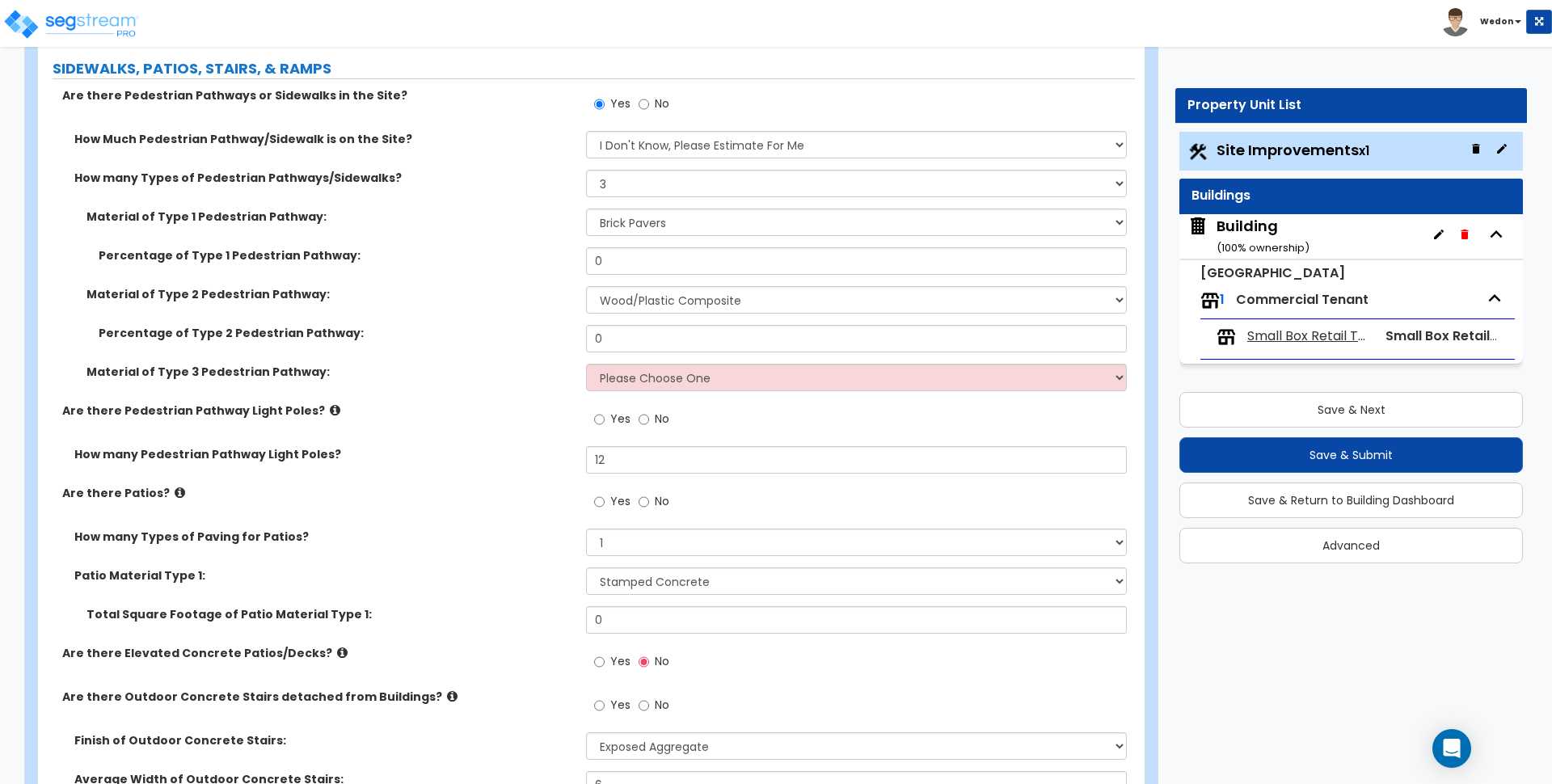
click at [761, 362] on div "Percentage of Type 2 Pedestrian Pathway: 0" at bounding box center [586, 344] width 1097 height 39
click at [775, 392] on div "Material of Type 3 Pedestrian Pathway: Please Choose One Bare Concrete Stamped …" at bounding box center [586, 383] width 1097 height 39
click at [840, 384] on select "Please Choose One Bare Concrete Stamped Concrete Brick Pavers Stone Pavers Wood…" at bounding box center [856, 377] width 540 height 27
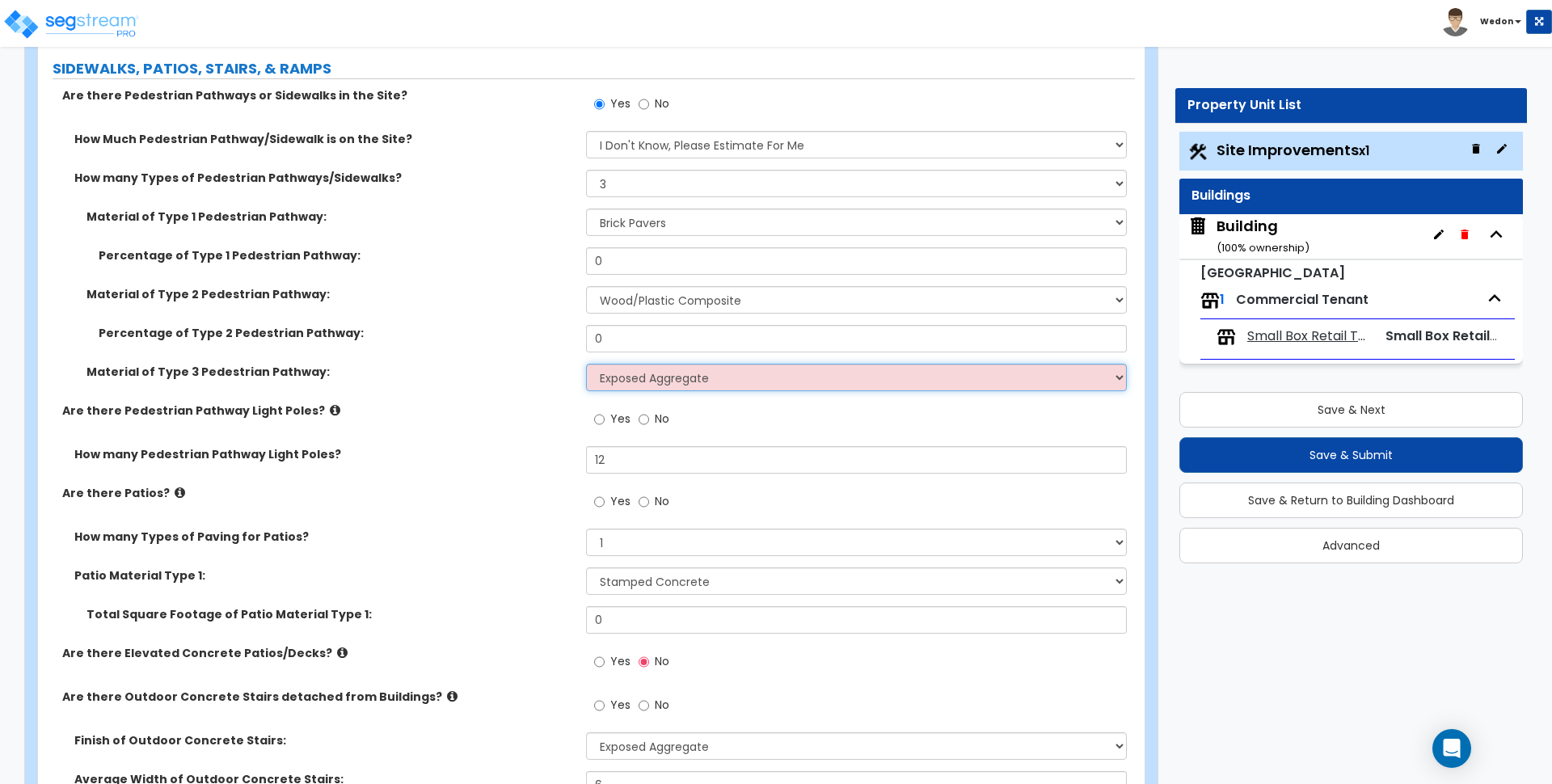
click at [586, 364] on select "Please Choose One Bare Concrete Stamped Concrete Brick Pavers Stone Pavers Wood…" at bounding box center [856, 377] width 540 height 27
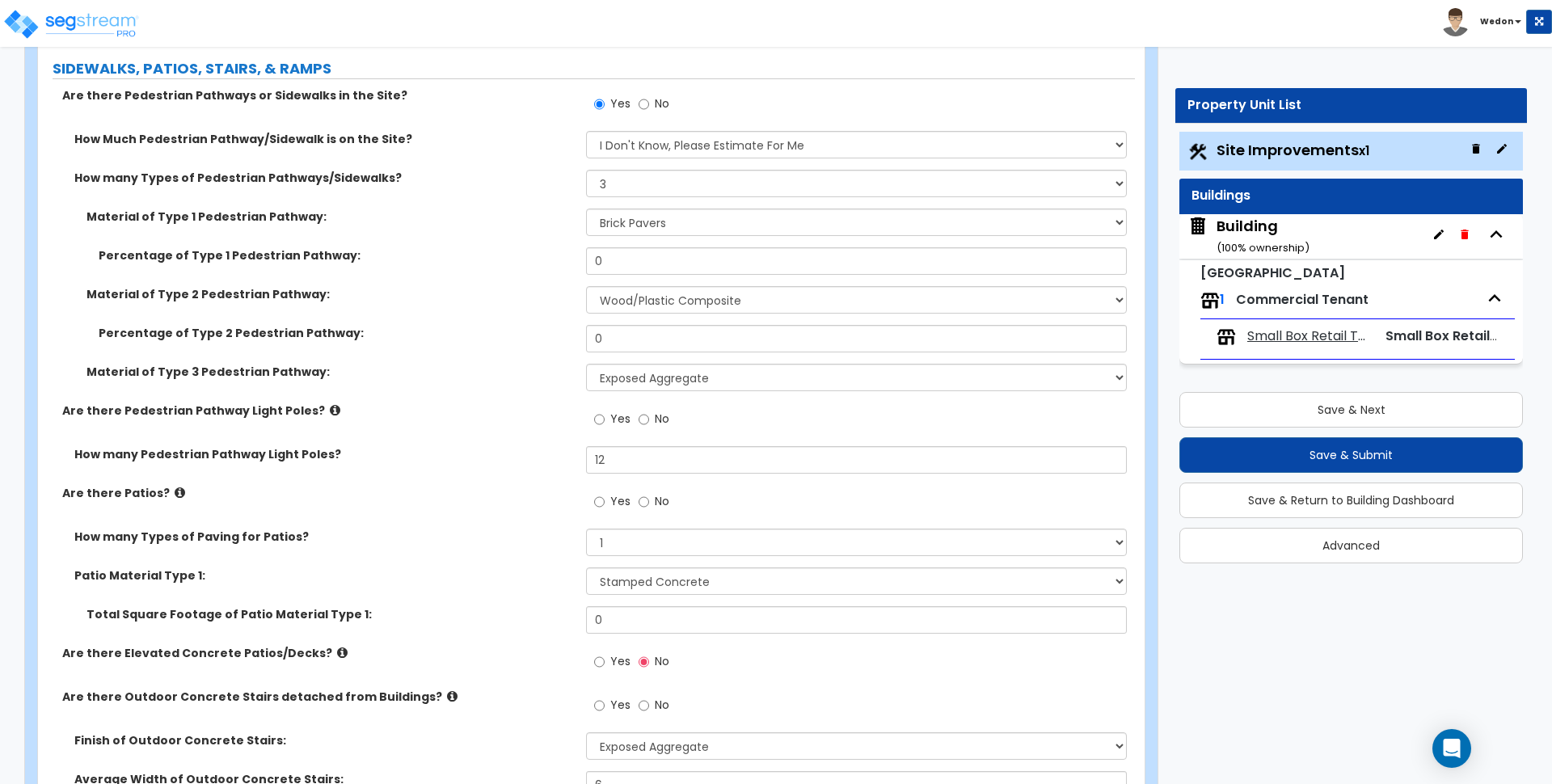
click at [406, 328] on label "Percentage of Type 2 Pedestrian Pathway:" at bounding box center [336, 332] width 475 height 16
click at [636, 279] on div "Percentage of Type 1 Pedestrian Pathway: 0" at bounding box center [586, 267] width 1097 height 39
click at [635, 277] on div "Percentage of Type 1 Pedestrian Pathway: 0" at bounding box center [586, 267] width 1097 height 39
click at [633, 264] on input "0" at bounding box center [856, 261] width 540 height 27
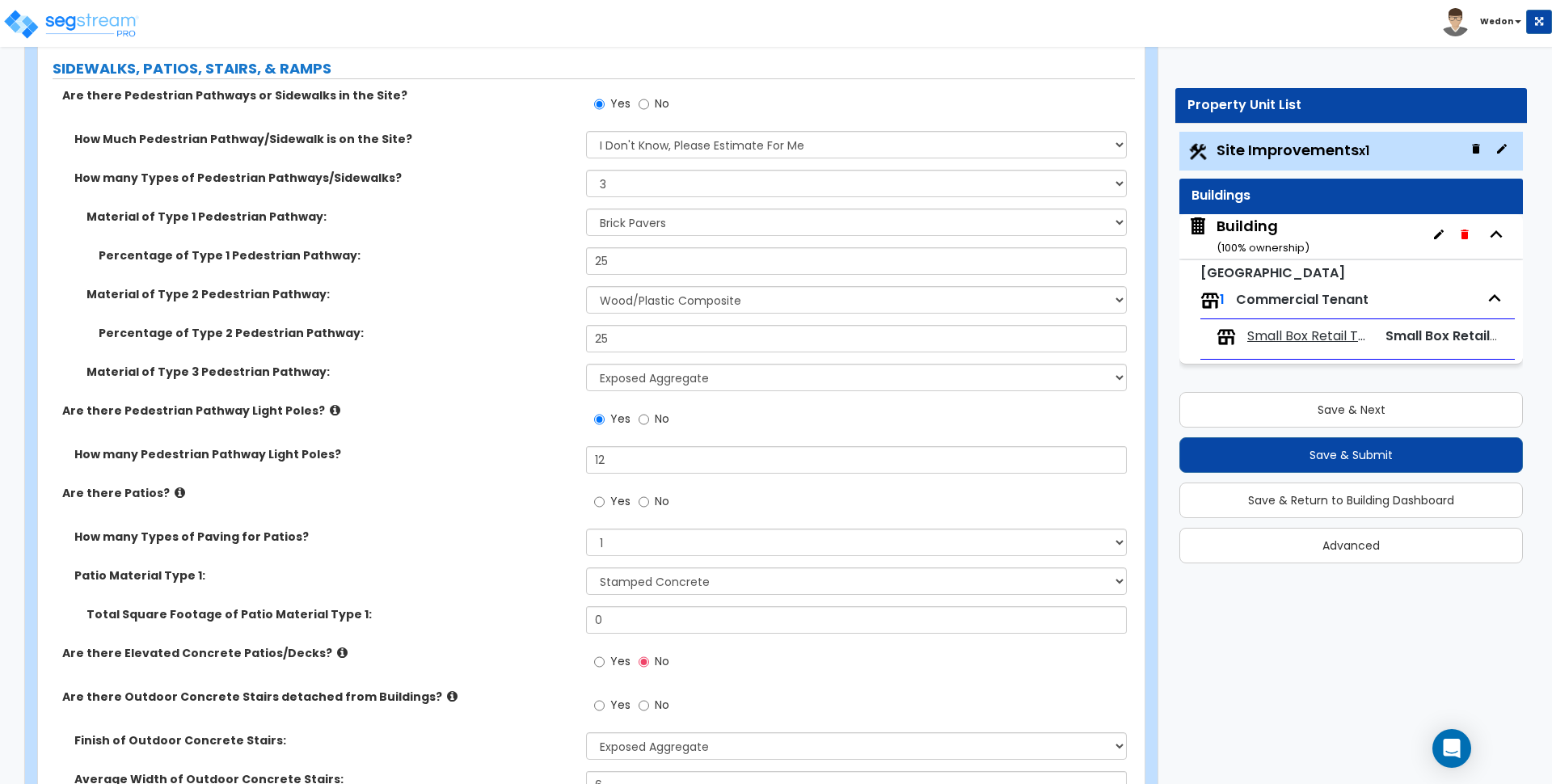
click at [382, 364] on label "Material of Type 3 Pedestrian Pathway:" at bounding box center [330, 371] width 488 height 16
click at [469, 292] on label "Material of Type 2 Pedestrian Pathway:" at bounding box center [330, 294] width 488 height 16
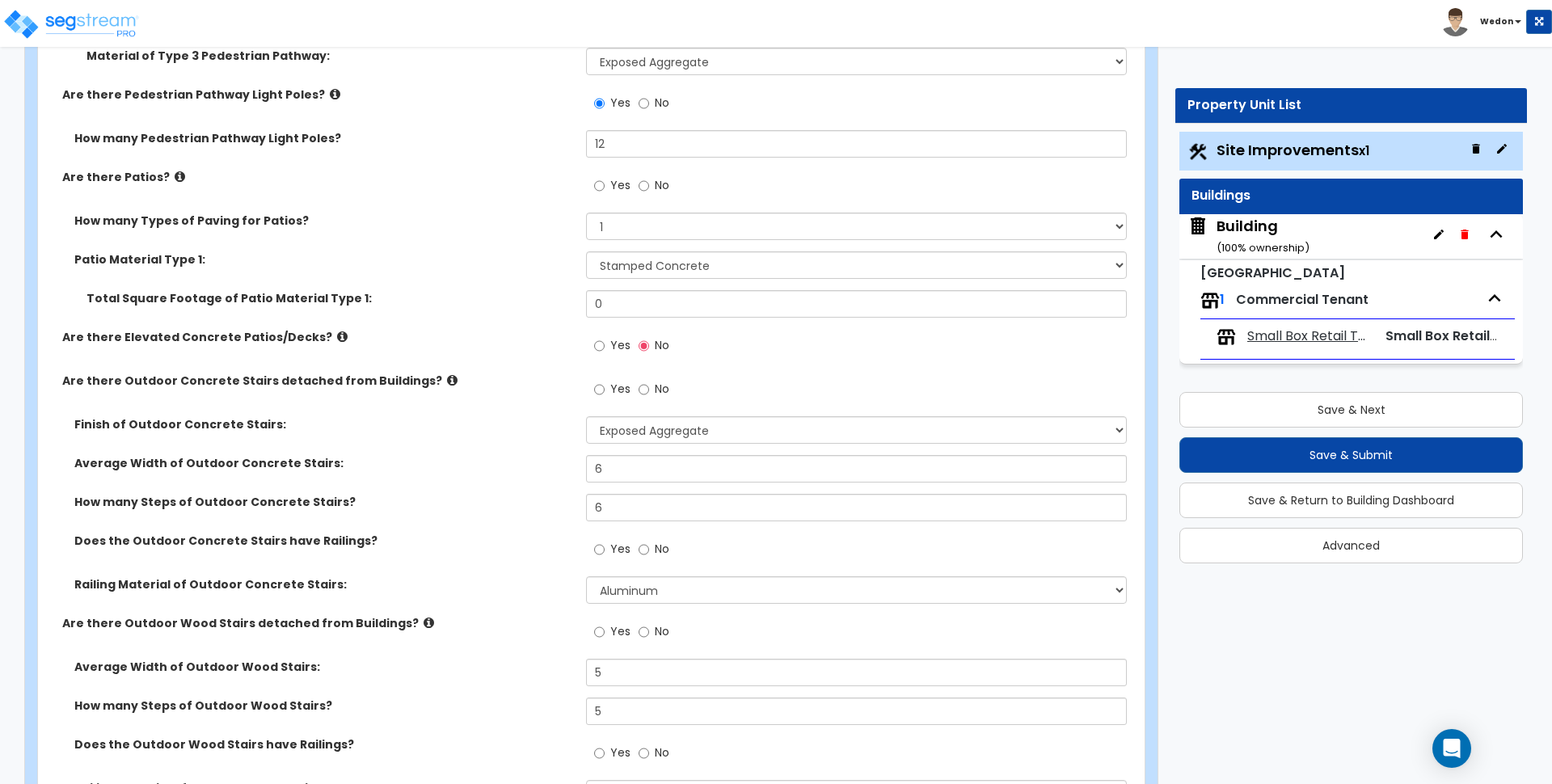
scroll to position [2829, 0]
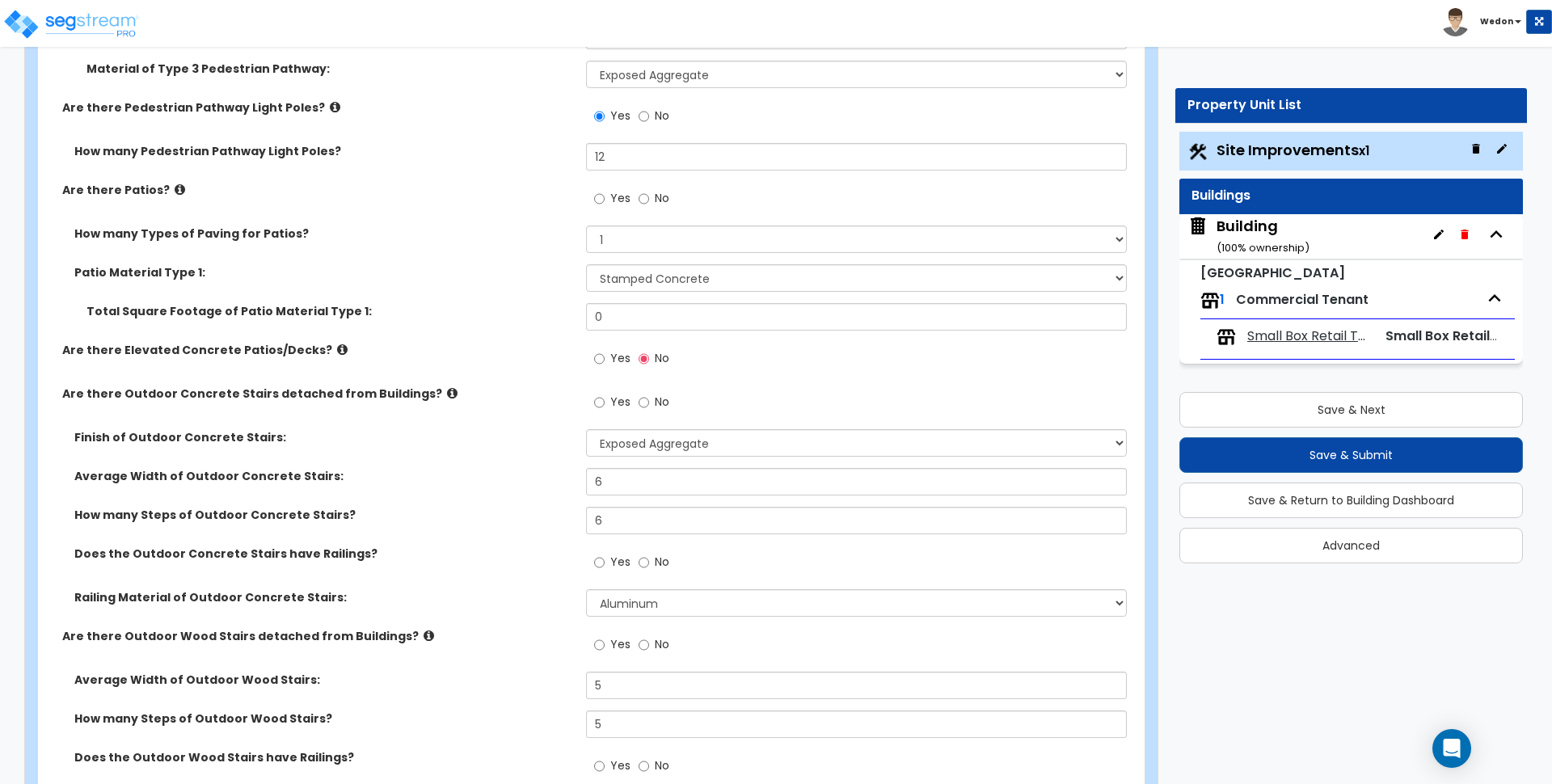
click at [623, 358] on span "Yes" at bounding box center [620, 358] width 20 height 16
click at [605, 358] on input "Yes" at bounding box center [599, 358] width 10 height 18
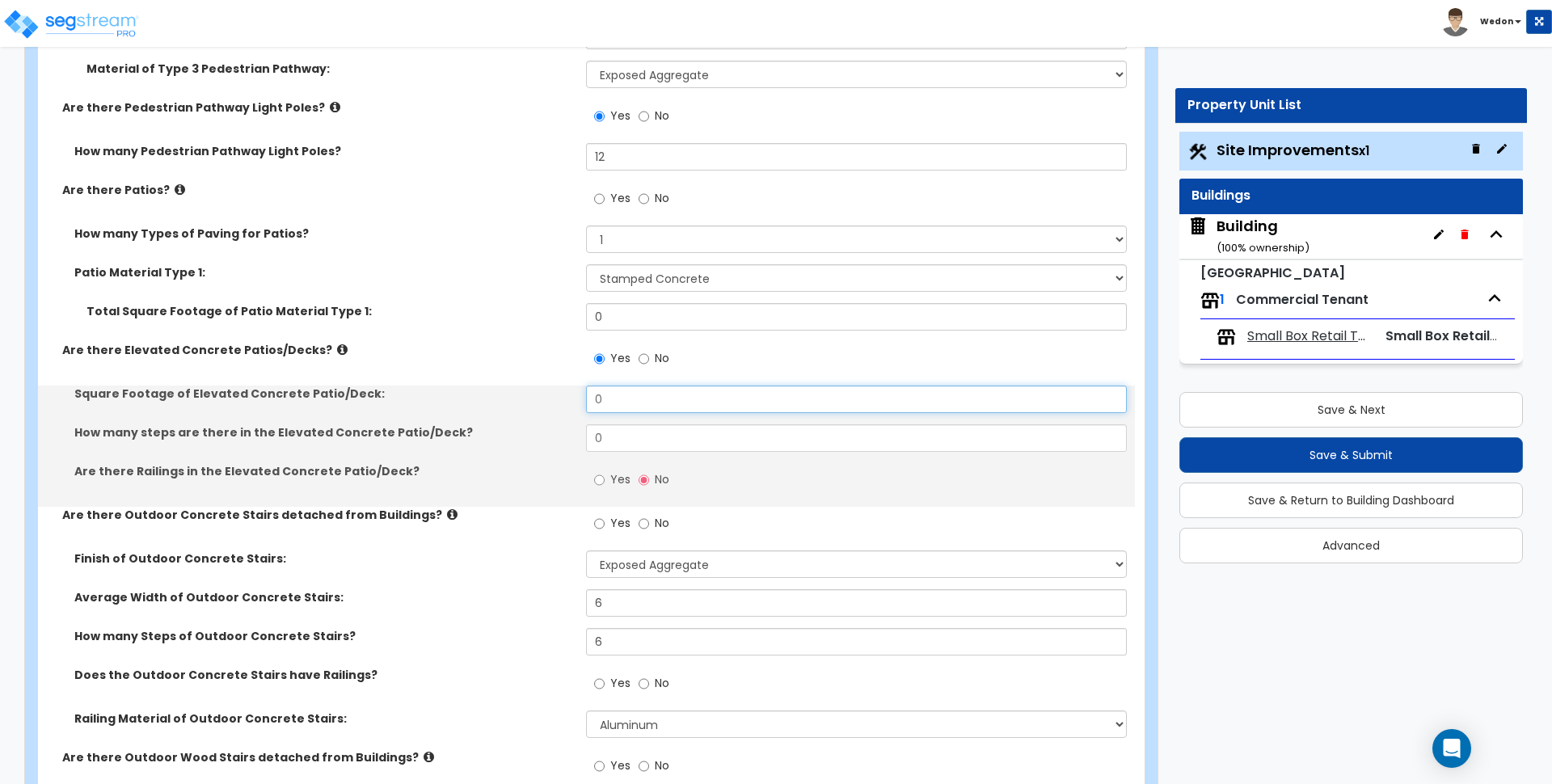
click at [713, 395] on input "0" at bounding box center [856, 399] width 540 height 27
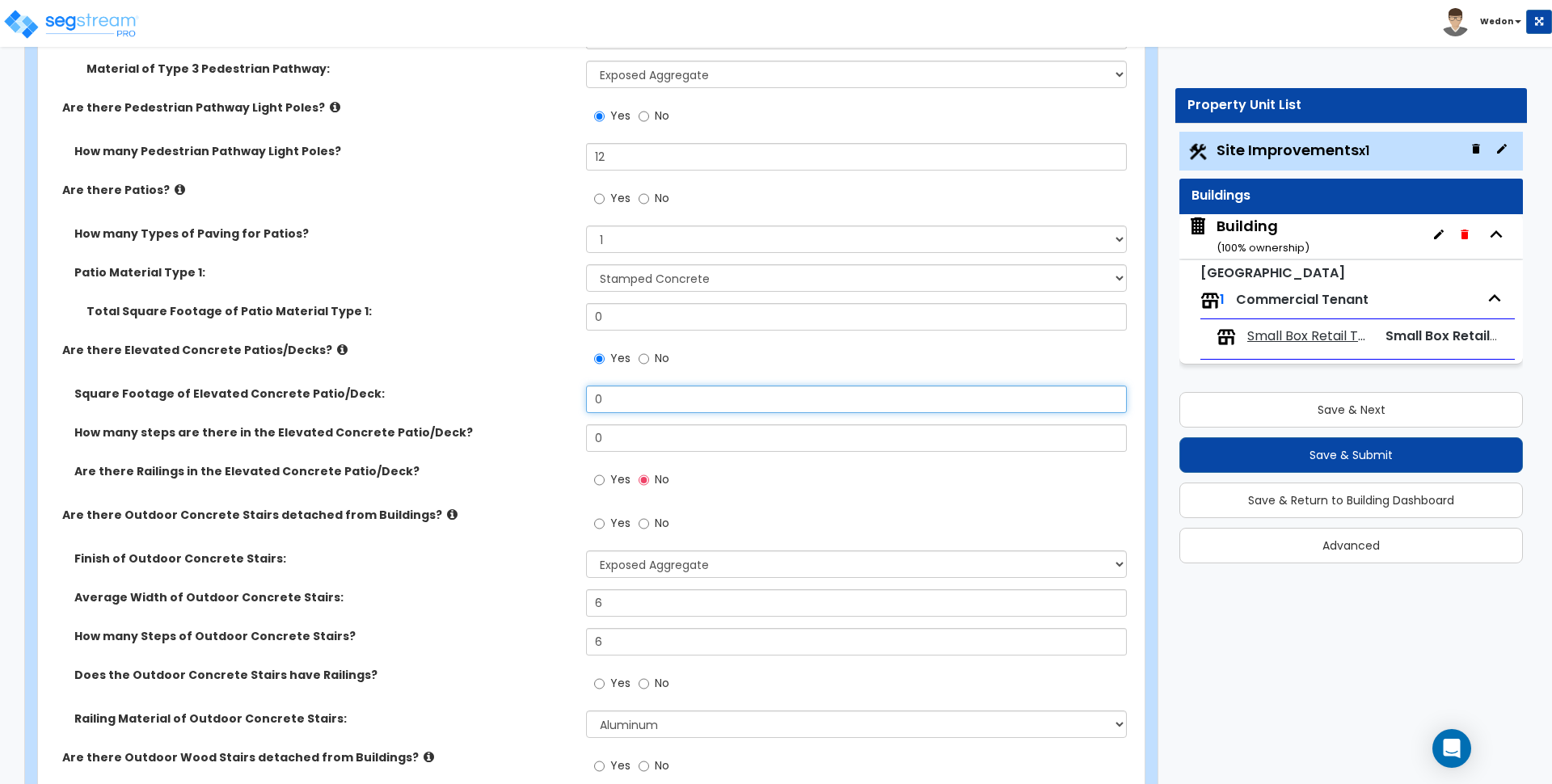
click at [713, 394] on input "0" at bounding box center [856, 399] width 540 height 27
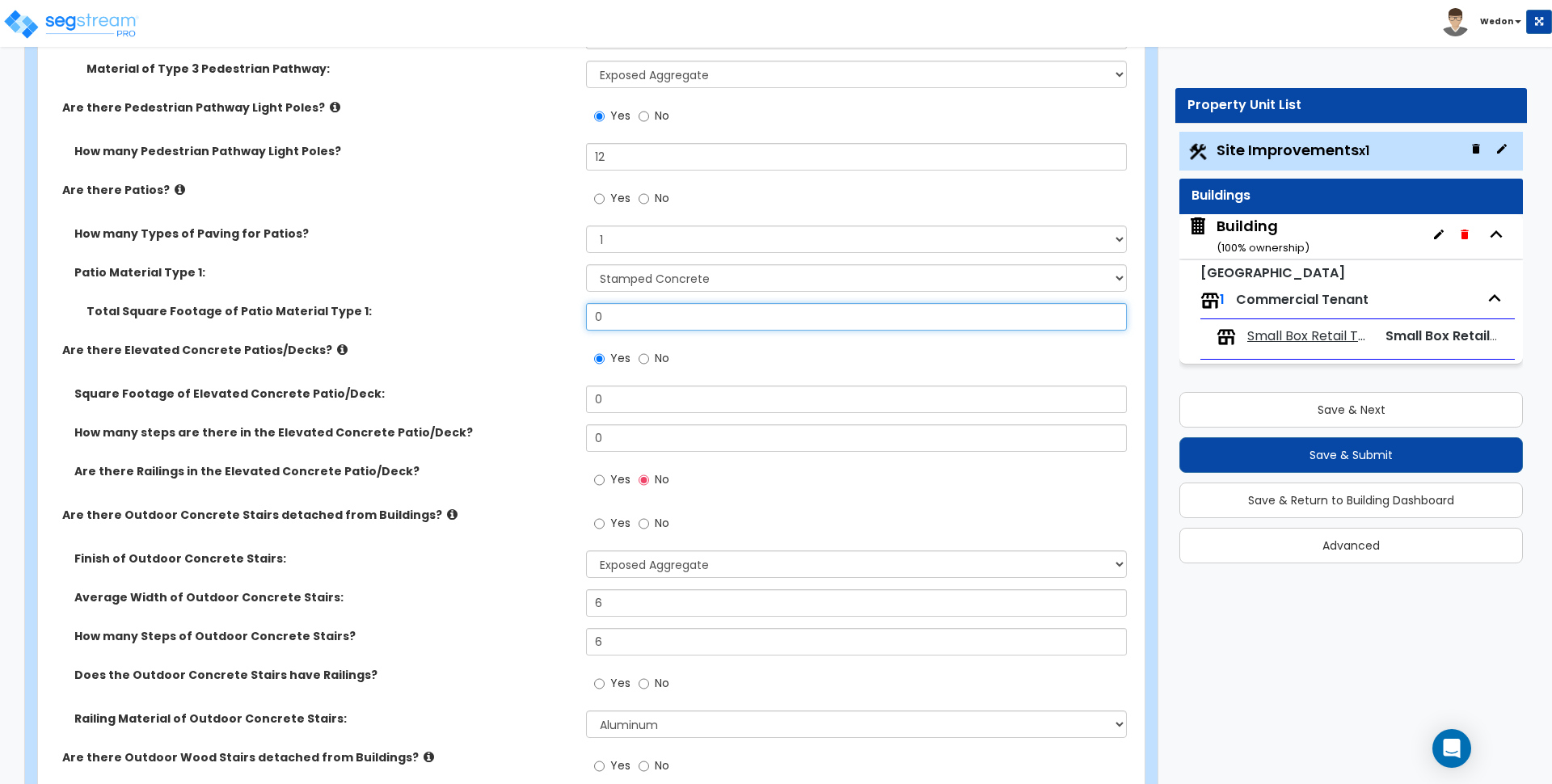
click at [677, 306] on input "0" at bounding box center [856, 317] width 540 height 27
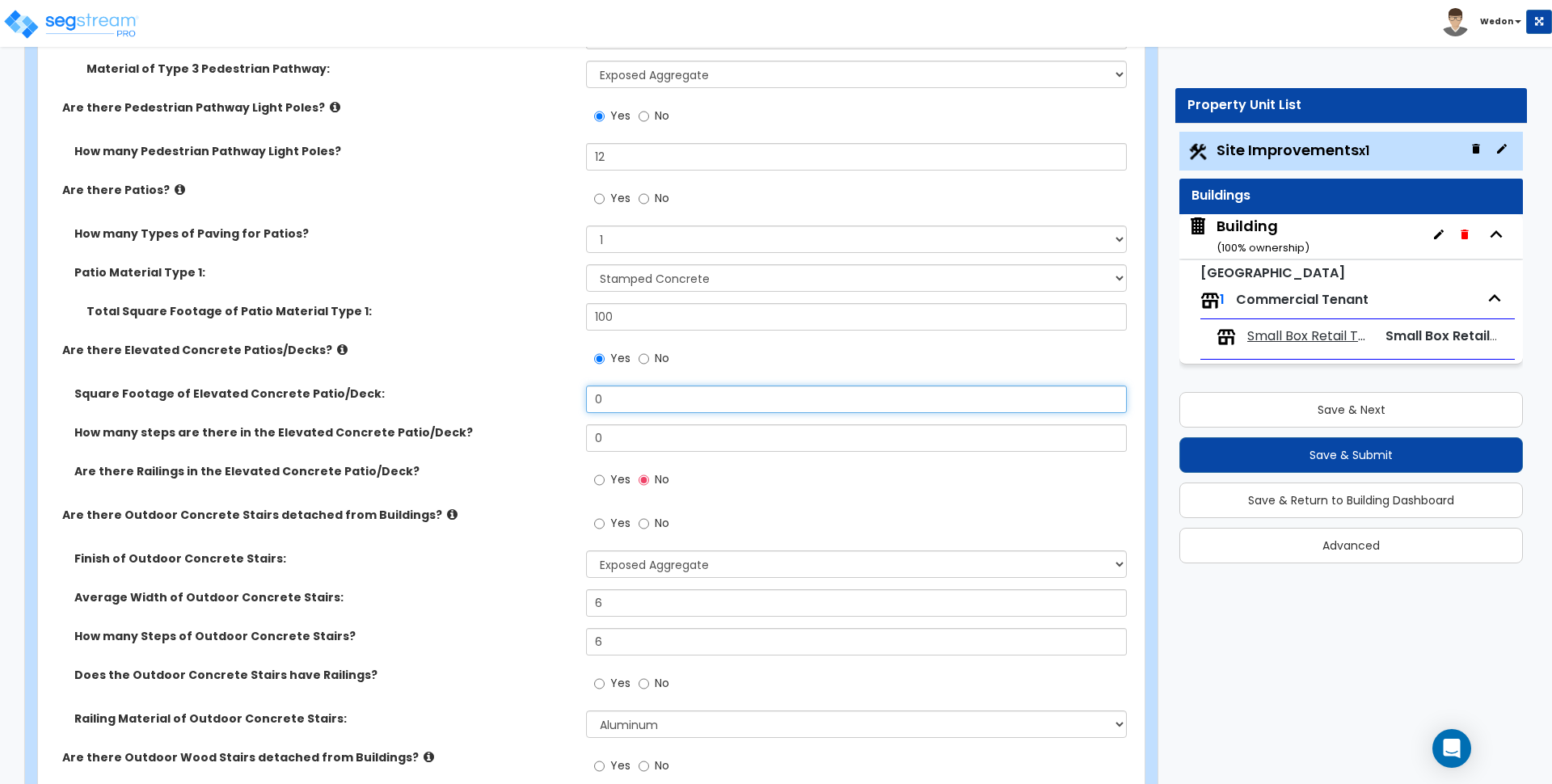
click at [675, 398] on input "0" at bounding box center [856, 399] width 540 height 27
click at [672, 400] on input "500" at bounding box center [856, 399] width 540 height 27
click at [669, 392] on input "100" at bounding box center [856, 399] width 540 height 27
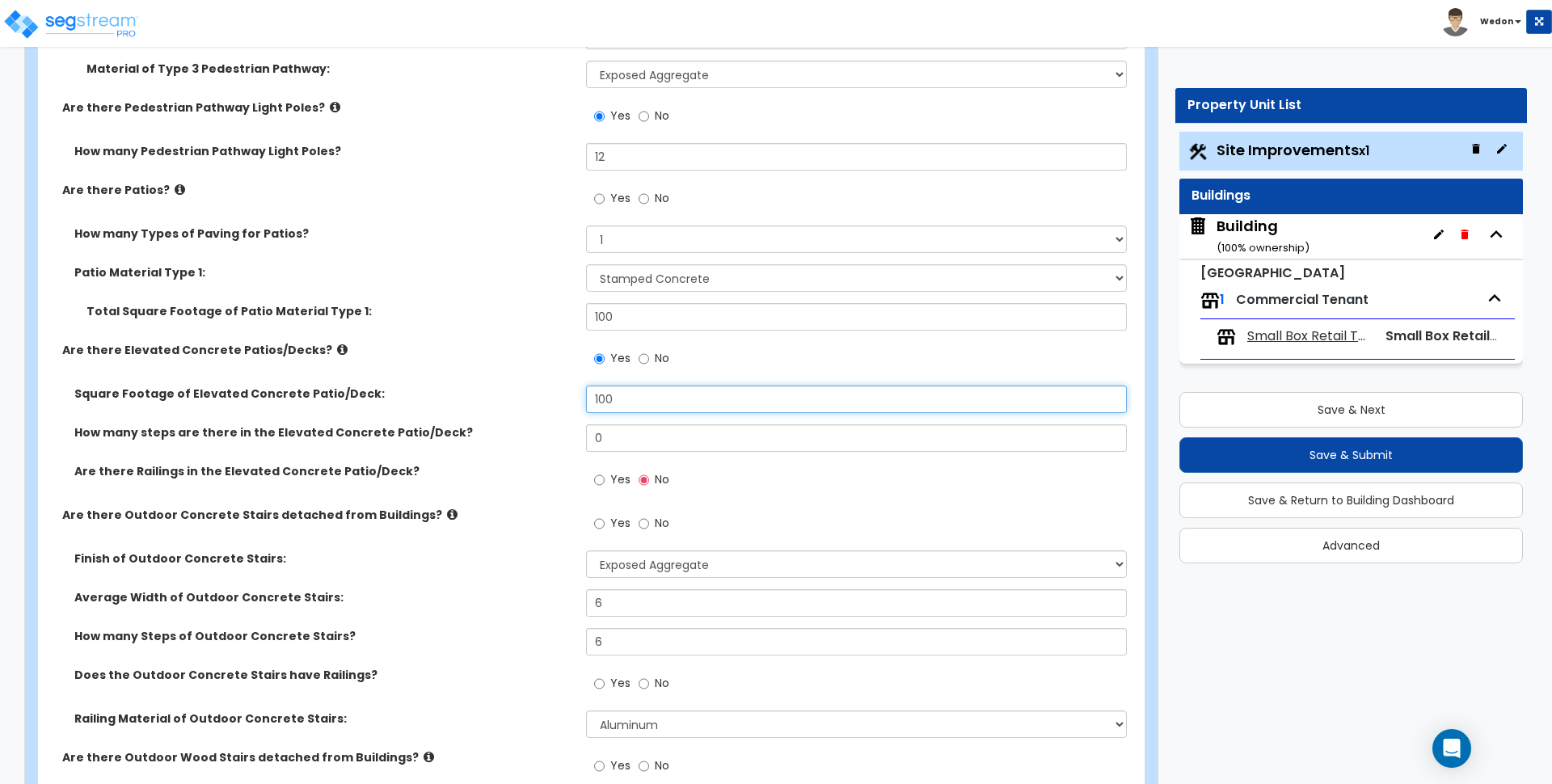
click at [669, 392] on input "100" at bounding box center [856, 399] width 540 height 27
click at [657, 437] on input "0" at bounding box center [856, 438] width 540 height 27
click at [657, 444] on input "0" at bounding box center [856, 438] width 540 height 27
click at [658, 444] on input "0" at bounding box center [856, 438] width 540 height 27
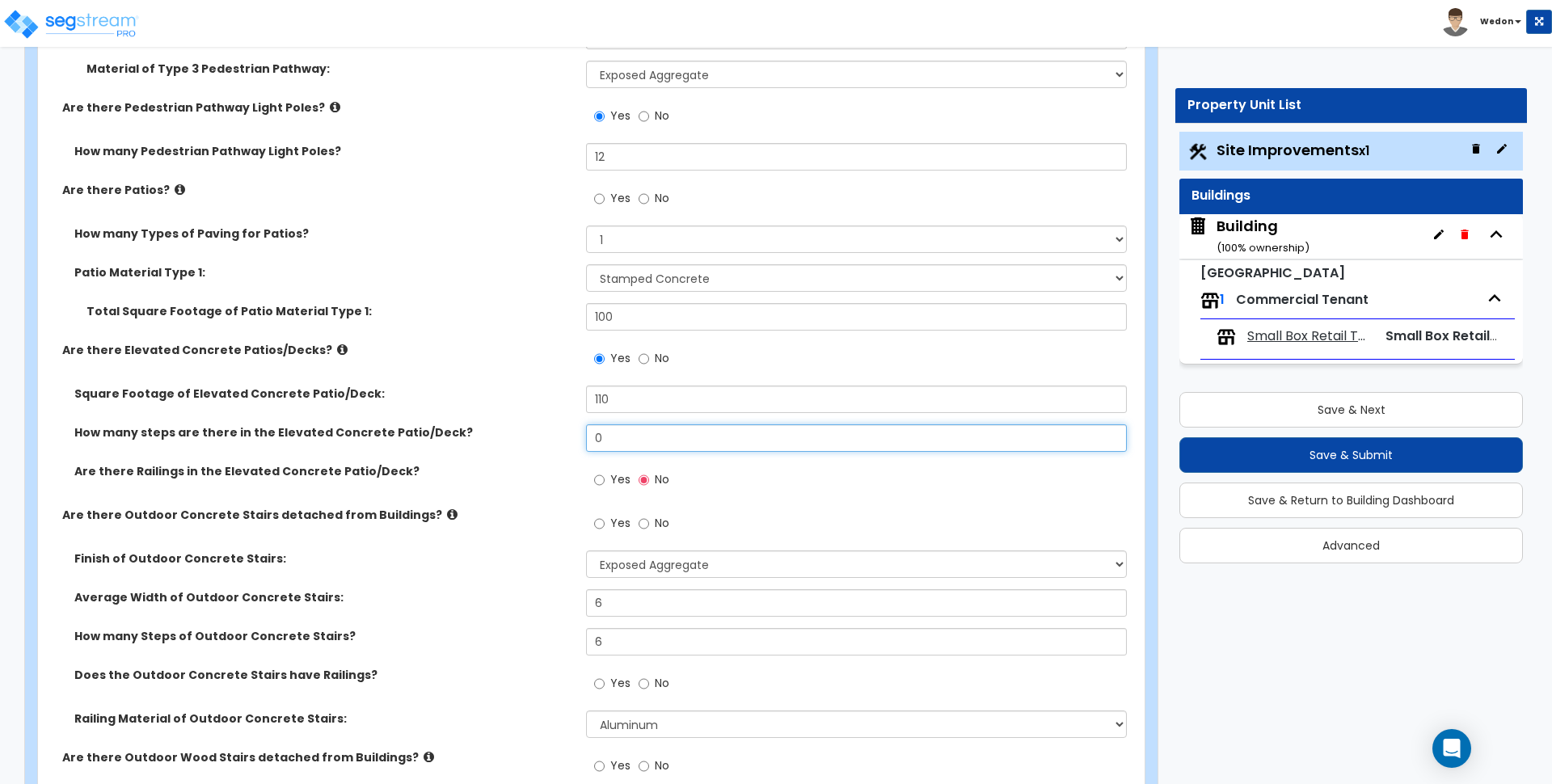
click at [658, 444] on input "0" at bounding box center [856, 438] width 540 height 27
click at [526, 457] on div "How many steps are there in the Elevated Concrete Patio/Deck? 3" at bounding box center [586, 444] width 1097 height 39
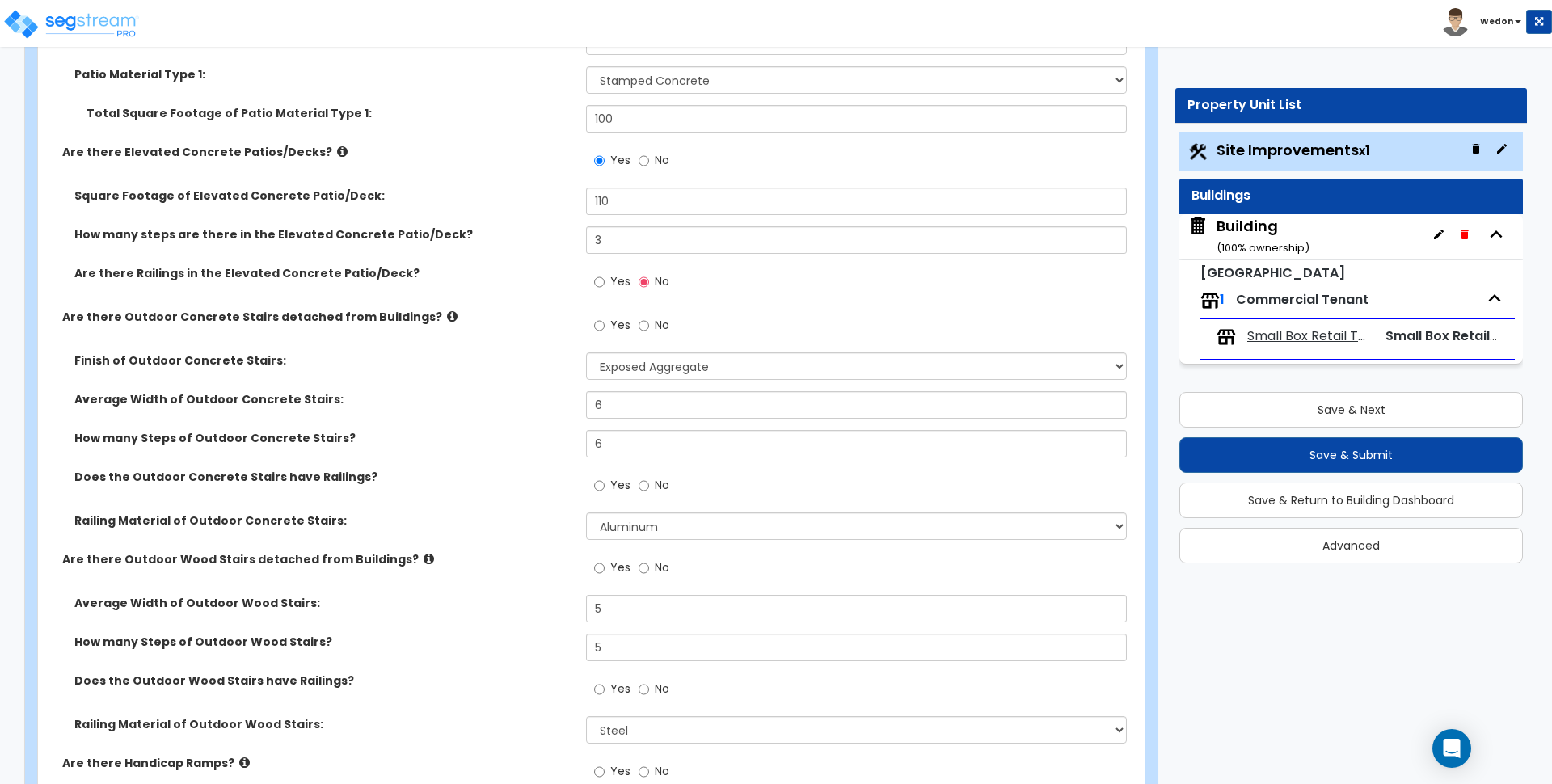
scroll to position [3031, 0]
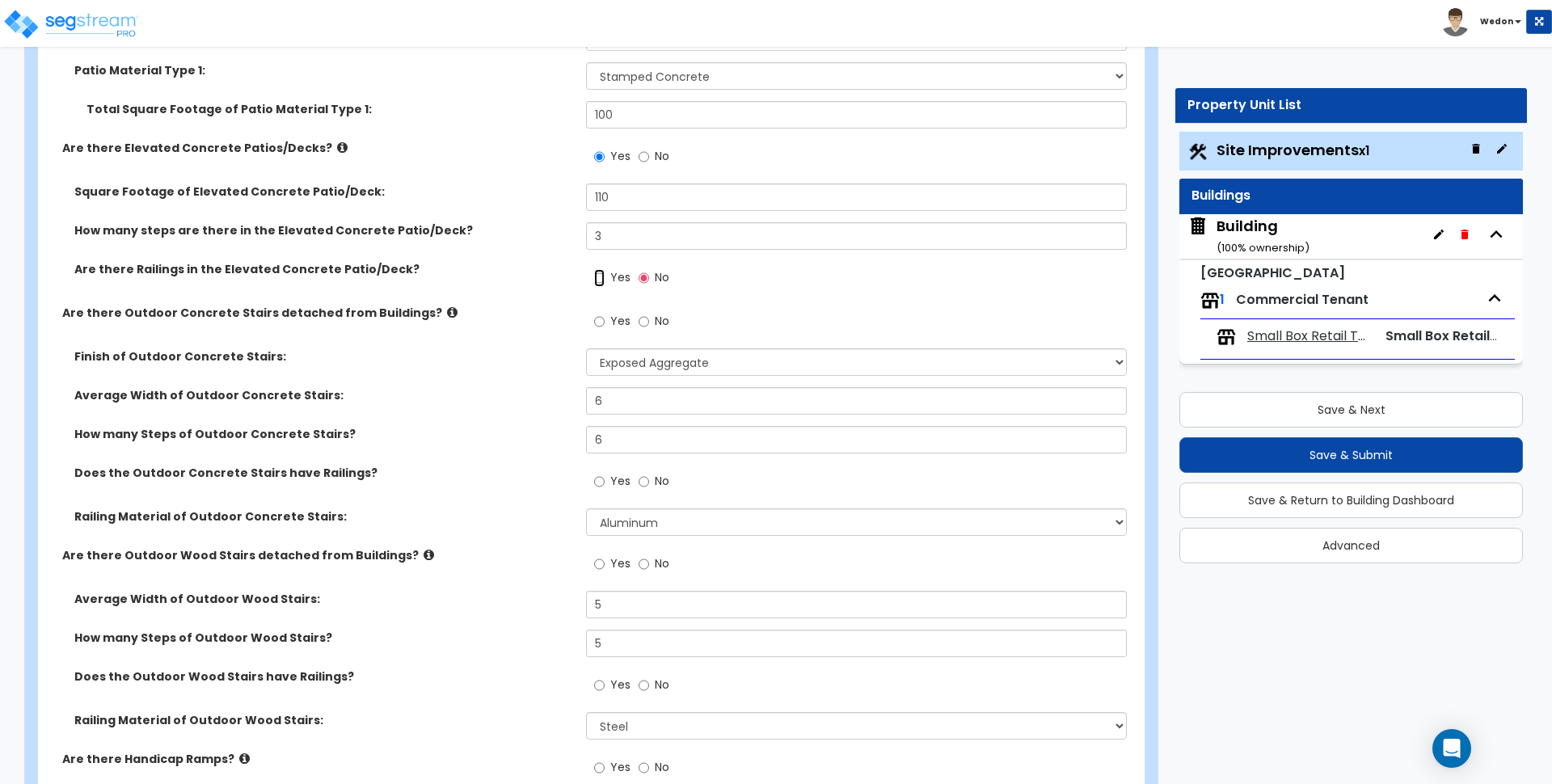
click at [605, 274] on input "Yes" at bounding box center [599, 278] width 10 height 18
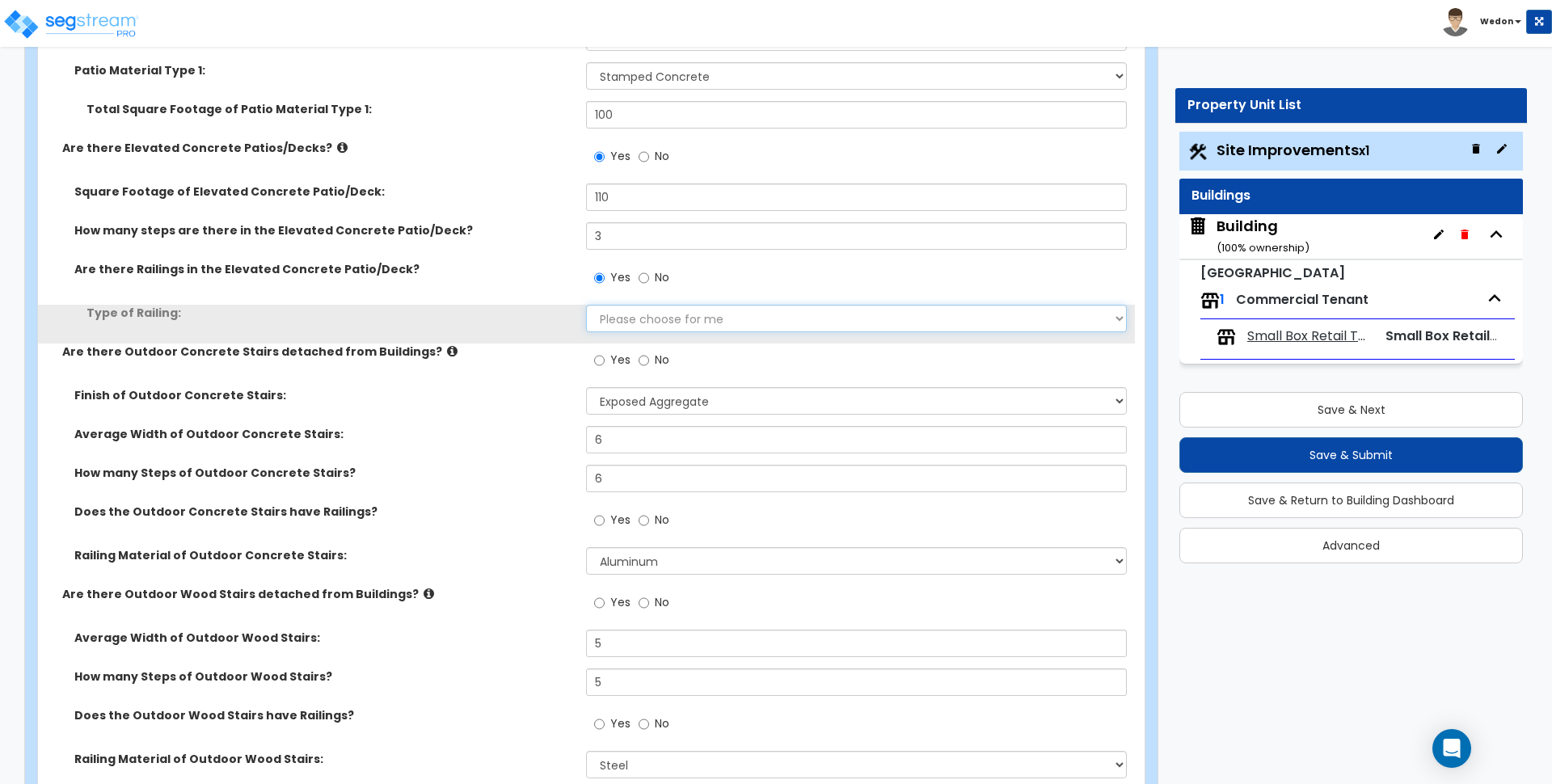
click at [653, 324] on select "Please choose for me Steel Aluminum Wood" at bounding box center [856, 319] width 540 height 27
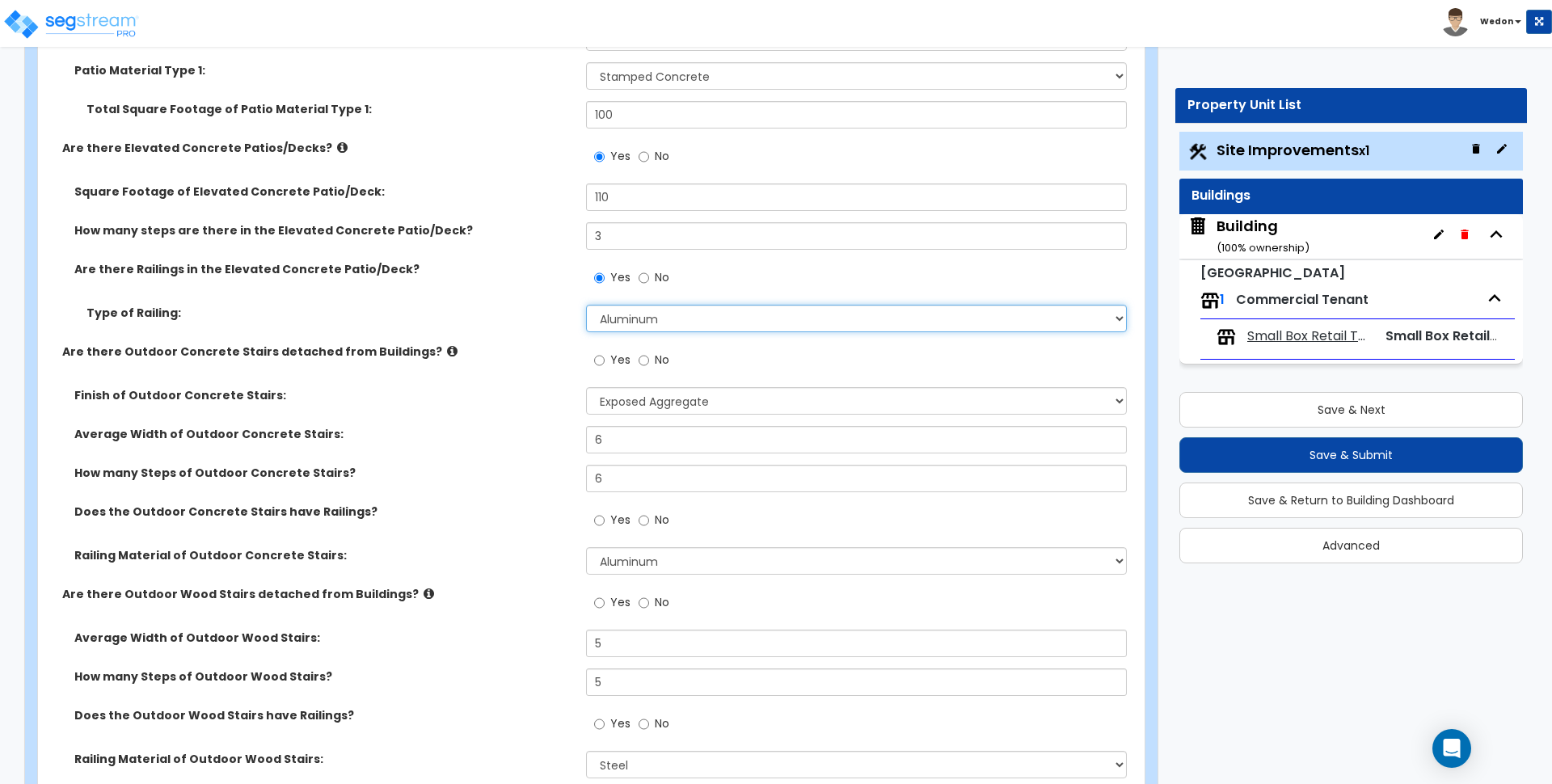
click at [586, 305] on select "Please choose for me Steel Aluminum Wood" at bounding box center [856, 319] width 540 height 27
click at [373, 336] on div "Type of Railing: Please choose for me Steel Aluminum Wood" at bounding box center [586, 324] width 1097 height 39
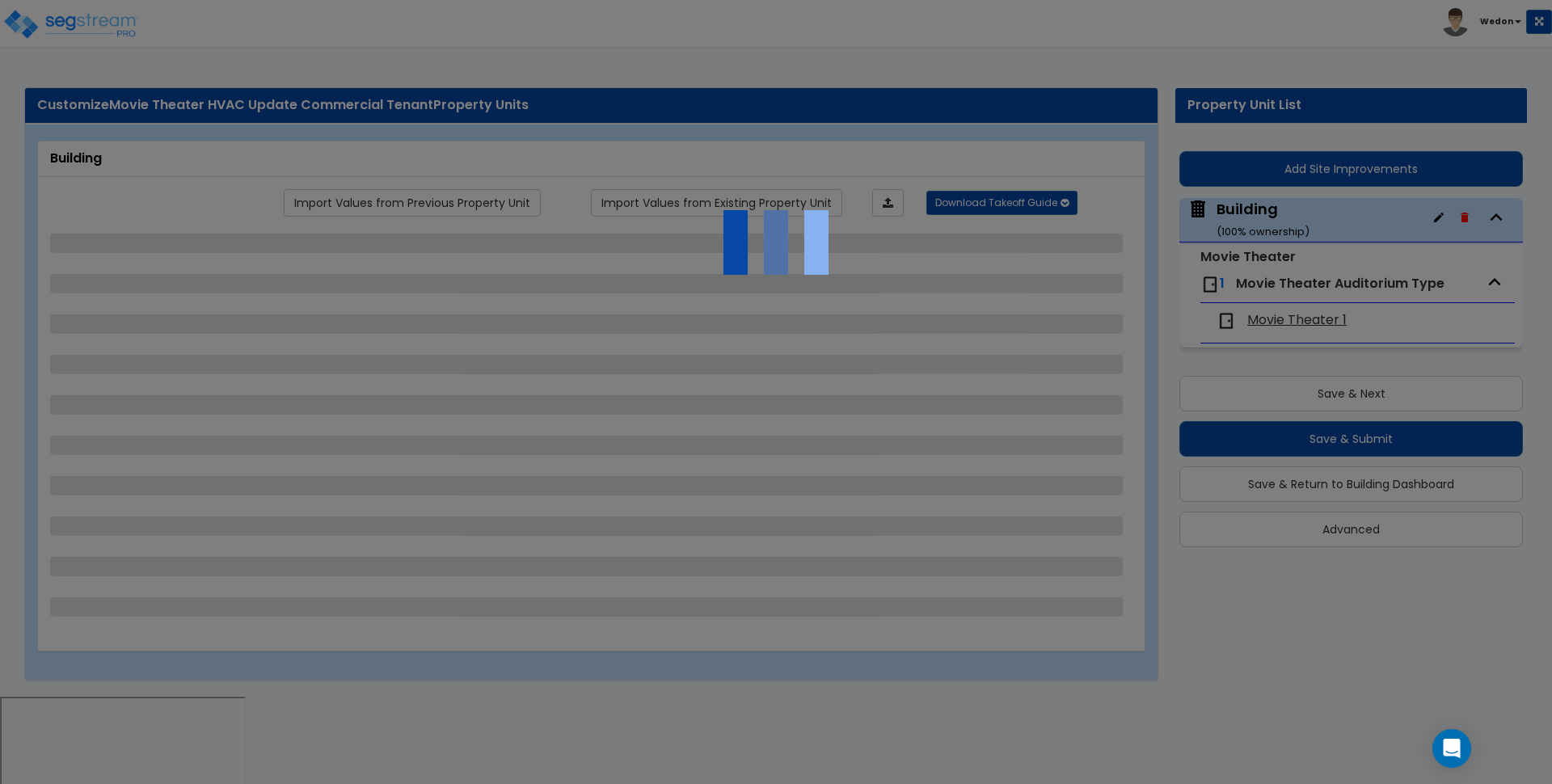
select select "8"
select select "1"
select select "0"
select select "2"
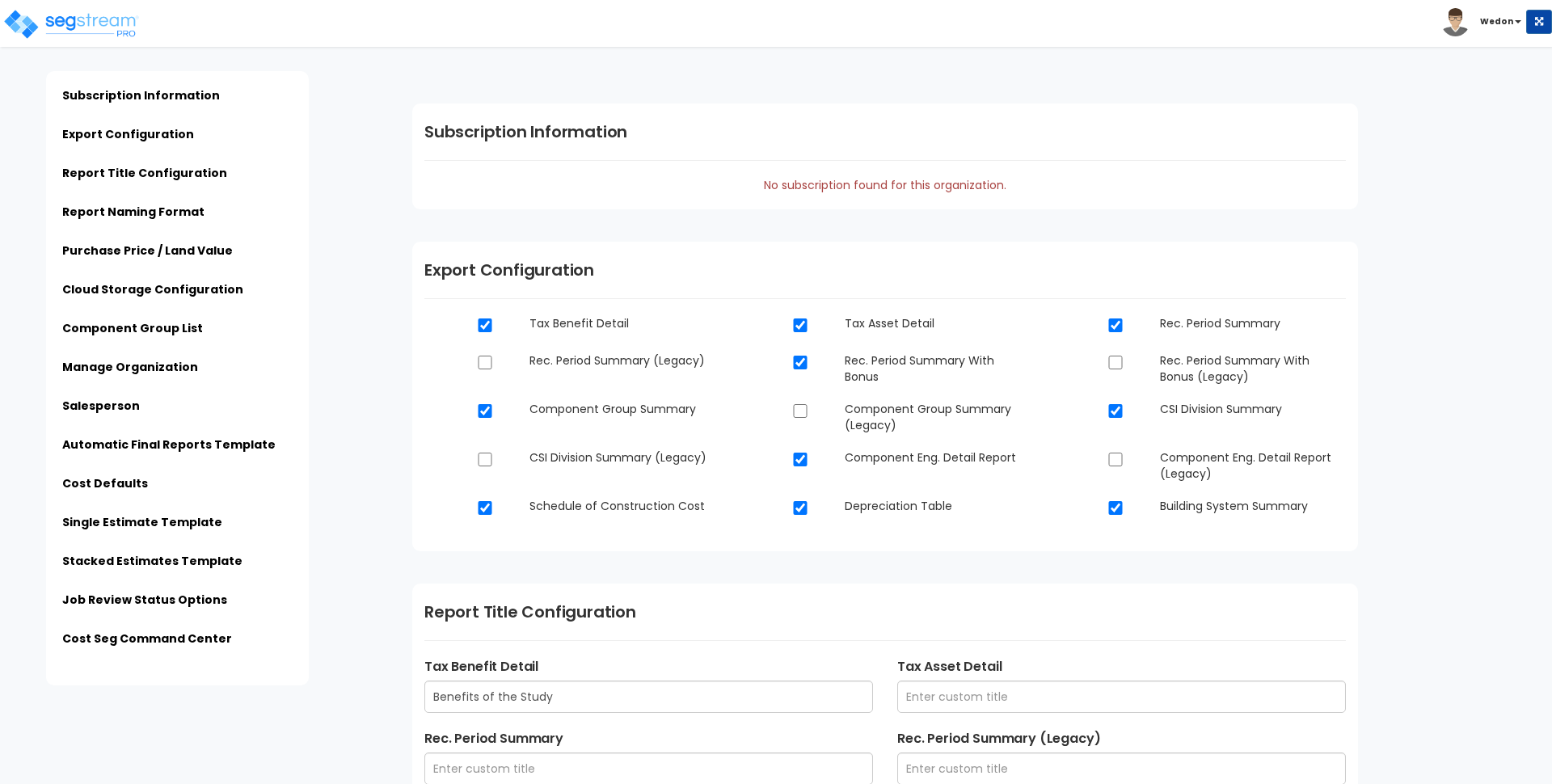
type input "$PROPERTY_NAME - $STREET_ADDRESS - Engineering Report"
type input "$PROPERTY_NAME - $STREET_ADDRESS - Final Report"
type input "$ESTIMATE_NAME - $STREET_ADDRESS"
type input "Admin"
type input "123 Nowere Street"
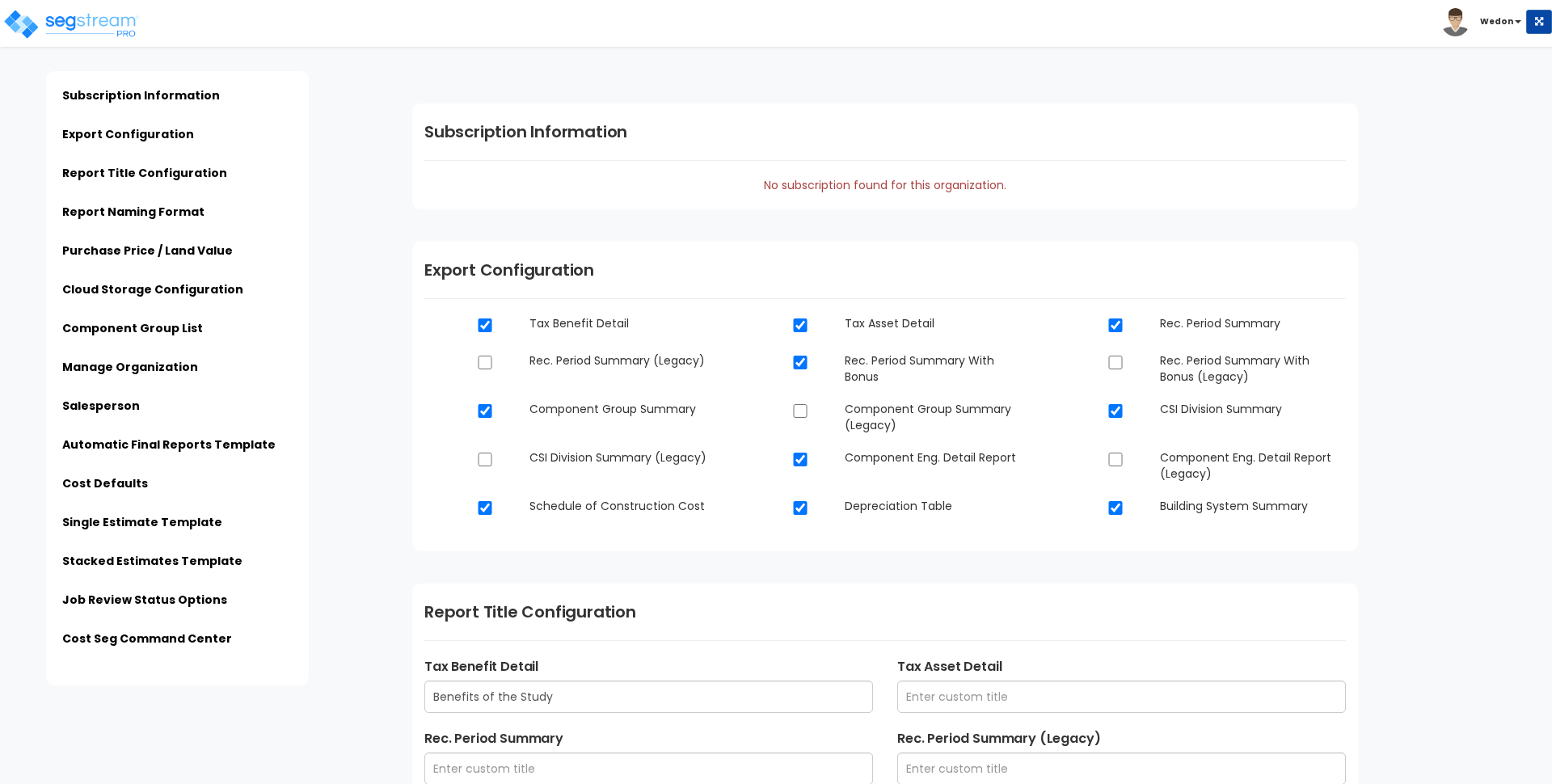
type input "sample@email.com"
type input "123-456-789"
type input "Peter Johnson"
click at [186, 444] on link "Automatic Final Reports Template" at bounding box center [168, 444] width 213 height 16
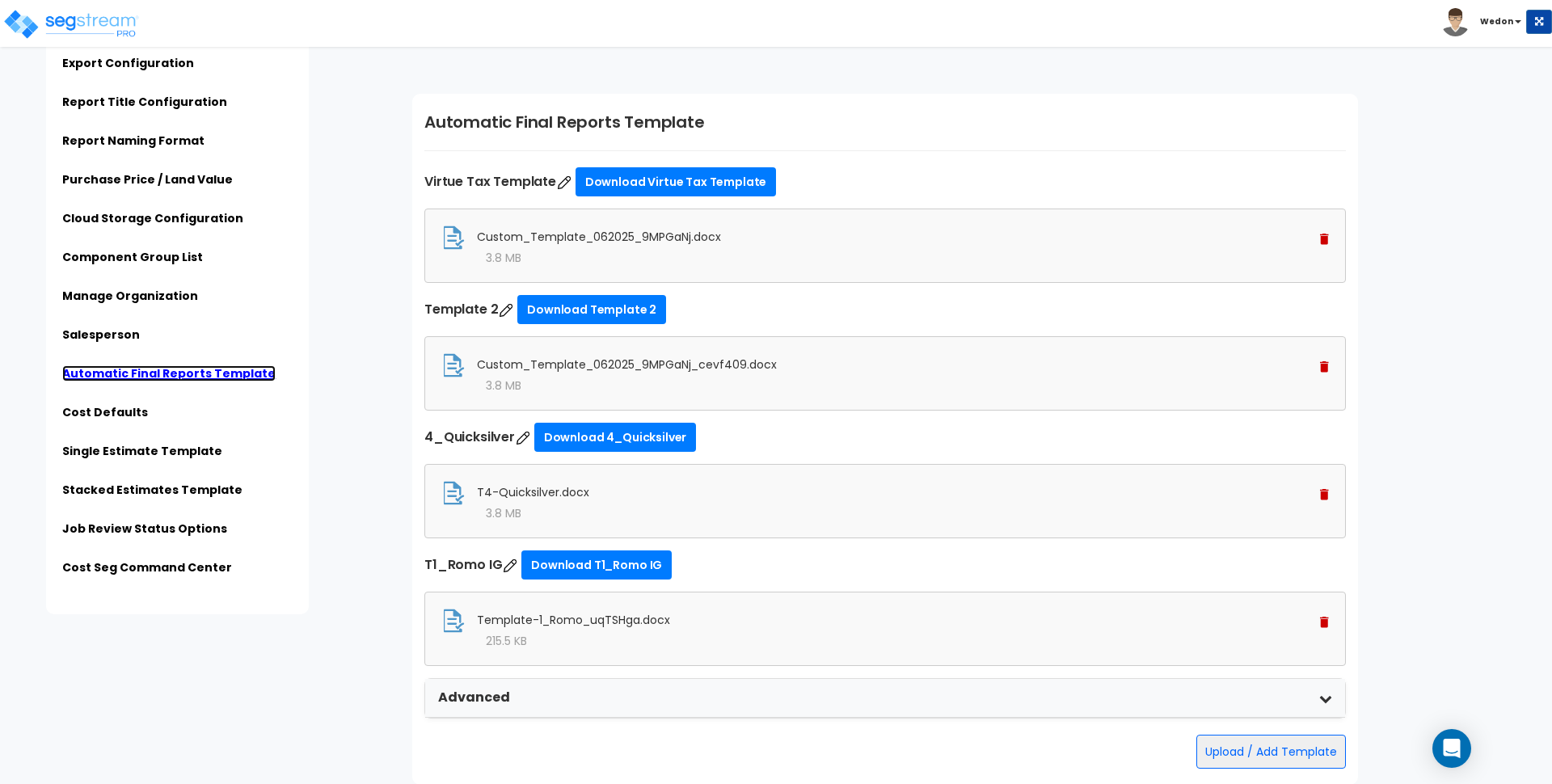
scroll to position [4109, 0]
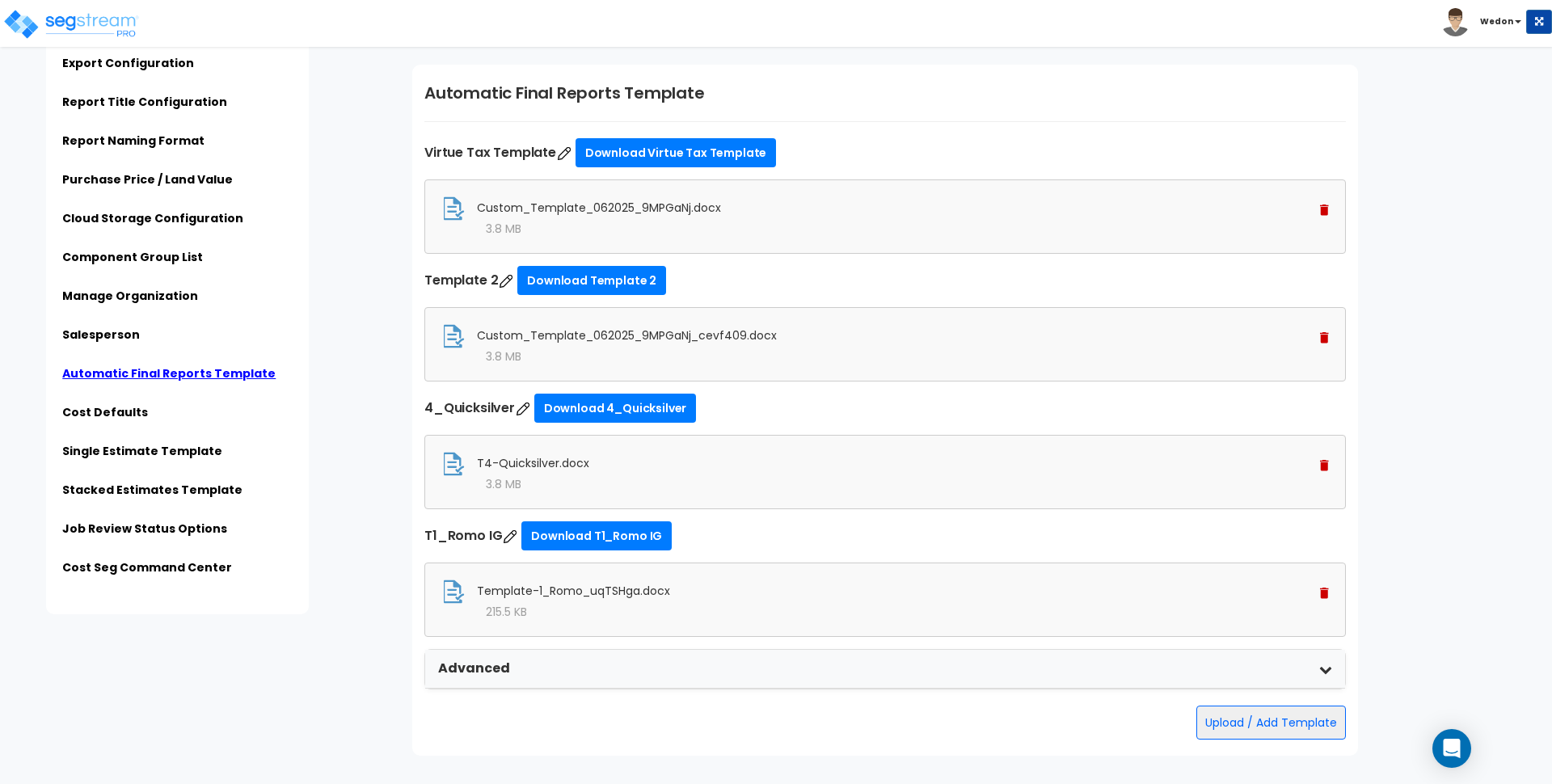
click at [1103, 127] on div "Automatic Final Reports Template Virtue Tax Template Download Virtue Tax Templa…" at bounding box center [884, 410] width 945 height 691
click at [614, 590] on span "Template-1_Romo_uqTSHga.docx" at bounding box center [573, 590] width 193 height 16
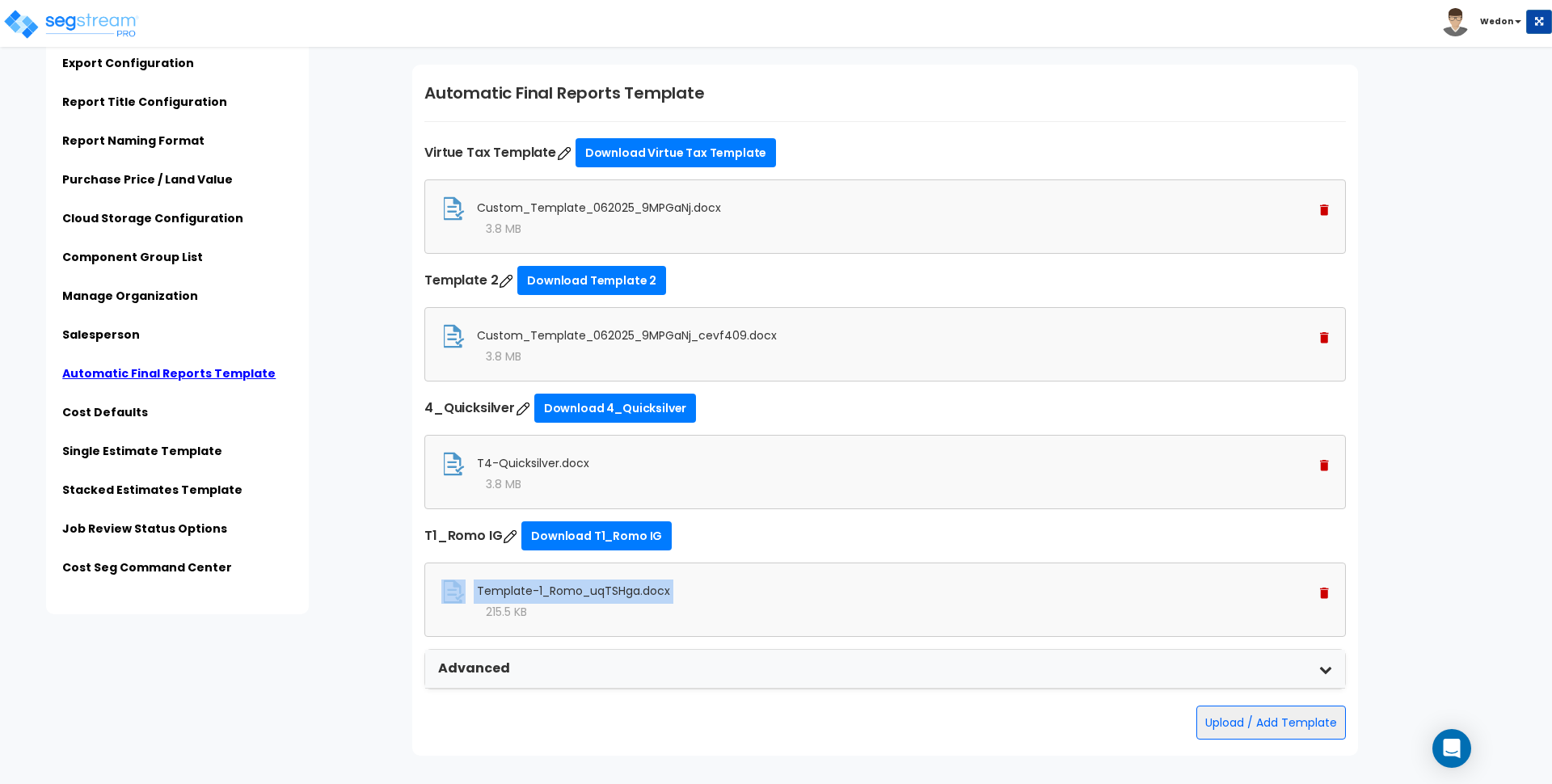
click at [736, 575] on div "Template-1_Romo_uqTSHga.docx 215.5 KB" at bounding box center [885, 600] width 922 height 75
drag, startPoint x: 477, startPoint y: 589, endPoint x: 759, endPoint y: 591, distance: 282.0
click at [759, 591] on div "Template-1_Romo_uqTSHga.docx" at bounding box center [885, 591] width 888 height 25
click at [324, 612] on div "Subscription Information Export Configuration Report Title Configuration Report…" at bounding box center [208, 307] width 384 height 614
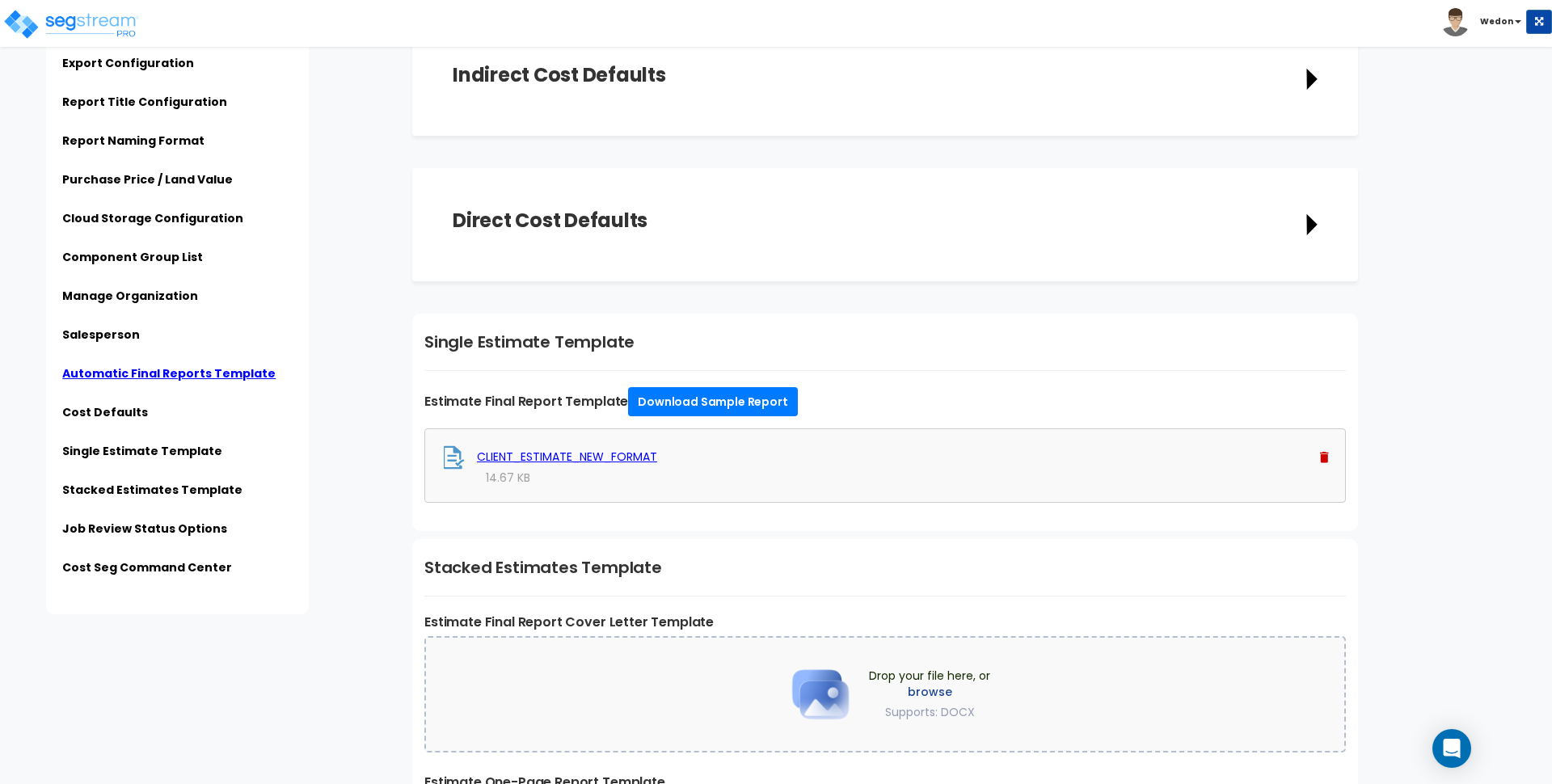
scroll to position [4760, 0]
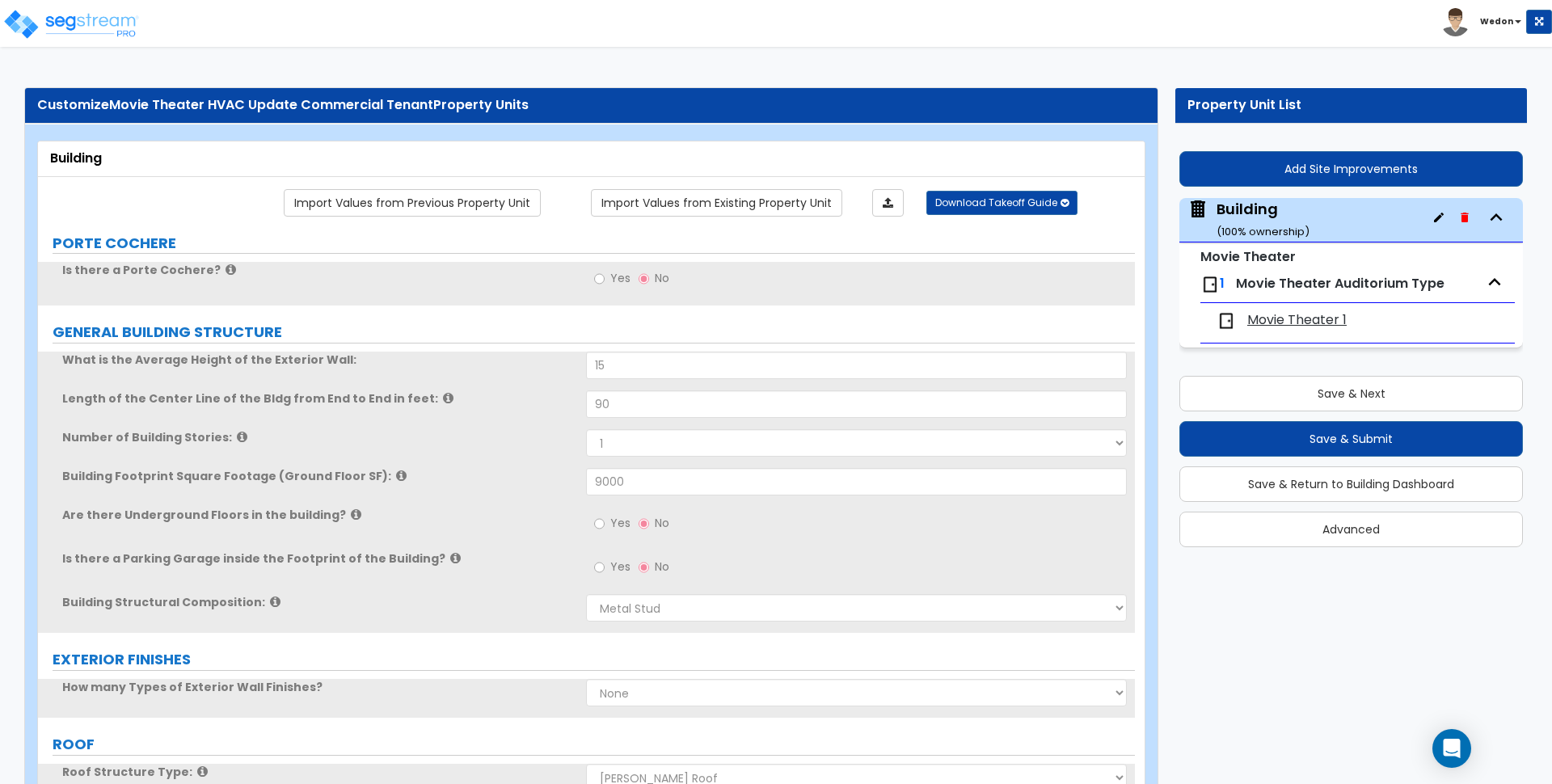
select select "8"
select select "1"
select select "0"
select select "2"
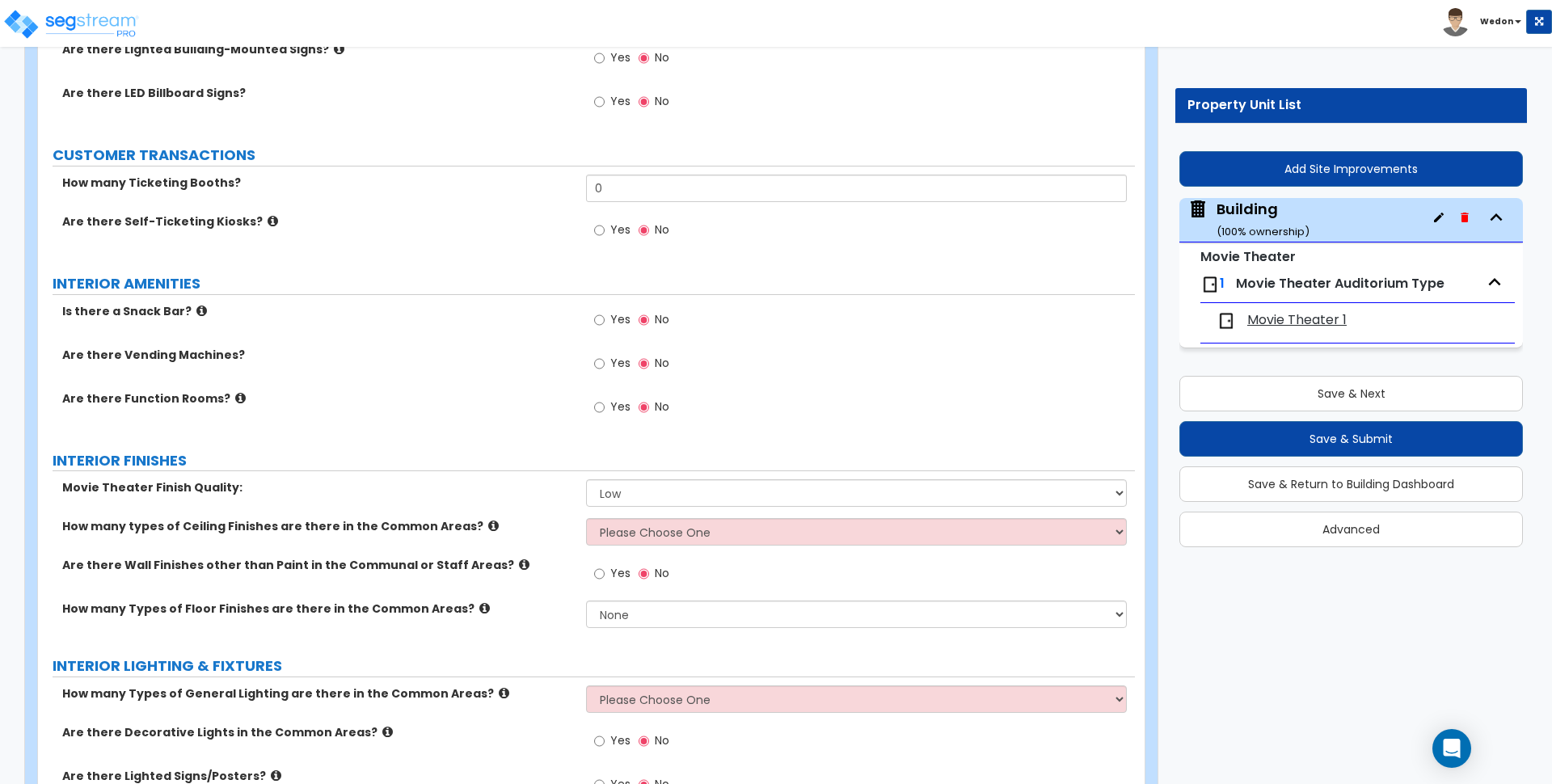
scroll to position [2223, 0]
